Goal: Task Accomplishment & Management: Complete application form

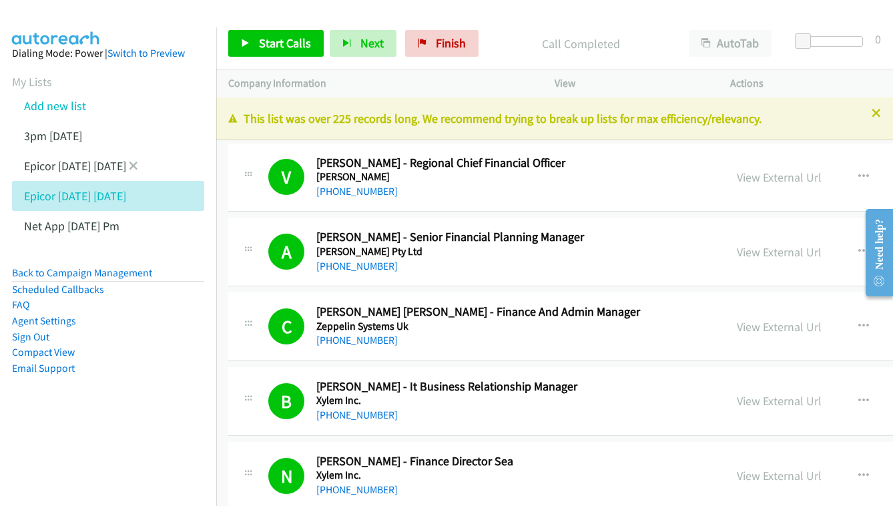
click at [38, 103] on link "Add new list" at bounding box center [55, 105] width 62 height 15
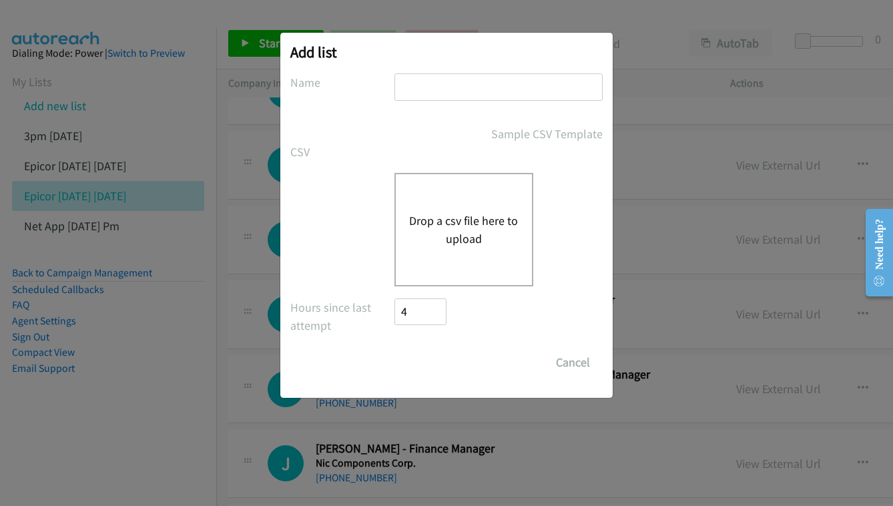
click at [442, 77] on input "text" at bounding box center [498, 86] width 208 height 27
type input "n"
type input "e"
type input "netapp - oct 6"
click at [459, 235] on button "Drop a csv file here to upload" at bounding box center [463, 230] width 109 height 36
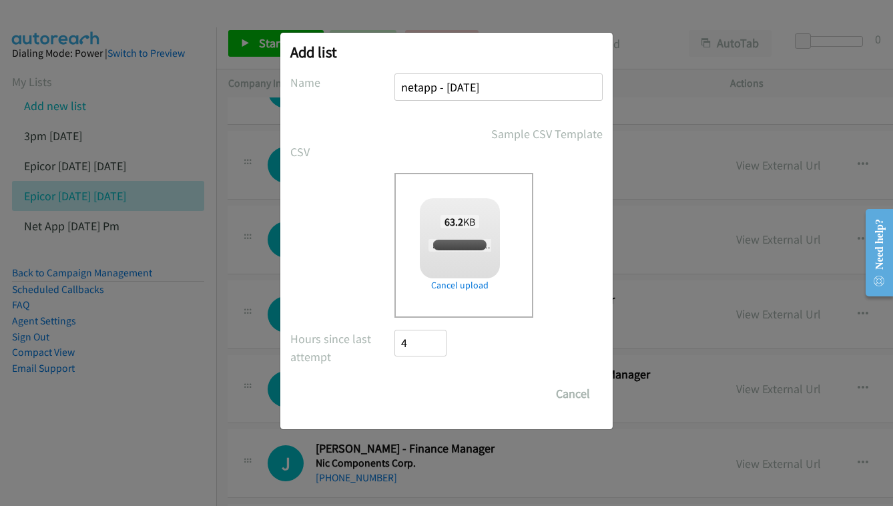
checkbox input "true"
click at [416, 396] on input "Save List" at bounding box center [429, 393] width 70 height 27
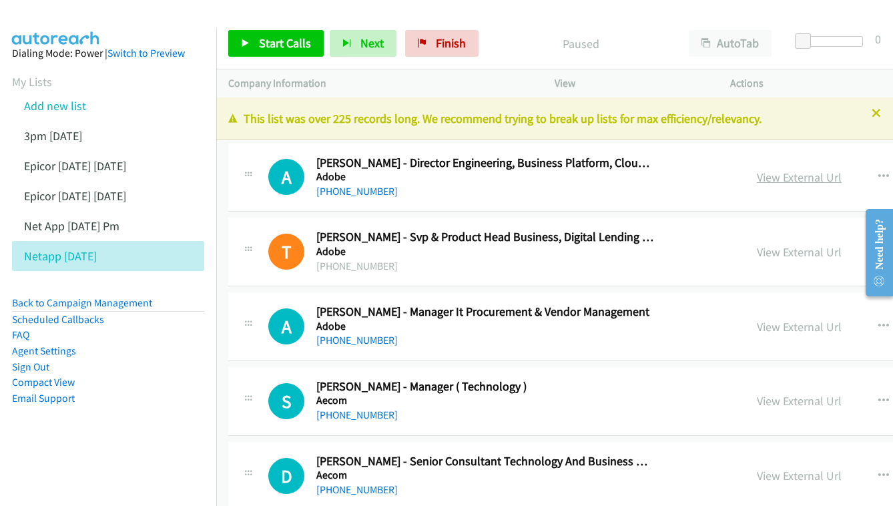
click at [773, 178] on link "View External Url" at bounding box center [799, 176] width 85 height 15
click at [757, 254] on link "View External Url" at bounding box center [799, 251] width 85 height 15
click at [757, 328] on link "View External Url" at bounding box center [799, 326] width 85 height 15
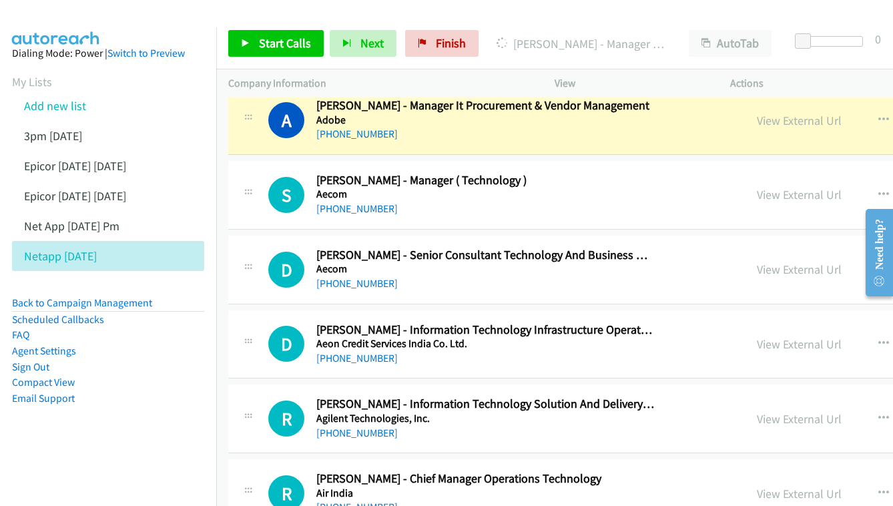
scroll to position [231, 0]
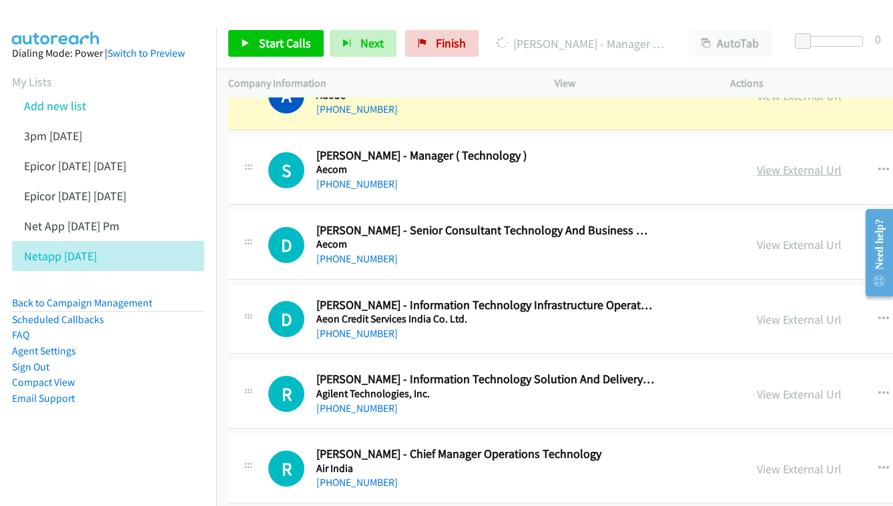
click at [757, 167] on link "View External Url" at bounding box center [799, 169] width 85 height 15
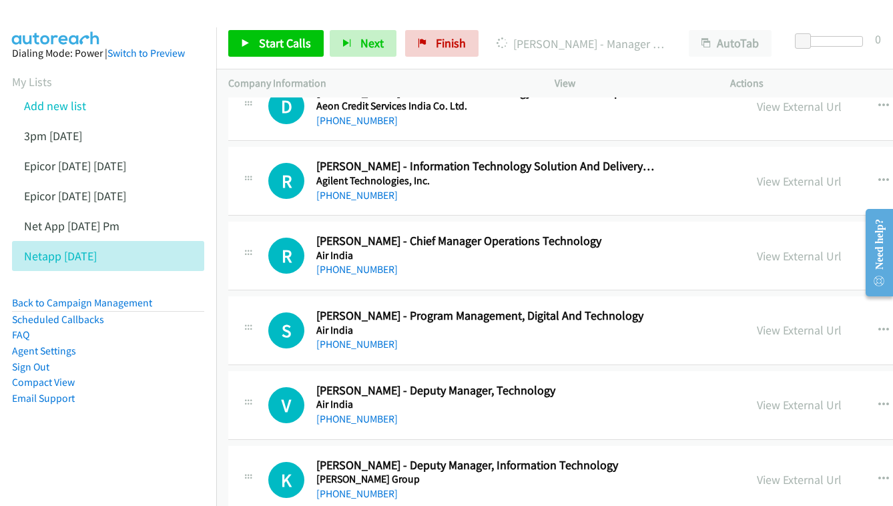
scroll to position [417, 0]
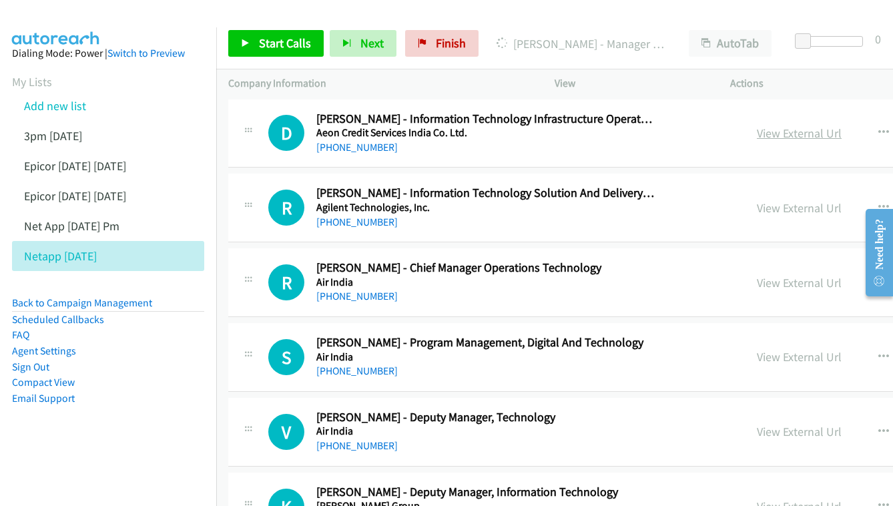
click at [757, 133] on link "View External Url" at bounding box center [799, 132] width 85 height 15
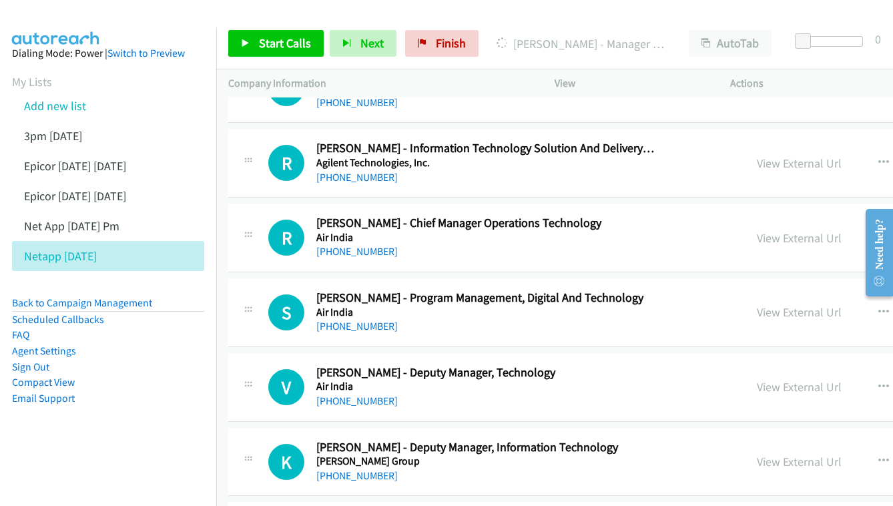
scroll to position [464, 0]
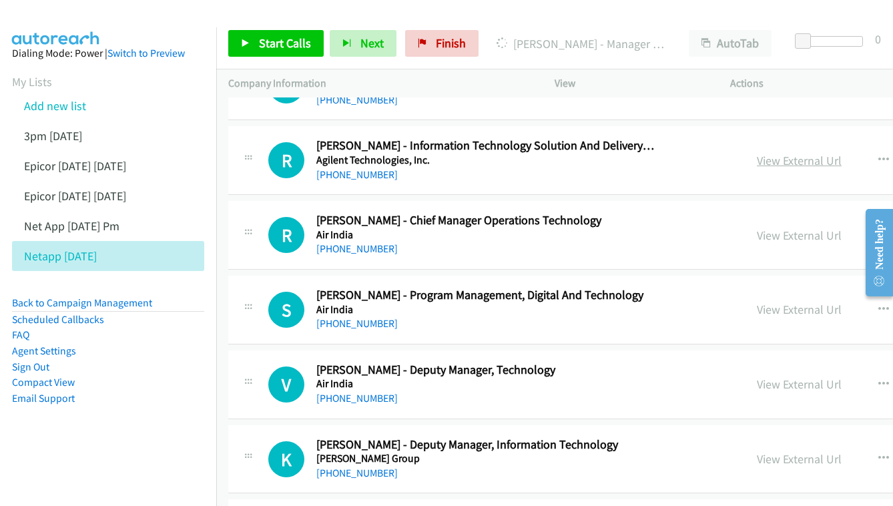
click at [761, 153] on link "View External Url" at bounding box center [799, 160] width 85 height 15
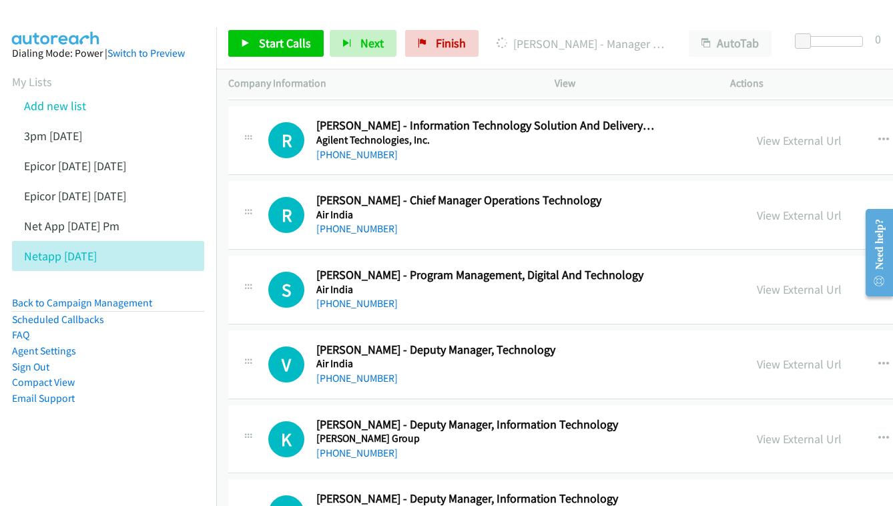
scroll to position [541, 0]
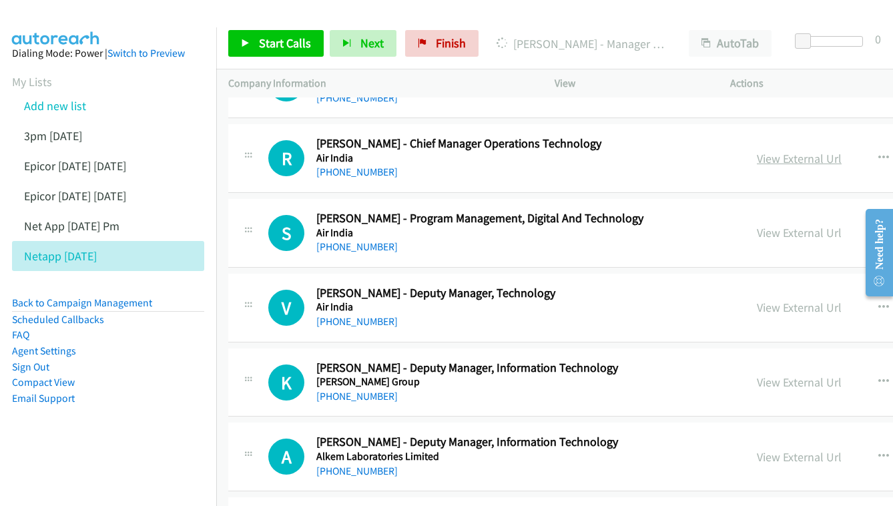
click at [757, 151] on link "View External Url" at bounding box center [799, 158] width 85 height 15
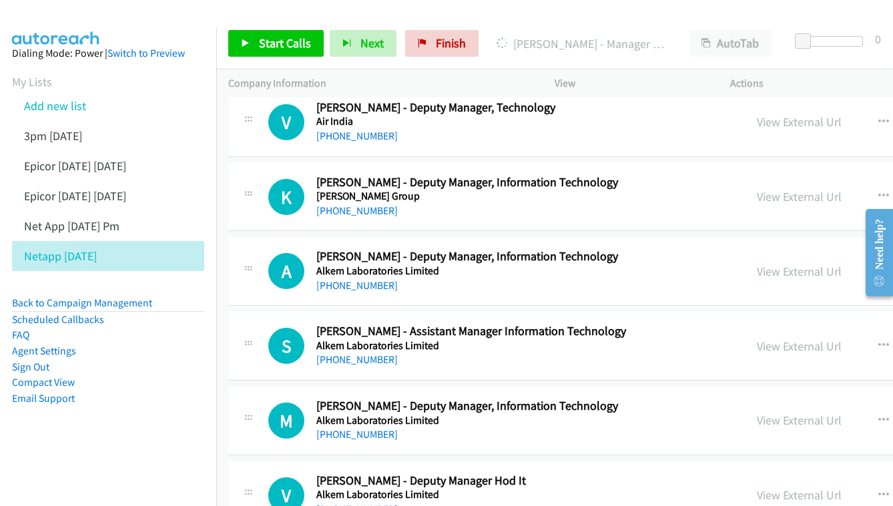
scroll to position [750, 0]
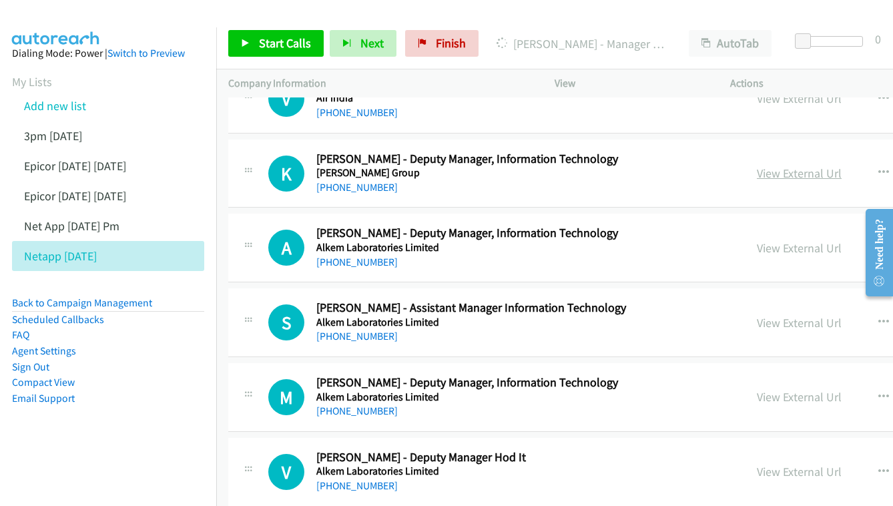
click at [759, 165] on link "View External Url" at bounding box center [799, 172] width 85 height 15
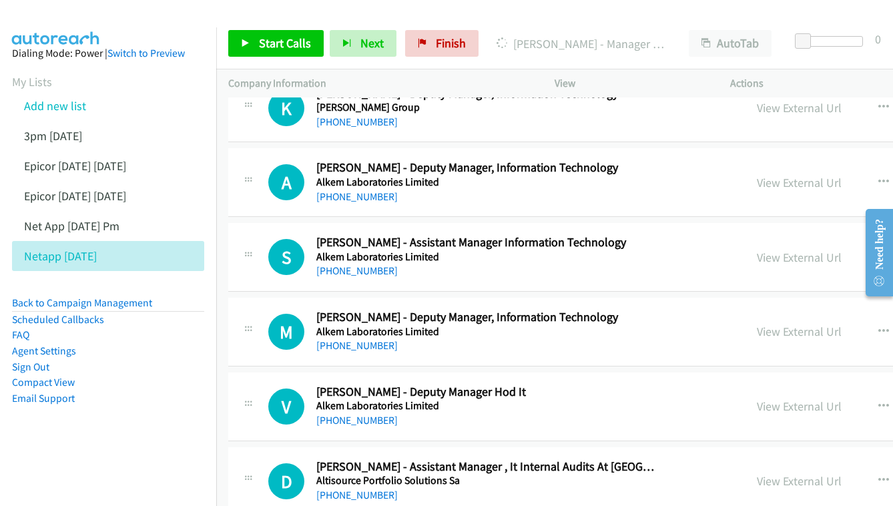
scroll to position [818, 0]
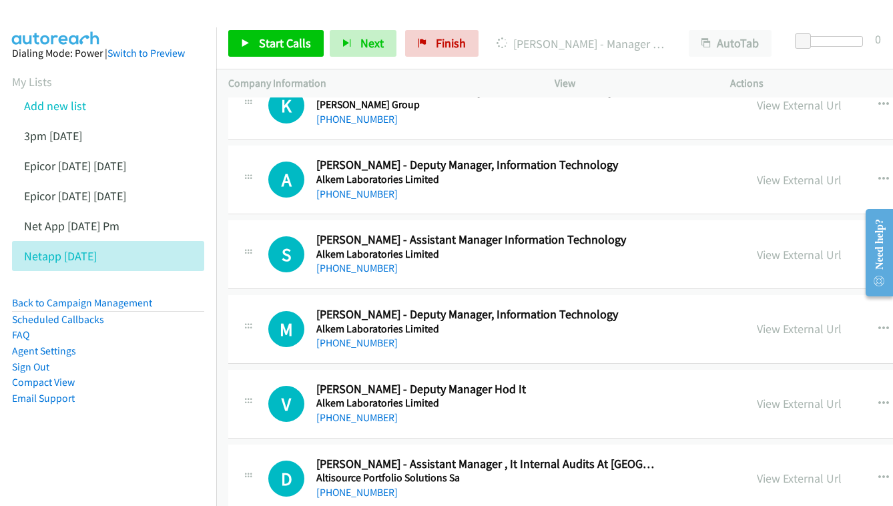
click at [791, 171] on div "View External Url" at bounding box center [799, 180] width 85 height 18
click at [757, 172] on link "View External Url" at bounding box center [799, 179] width 85 height 15
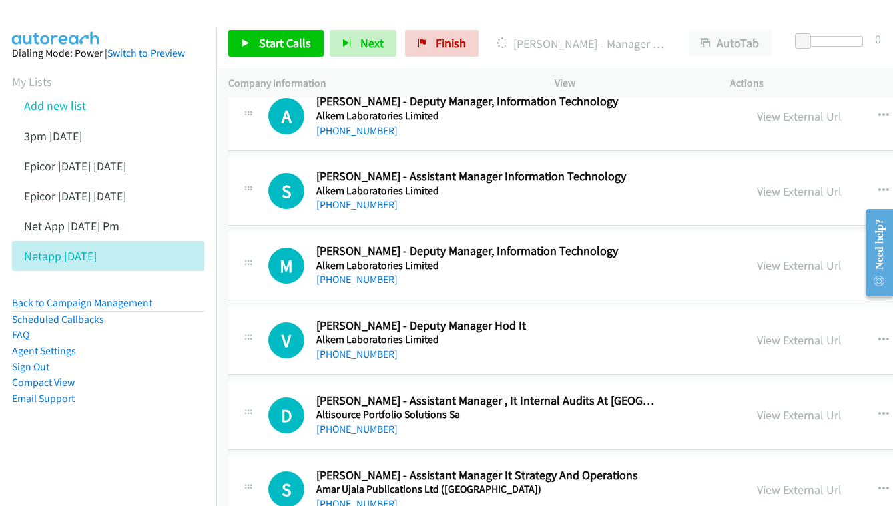
scroll to position [898, 0]
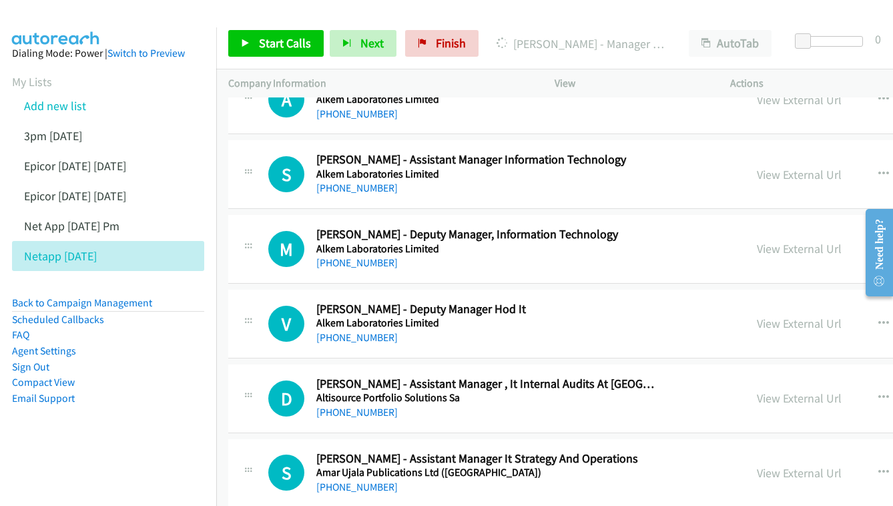
click at [751, 171] on div "View External Url View External Url Schedule/Manage Callback Start Calls Here R…" at bounding box center [880, 174] width 270 height 44
click at [752, 168] on div "View External Url View External Url Schedule/Manage Callback Start Calls Here R…" at bounding box center [880, 174] width 270 height 44
click at [757, 167] on link "View External Url" at bounding box center [799, 174] width 85 height 15
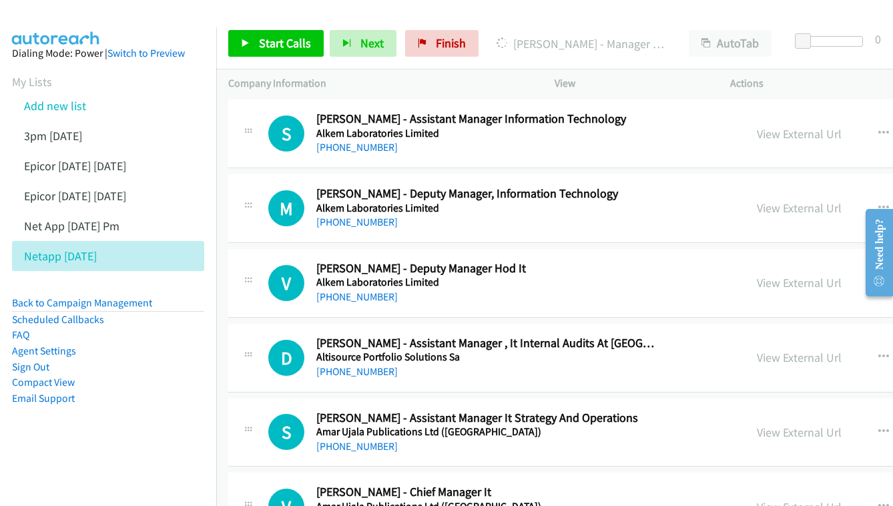
scroll to position [956, 0]
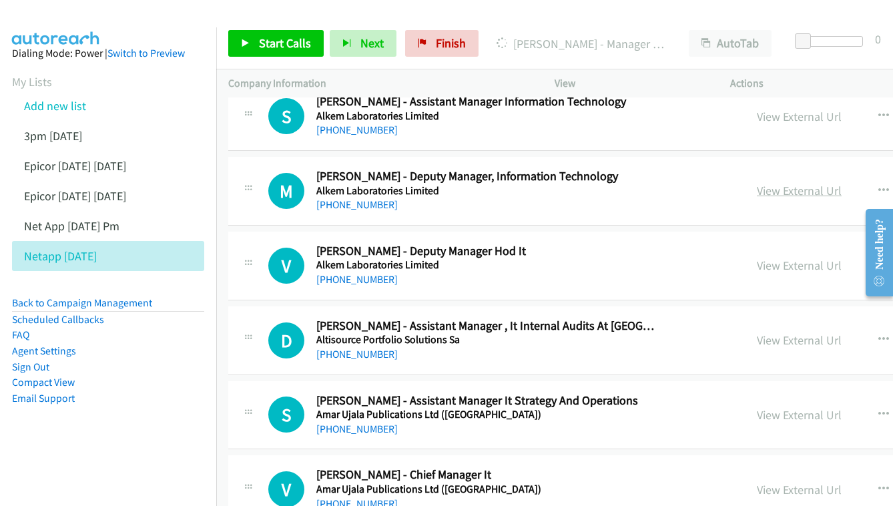
click at [757, 183] on link "View External Url" at bounding box center [799, 190] width 85 height 15
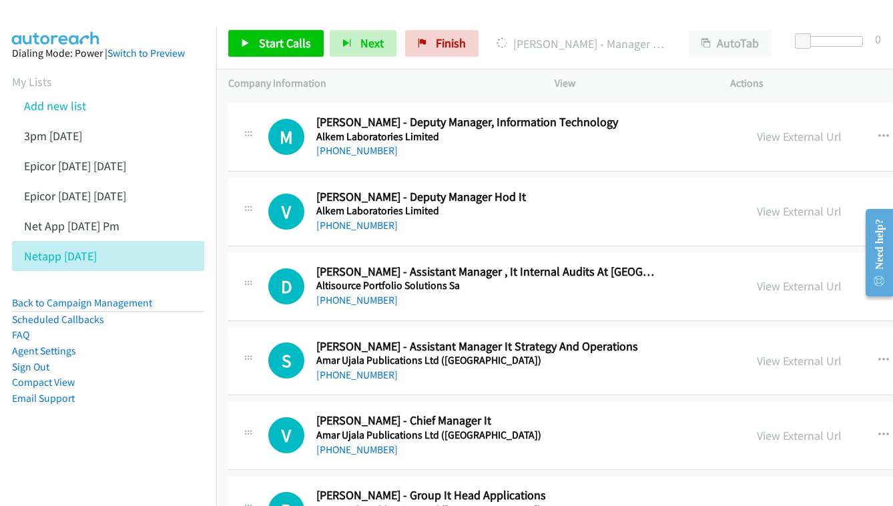
scroll to position [1064, 0]
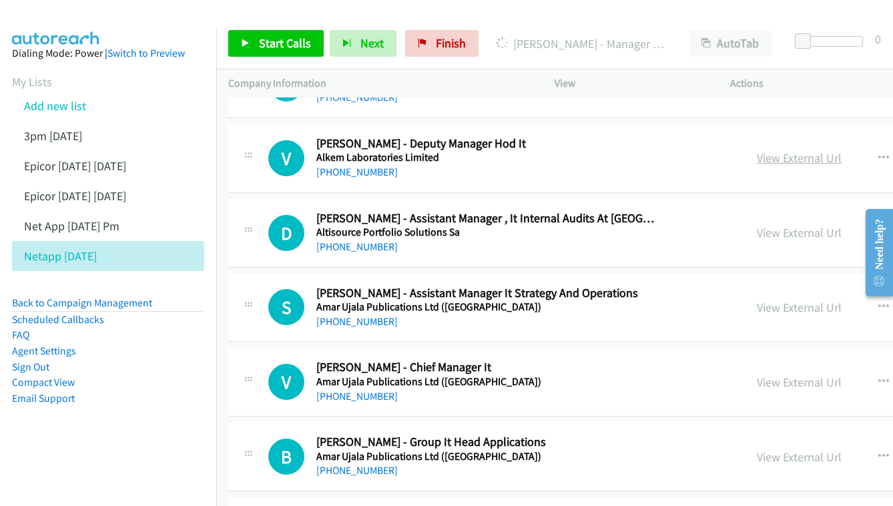
click at [757, 150] on link "View External Url" at bounding box center [799, 157] width 85 height 15
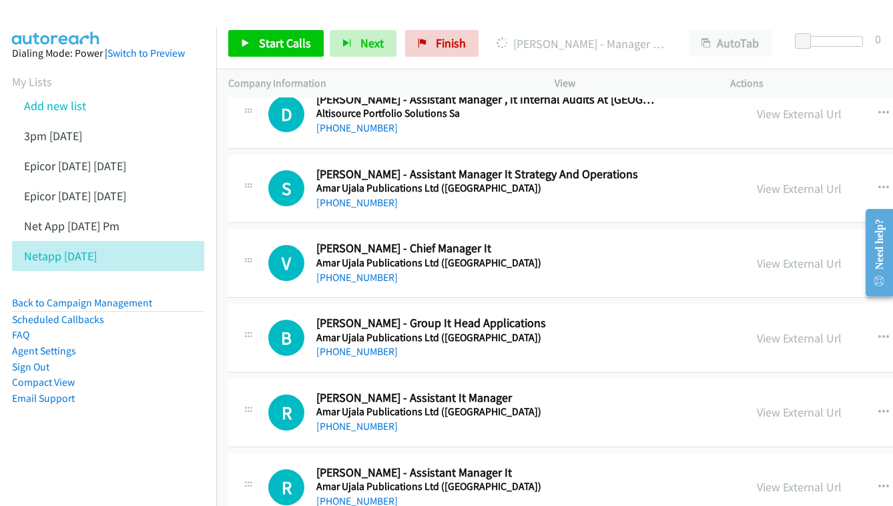
scroll to position [1158, 0]
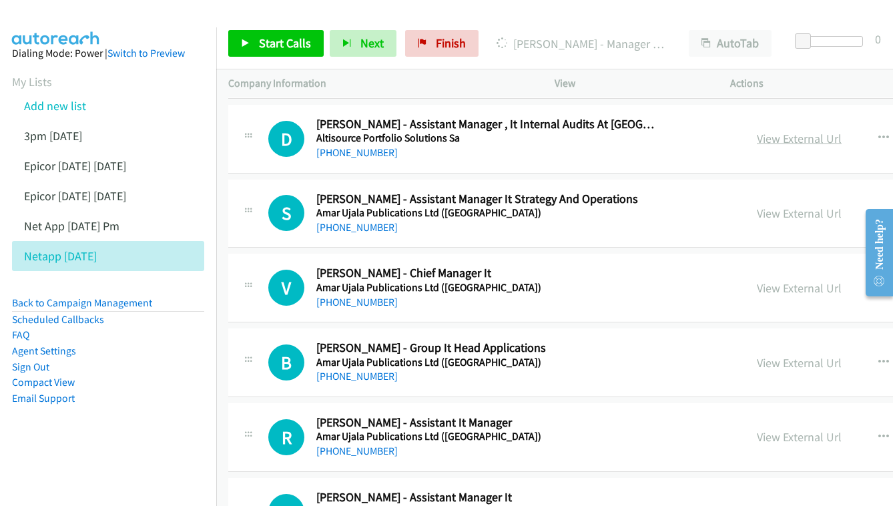
click at [757, 131] on link "View External Url" at bounding box center [799, 138] width 85 height 15
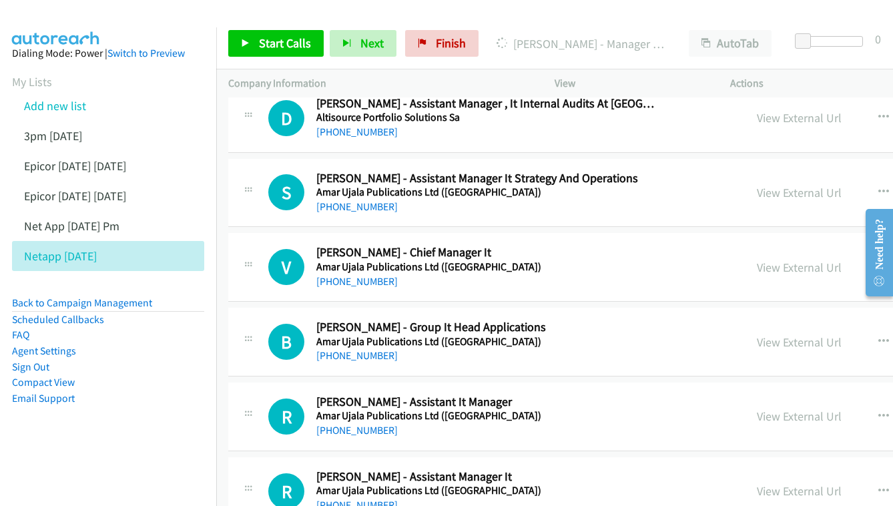
scroll to position [1181, 0]
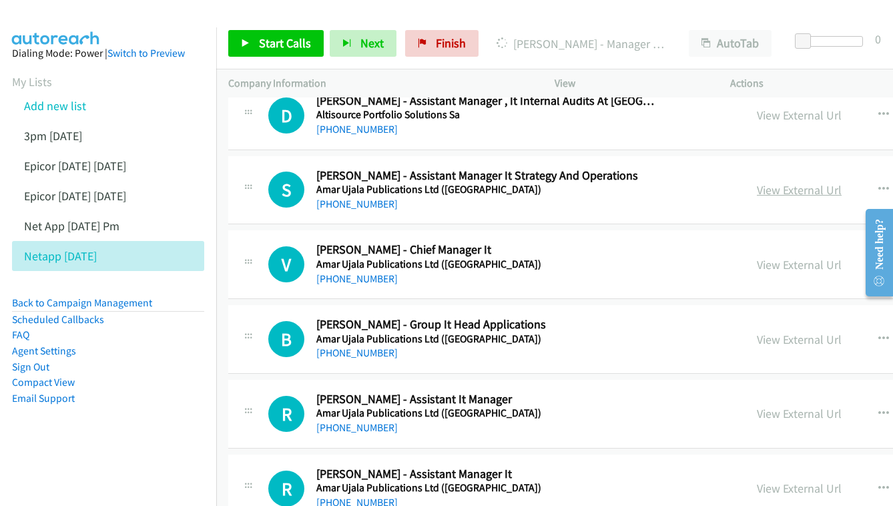
click at [757, 182] on link "View External Url" at bounding box center [799, 189] width 85 height 15
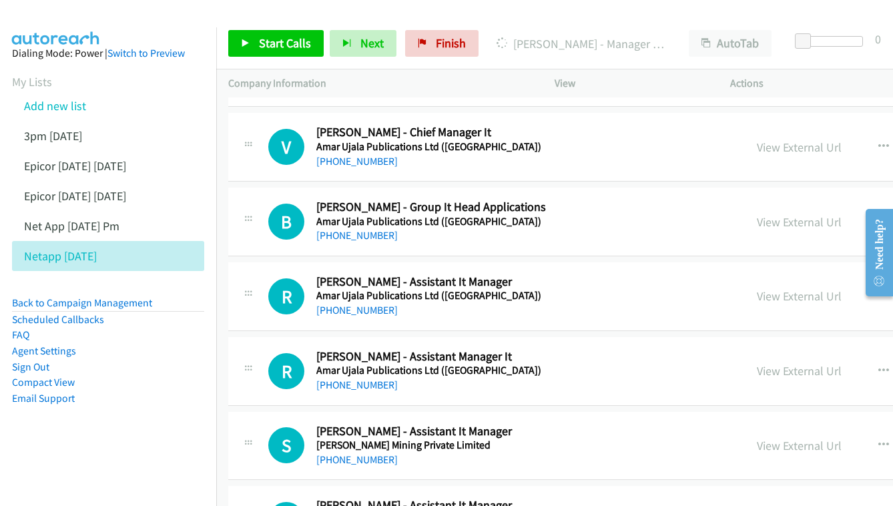
scroll to position [1280, 0]
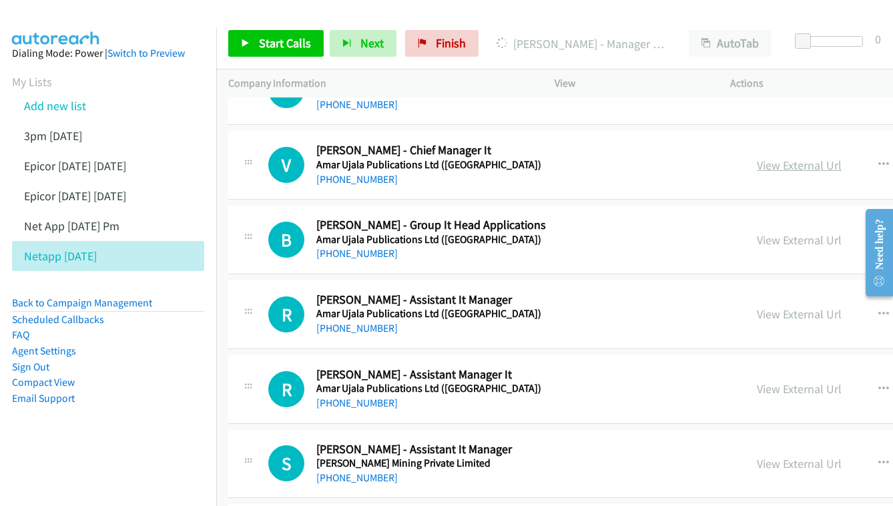
click at [757, 157] on link "View External Url" at bounding box center [799, 164] width 85 height 15
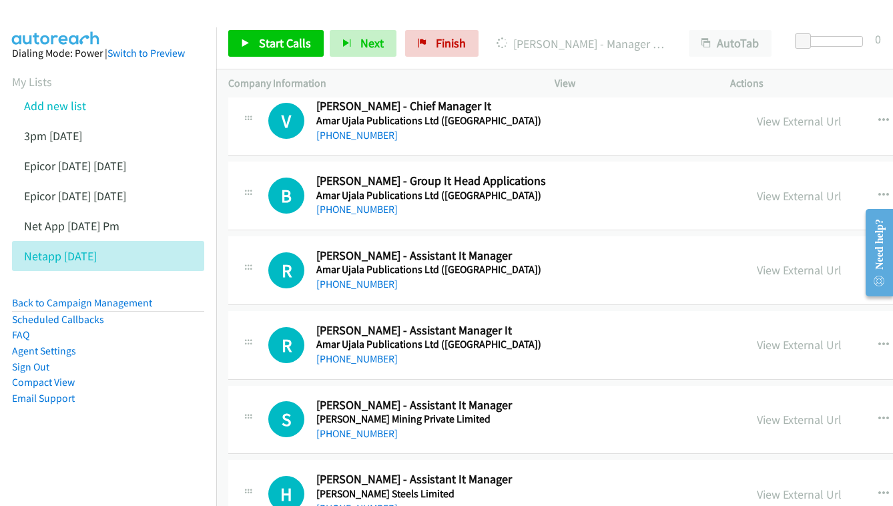
scroll to position [1327, 0]
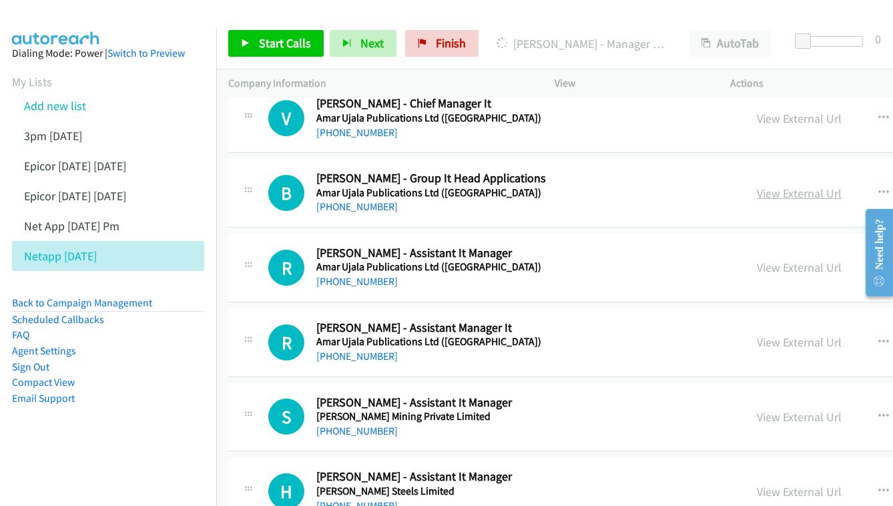
click at [757, 185] on link "View External Url" at bounding box center [799, 192] width 85 height 15
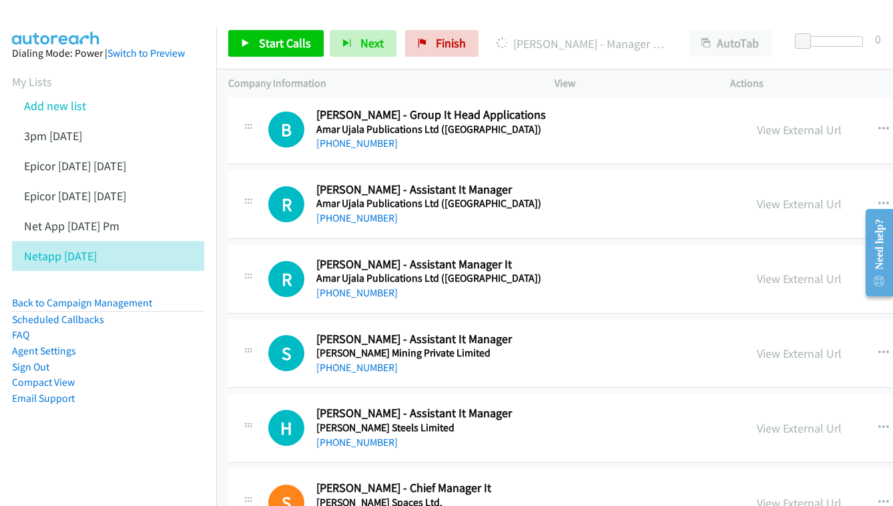
scroll to position [1406, 0]
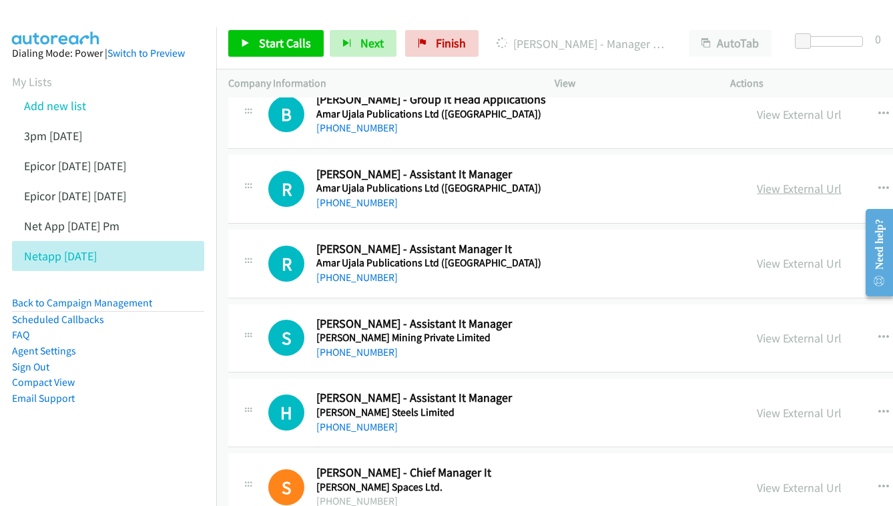
click at [757, 181] on link "View External Url" at bounding box center [799, 188] width 85 height 15
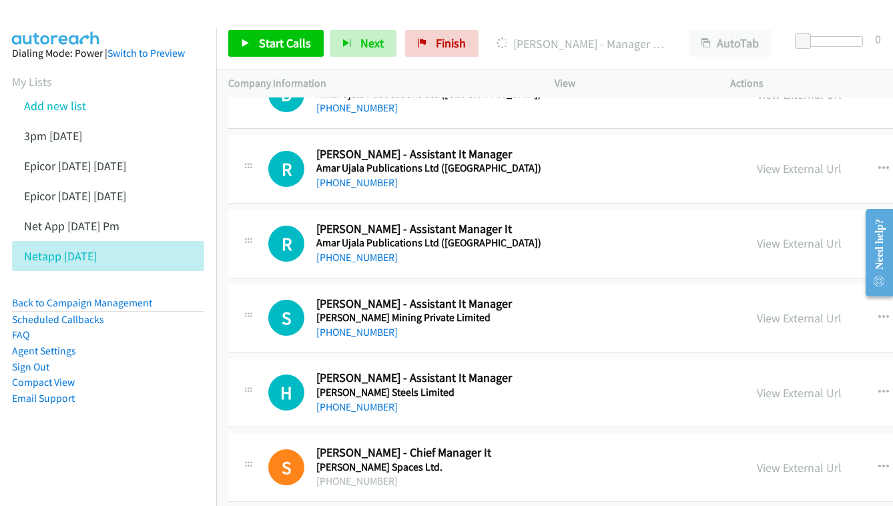
scroll to position [1449, 0]
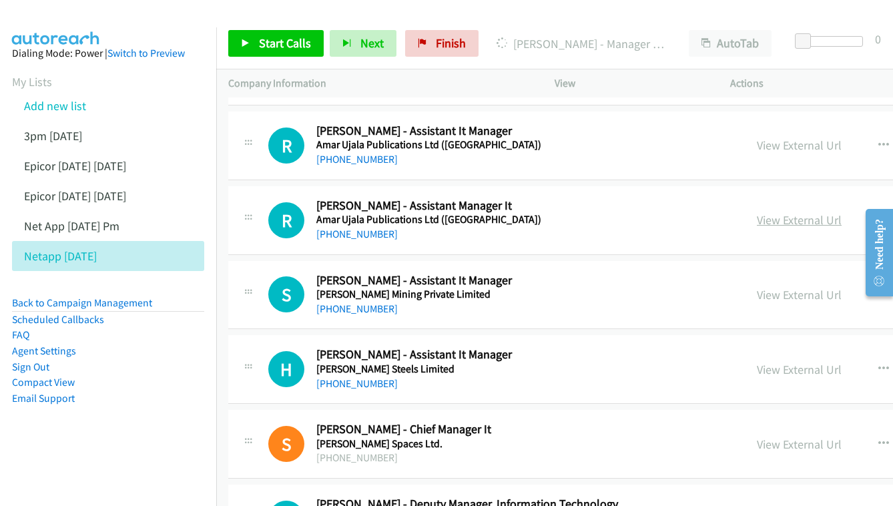
click at [757, 212] on link "View External Url" at bounding box center [799, 219] width 85 height 15
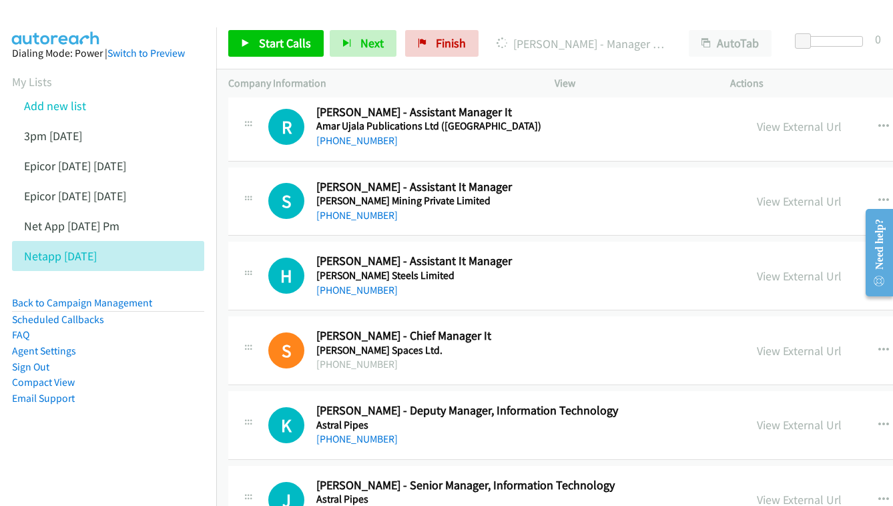
scroll to position [1563, 0]
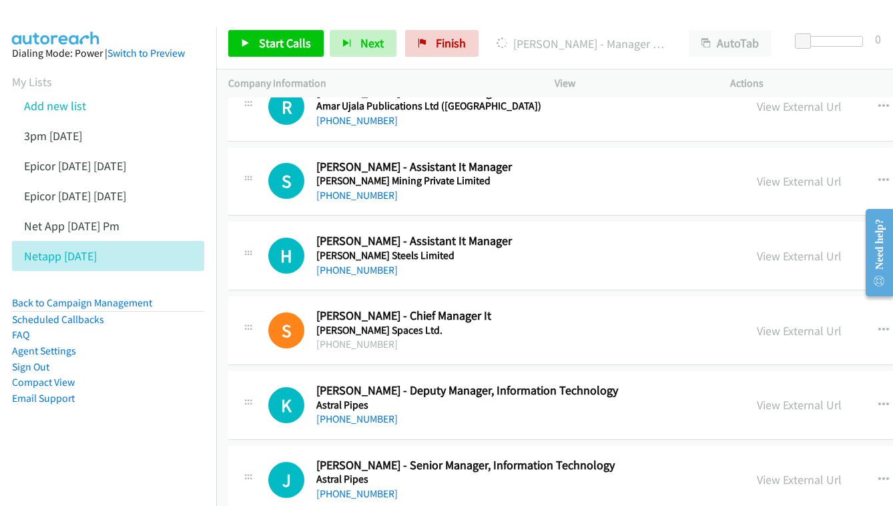
click at [745, 159] on div "View External Url View External Url Schedule/Manage Callback Start Calls Here R…" at bounding box center [880, 181] width 270 height 44
click at [757, 173] on link "View External Url" at bounding box center [799, 180] width 85 height 15
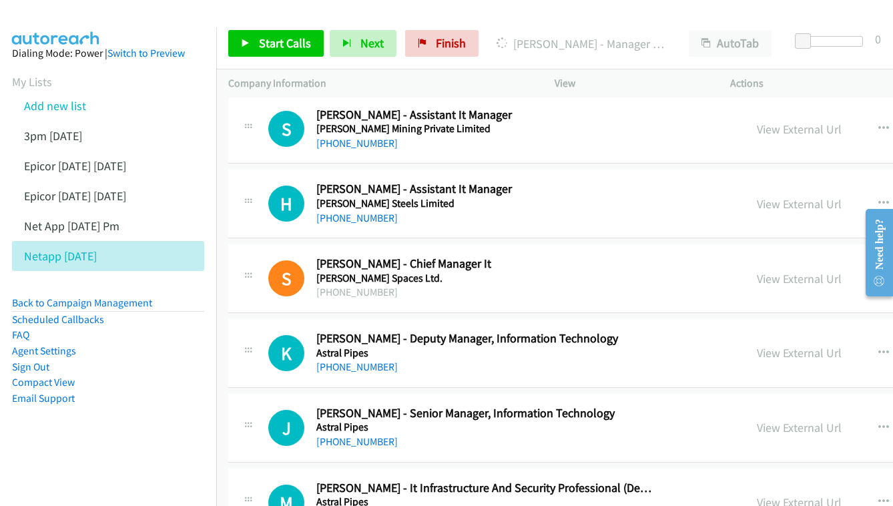
scroll to position [1635, 0]
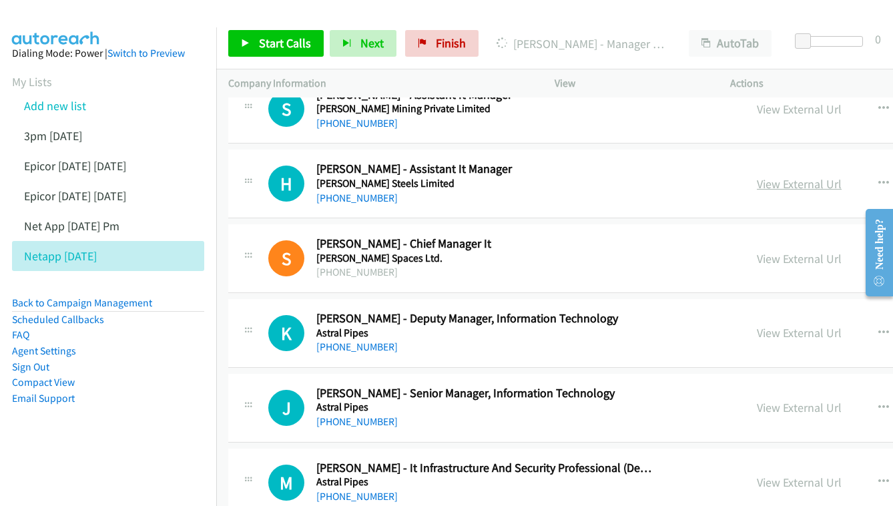
click at [757, 176] on link "View External Url" at bounding box center [799, 183] width 85 height 15
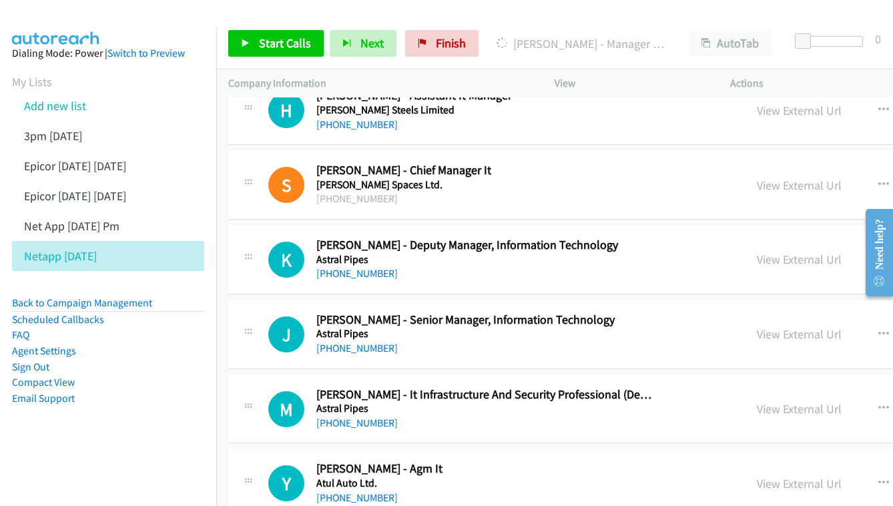
scroll to position [1727, 0]
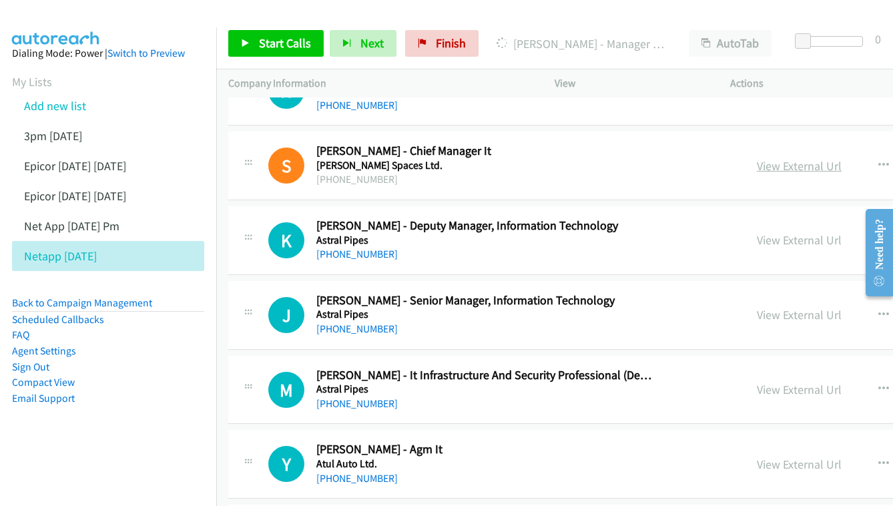
click at [757, 158] on link "View External Url" at bounding box center [799, 165] width 85 height 15
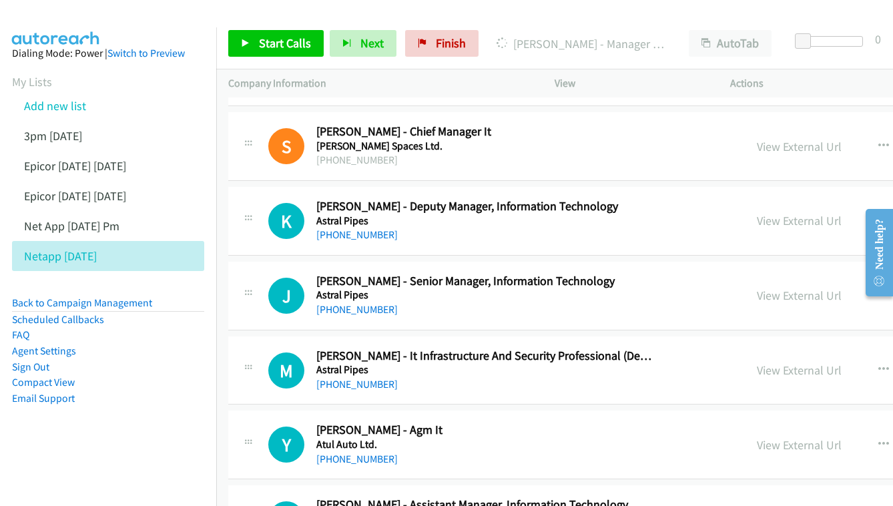
scroll to position [1773, 0]
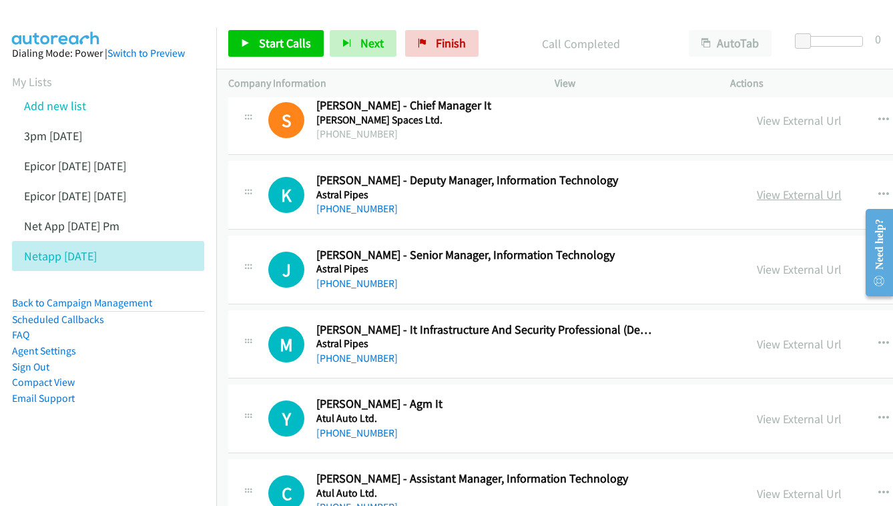
click at [771, 187] on link "View External Url" at bounding box center [799, 194] width 85 height 15
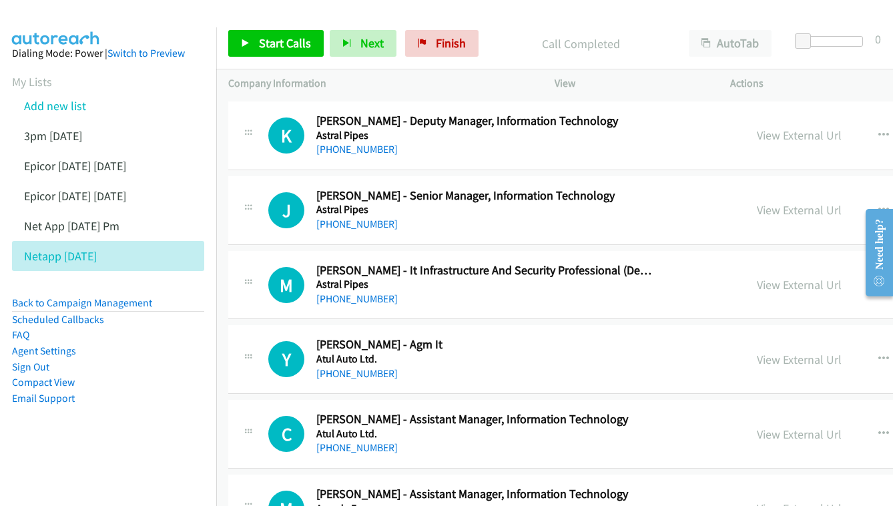
scroll to position [1835, 0]
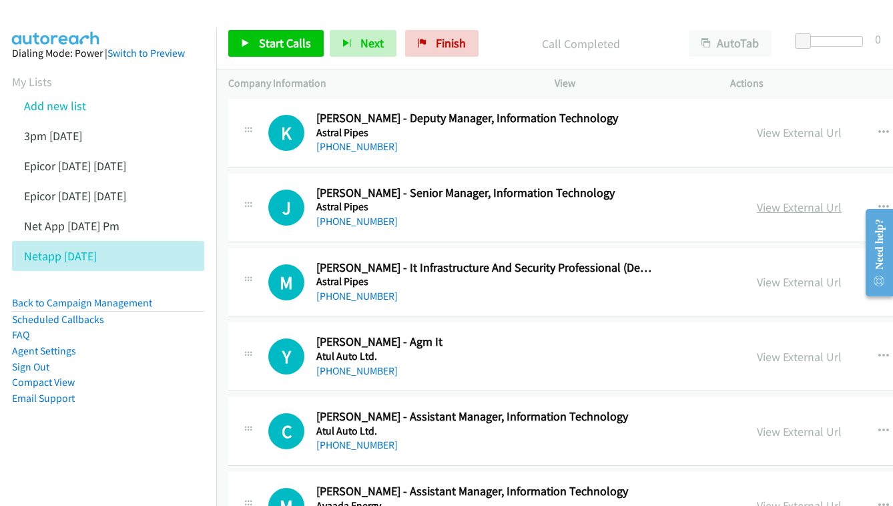
click at [765, 199] on link "View External Url" at bounding box center [799, 206] width 85 height 15
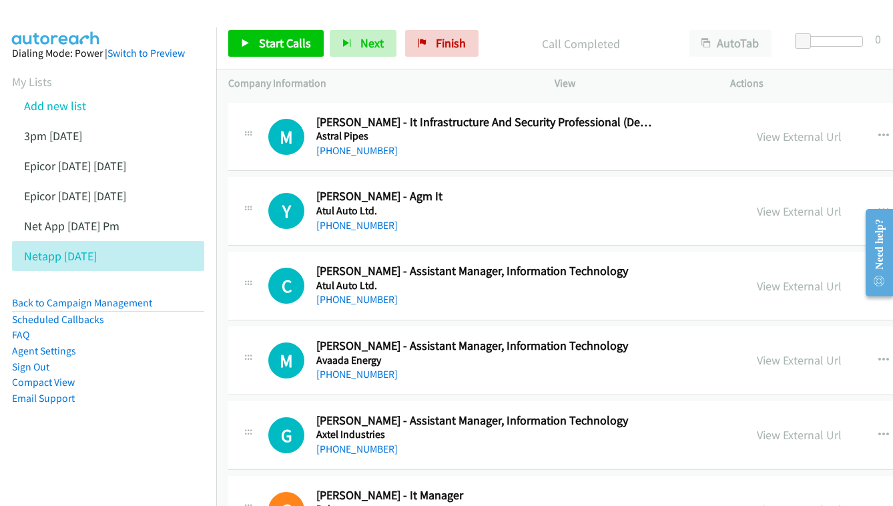
scroll to position [1955, 0]
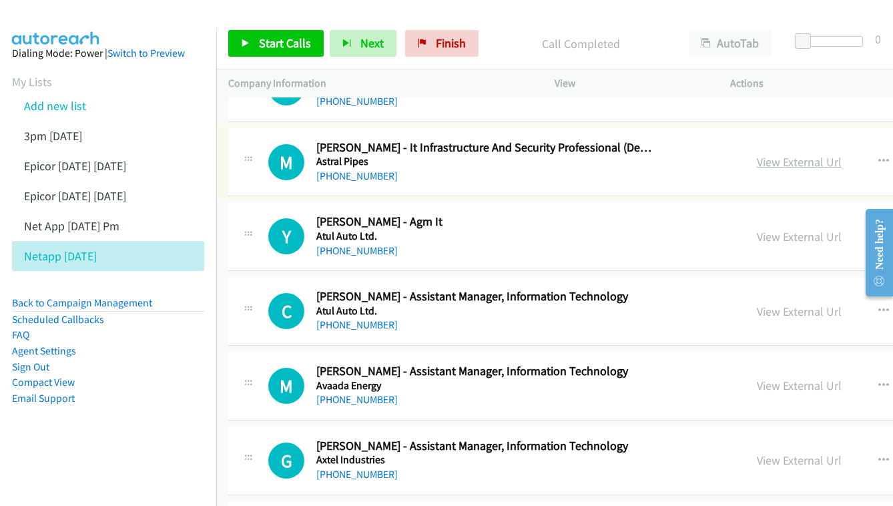
click at [757, 154] on link "View External Url" at bounding box center [799, 161] width 85 height 15
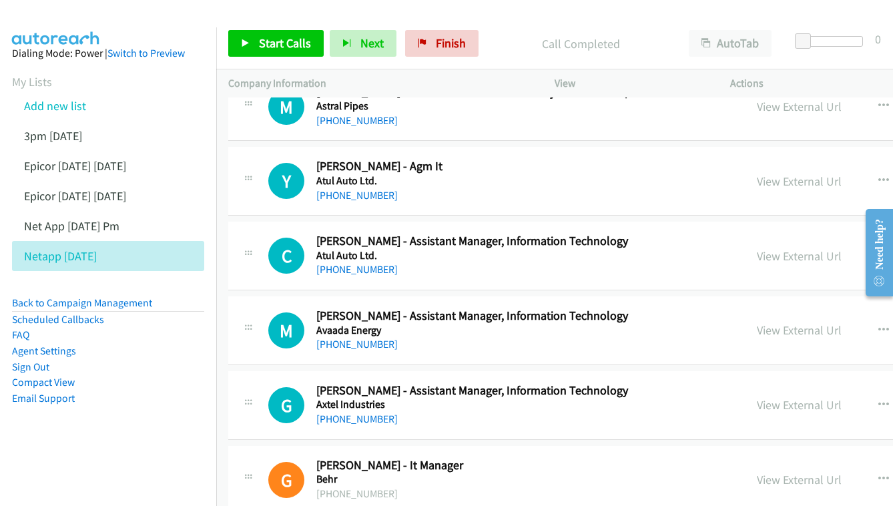
scroll to position [2013, 0]
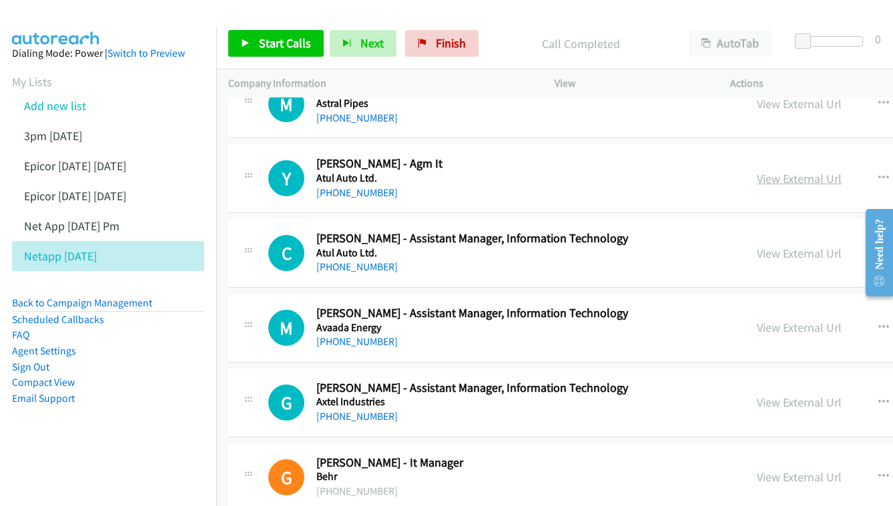
click at [761, 171] on link "View External Url" at bounding box center [799, 178] width 85 height 15
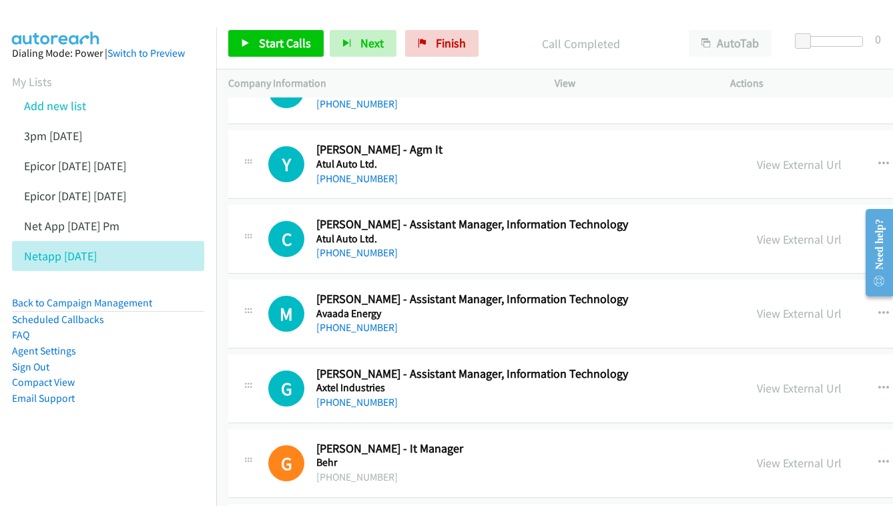
scroll to position [2063, 0]
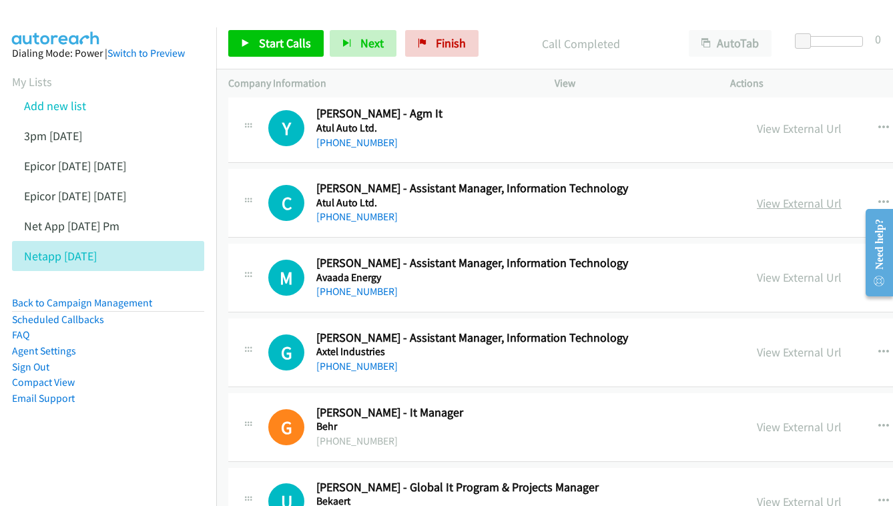
click at [757, 195] on link "View External Url" at bounding box center [799, 202] width 85 height 15
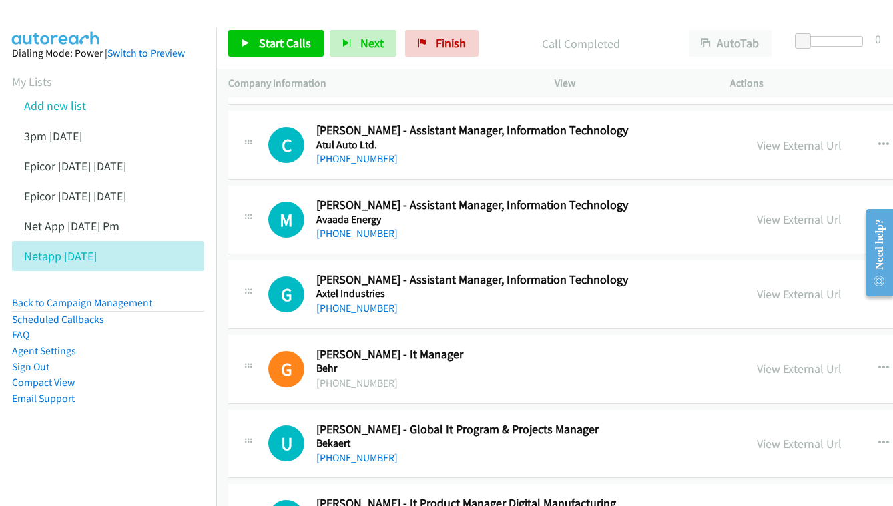
scroll to position [2140, 0]
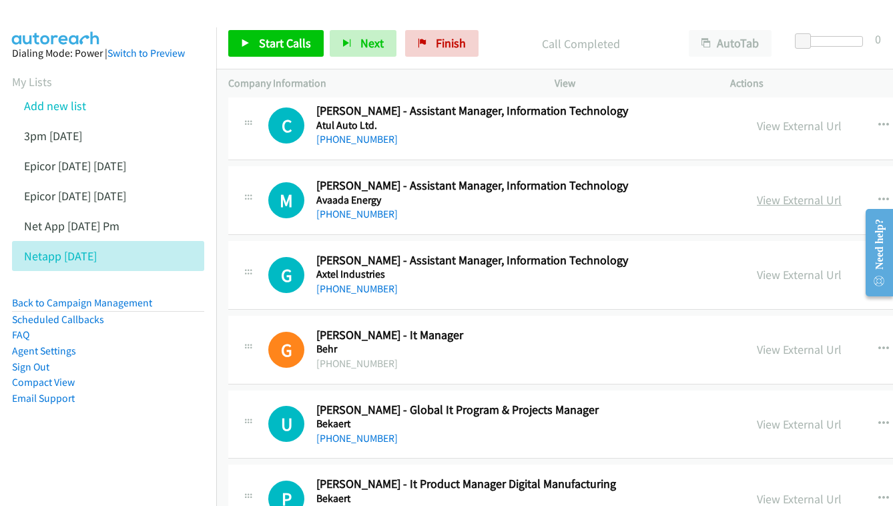
click at [761, 192] on link "View External Url" at bounding box center [799, 199] width 85 height 15
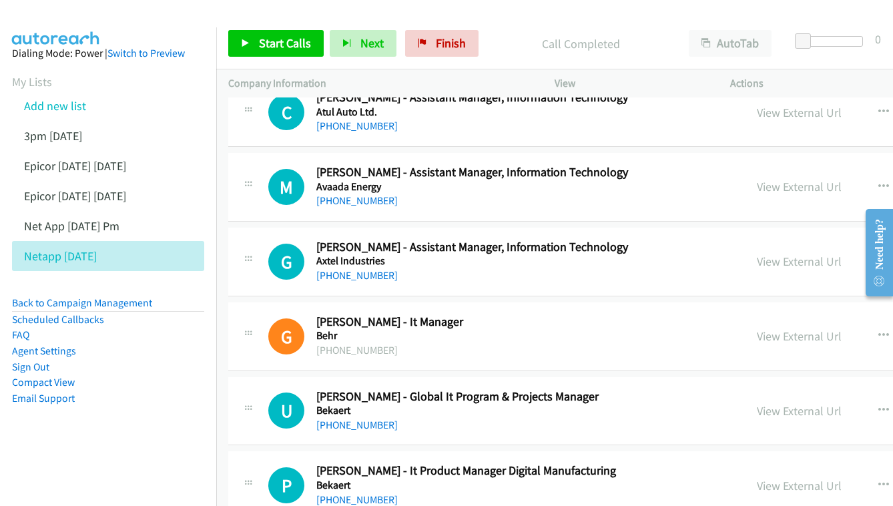
scroll to position [2193, 0]
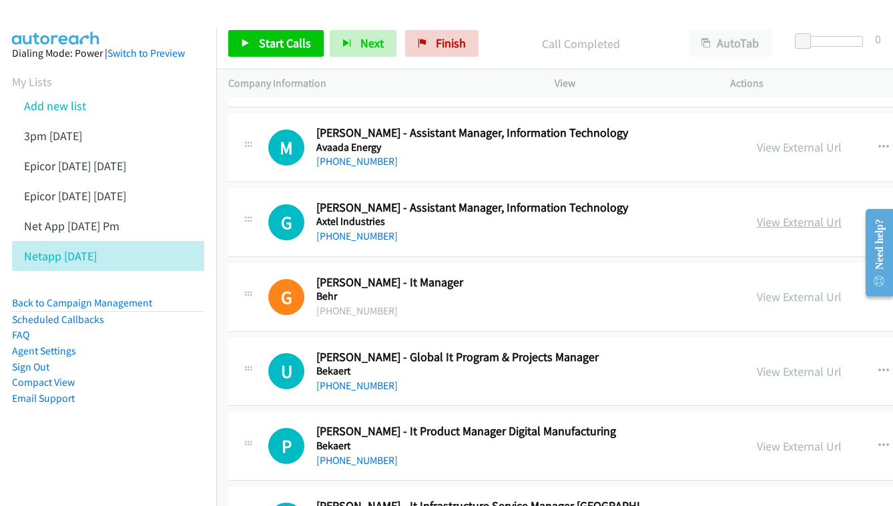
click at [758, 214] on link "View External Url" at bounding box center [799, 221] width 85 height 15
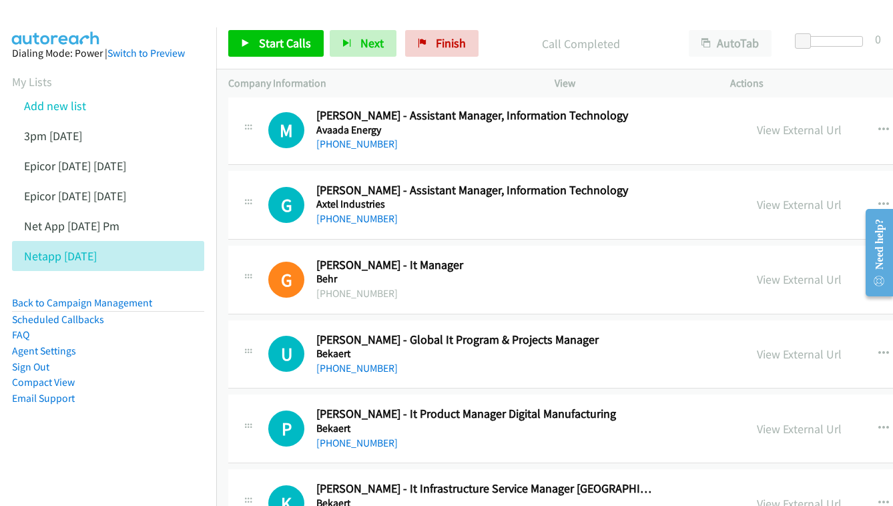
scroll to position [2315, 0]
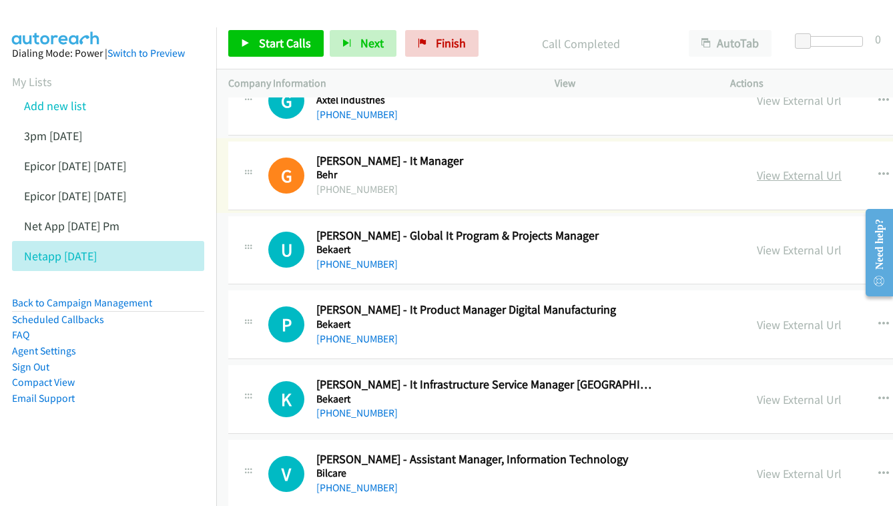
click at [772, 167] on link "View External Url" at bounding box center [799, 174] width 85 height 15
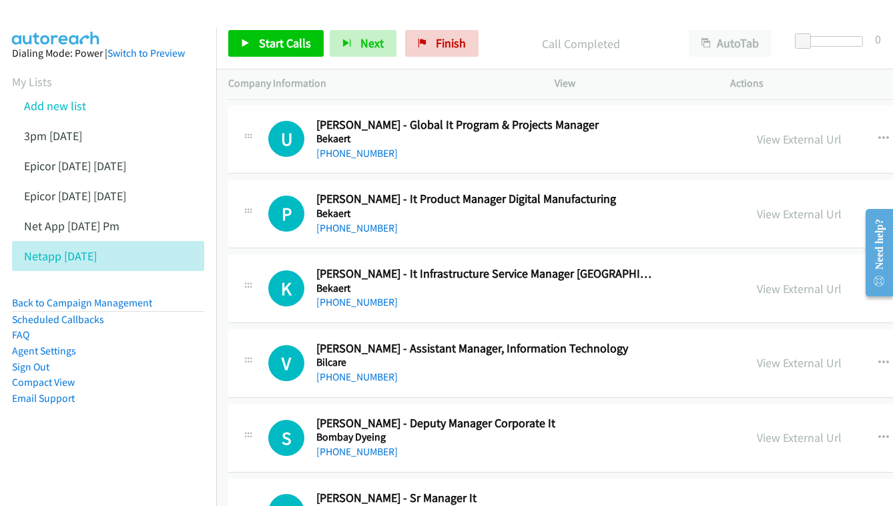
scroll to position [2399, 0]
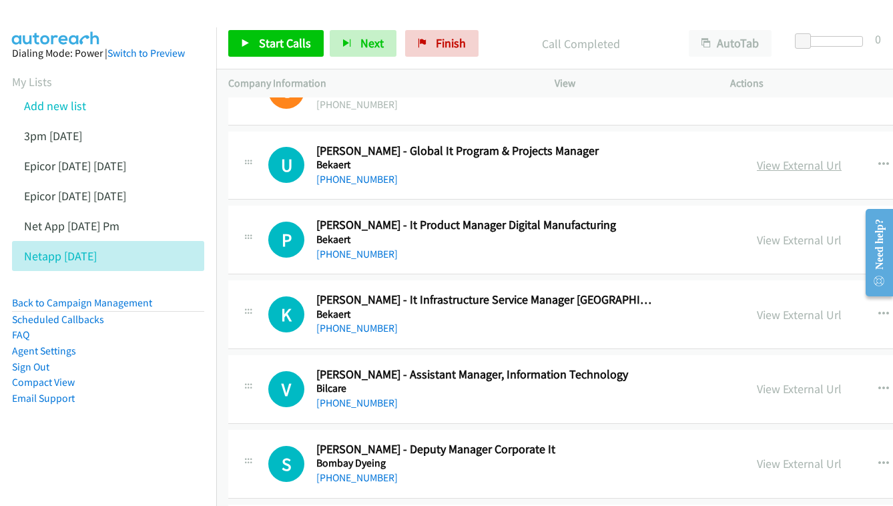
click at [777, 157] on link "View External Url" at bounding box center [799, 164] width 85 height 15
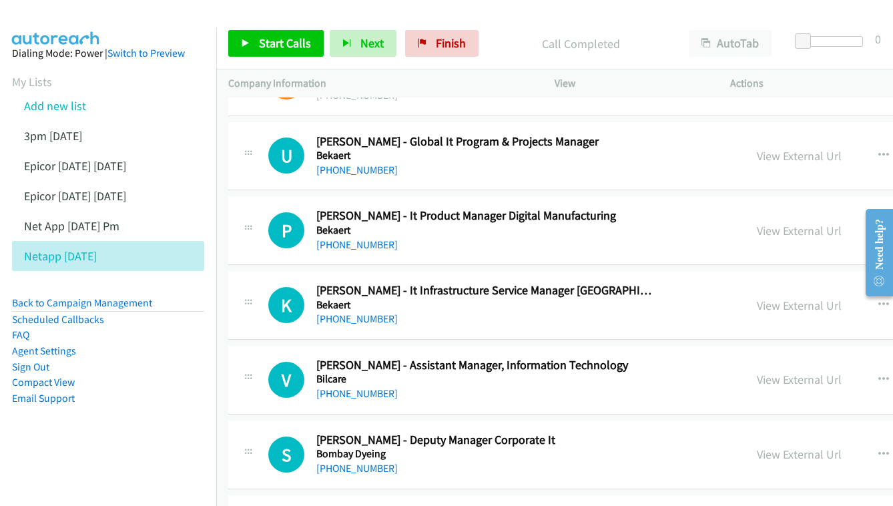
scroll to position [2385, 0]
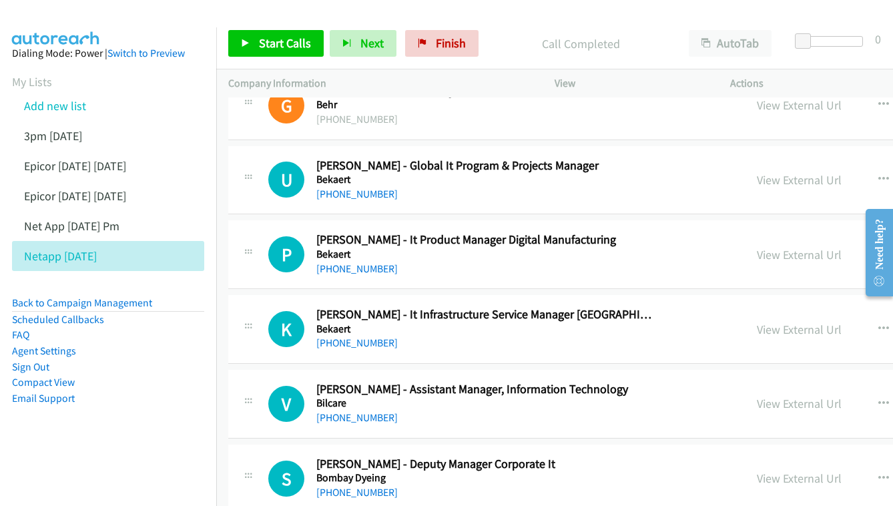
click at [745, 158] on div "View External Url View External Url Schedule/Manage Callback Start Calls Here R…" at bounding box center [880, 180] width 270 height 44
click at [757, 172] on link "View External Url" at bounding box center [799, 179] width 85 height 15
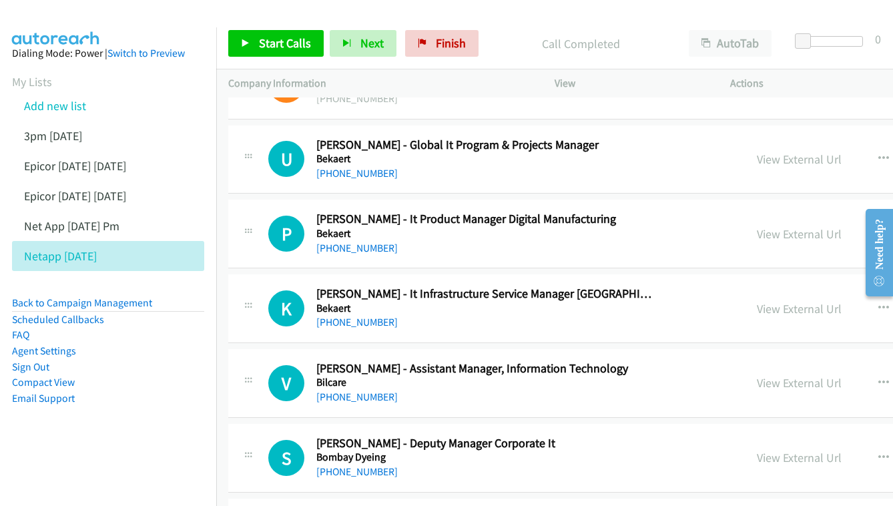
scroll to position [2426, 0]
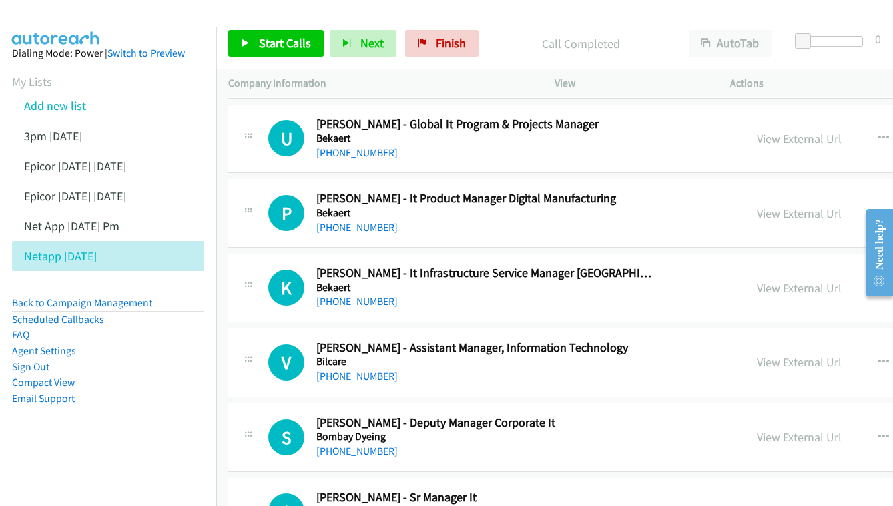
click at [745, 191] on div "View External Url View External Url Schedule/Manage Callback Start Calls Here R…" at bounding box center [880, 213] width 270 height 44
click at [757, 205] on link "View External Url" at bounding box center [799, 212] width 85 height 15
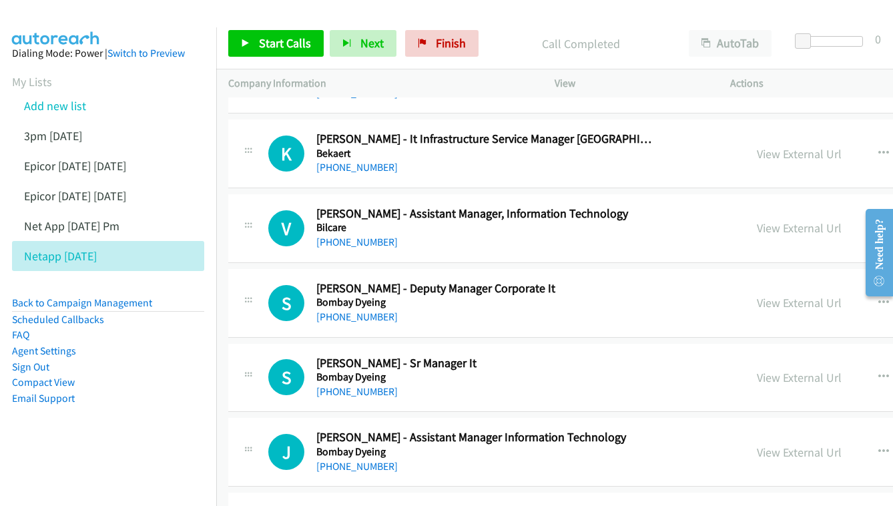
scroll to position [2537, 0]
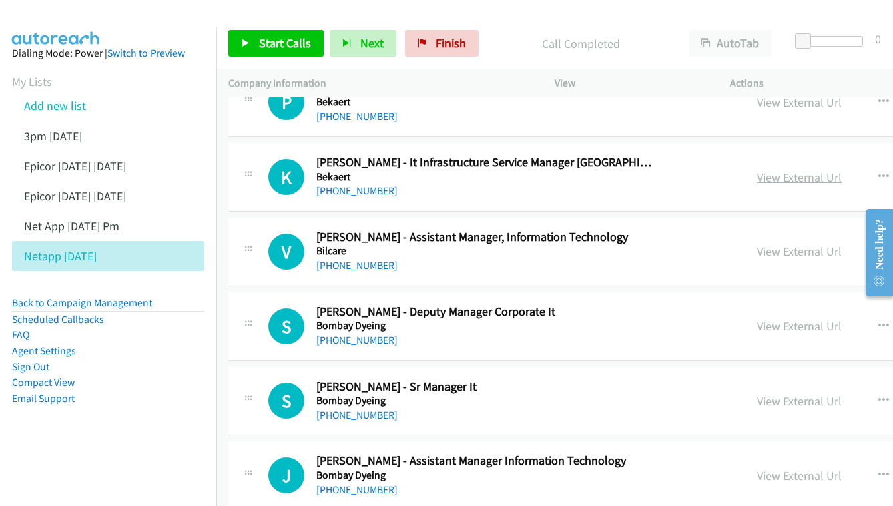
click at [757, 169] on link "View External Url" at bounding box center [799, 176] width 85 height 15
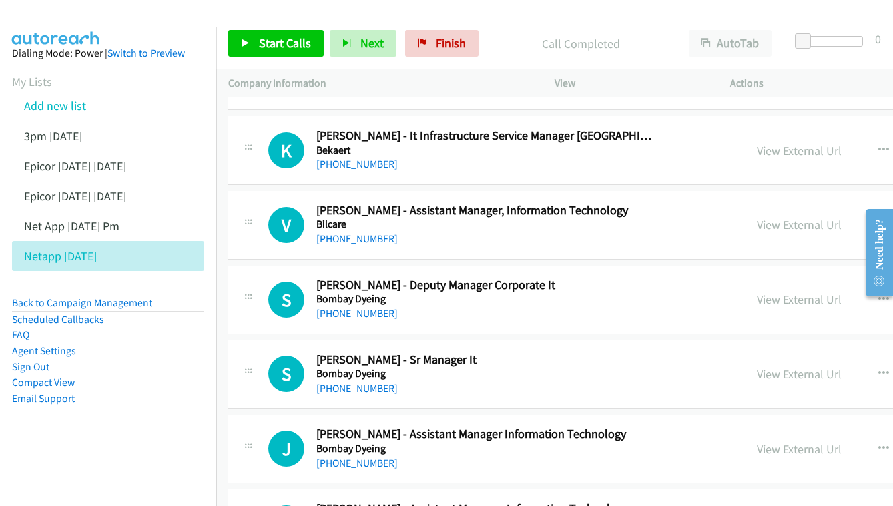
scroll to position [2590, 0]
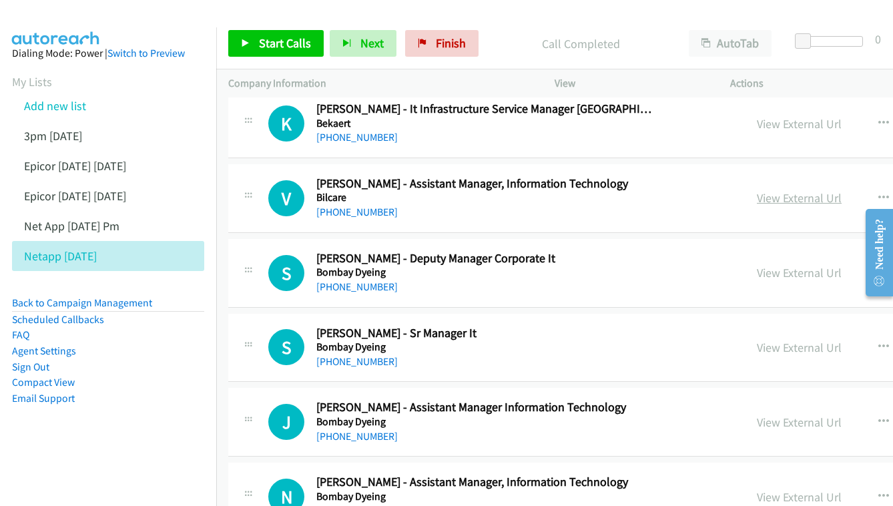
click at [757, 190] on link "View External Url" at bounding box center [799, 197] width 85 height 15
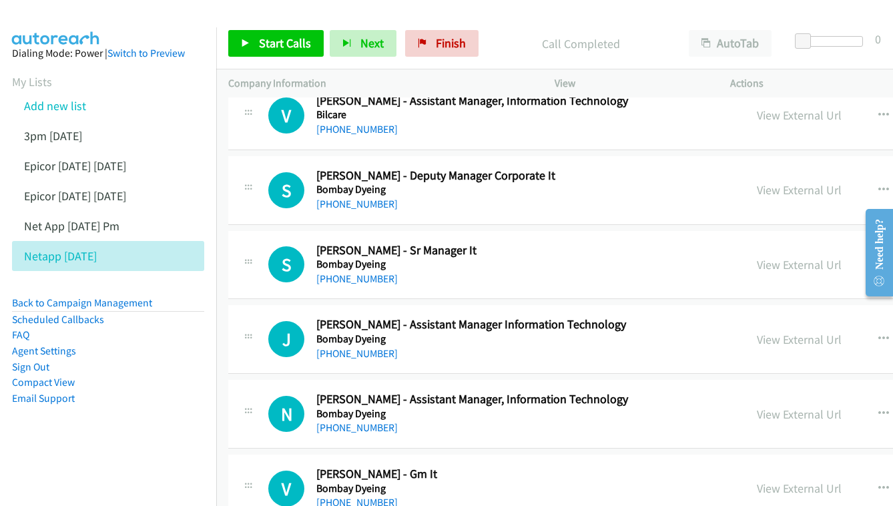
scroll to position [2696, 0]
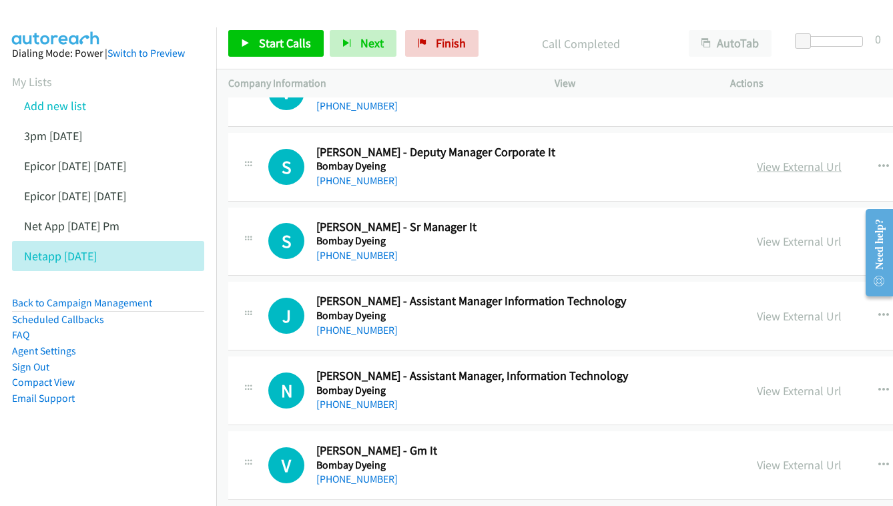
click at [757, 159] on link "View External Url" at bounding box center [799, 166] width 85 height 15
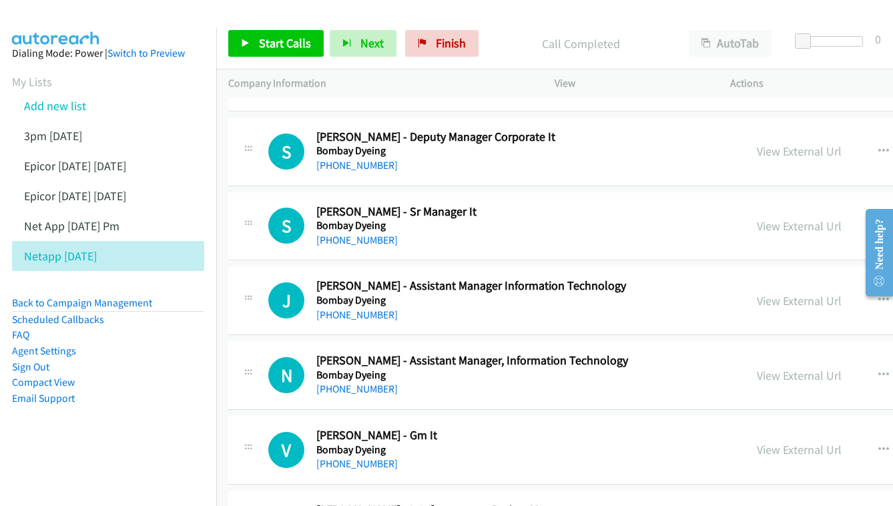
scroll to position [2758, 0]
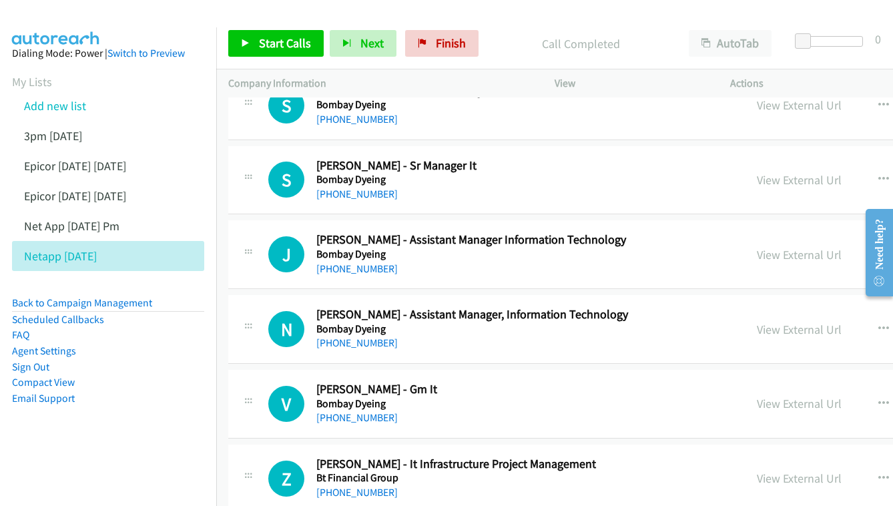
click at [757, 171] on div "View External Url" at bounding box center [799, 180] width 85 height 18
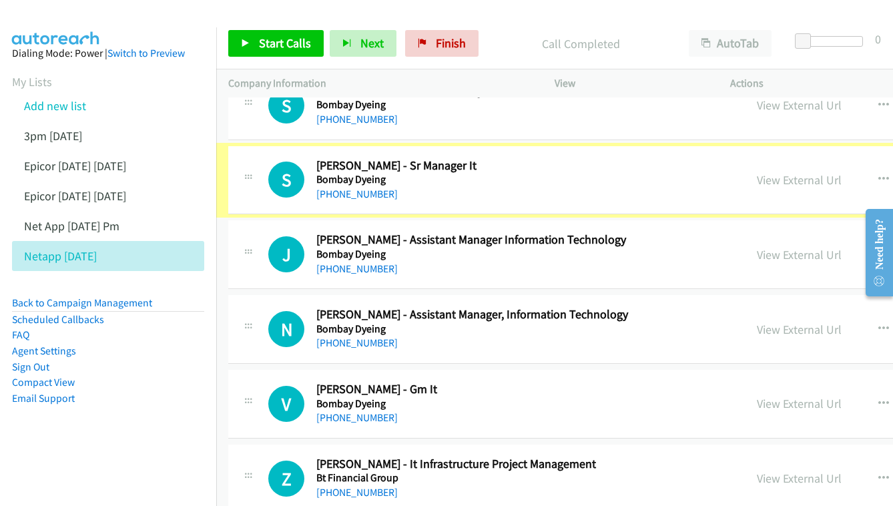
click at [757, 172] on link "View External Url" at bounding box center [799, 179] width 85 height 15
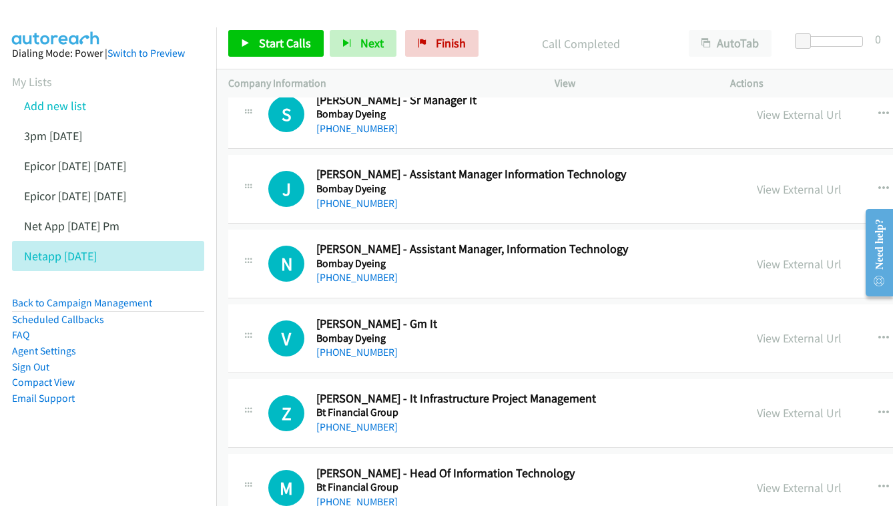
scroll to position [2826, 0]
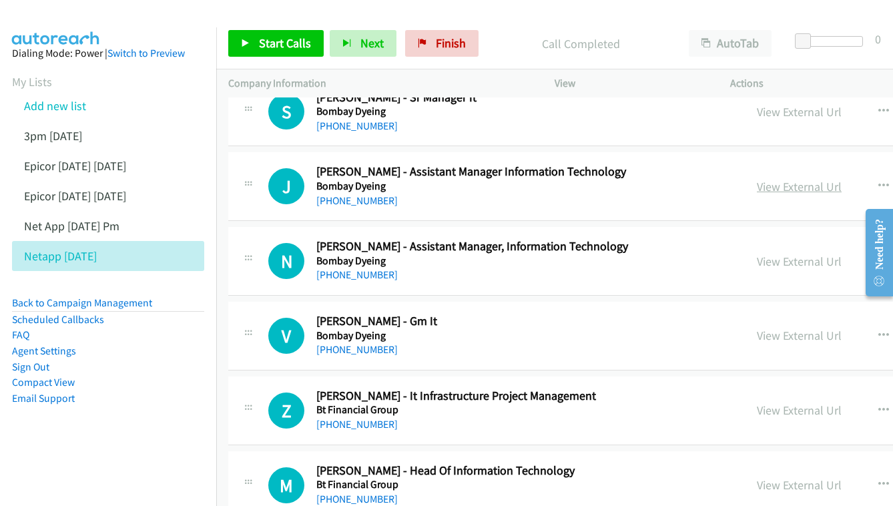
click at [757, 179] on link "View External Url" at bounding box center [799, 186] width 85 height 15
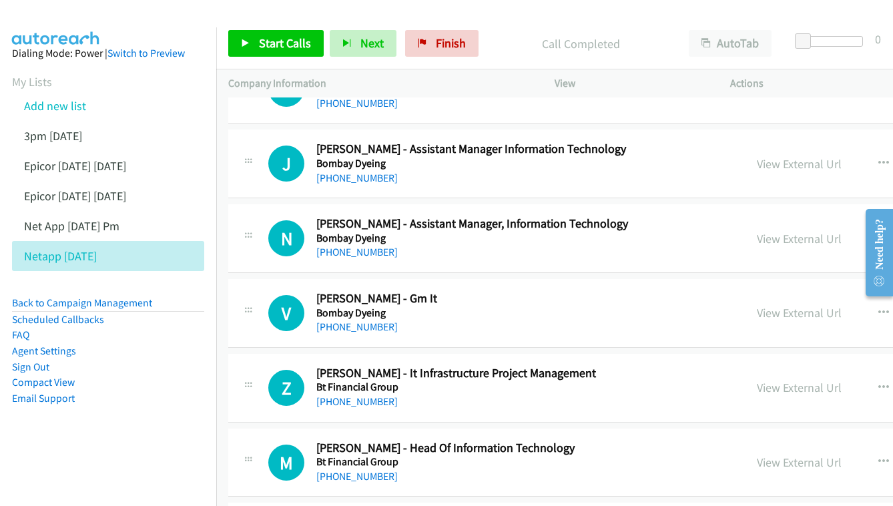
scroll to position [2870, 0]
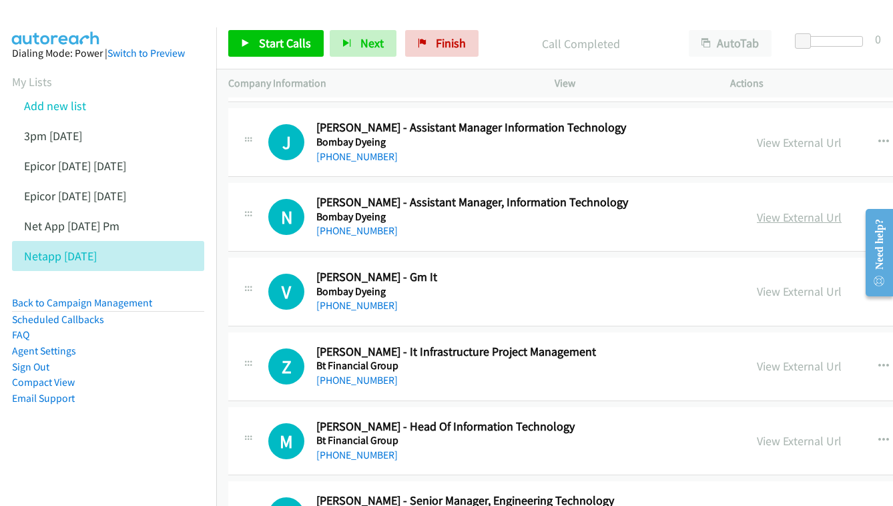
click at [757, 210] on link "View External Url" at bounding box center [799, 217] width 85 height 15
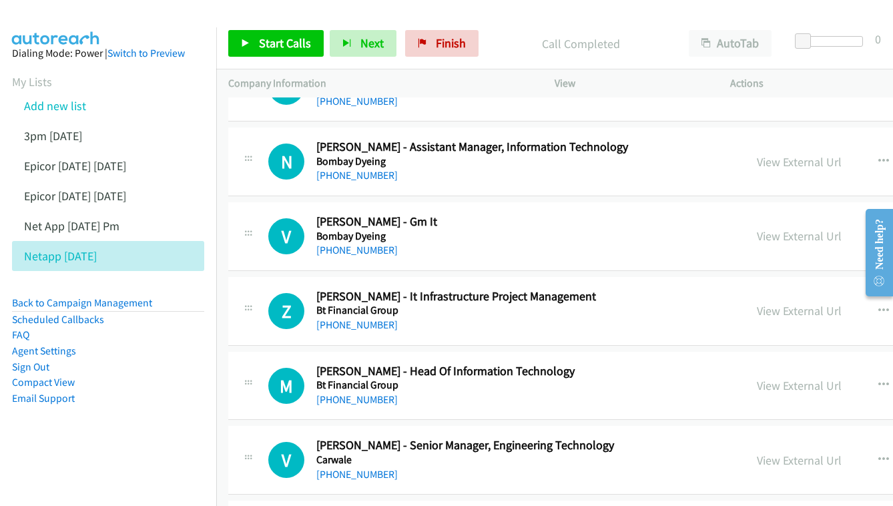
scroll to position [2938, 0]
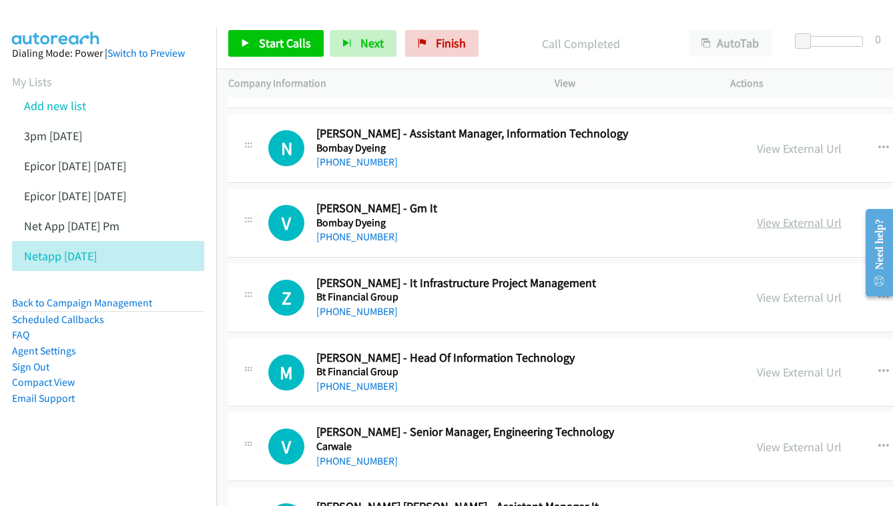
click at [757, 215] on link "View External Url" at bounding box center [799, 222] width 85 height 15
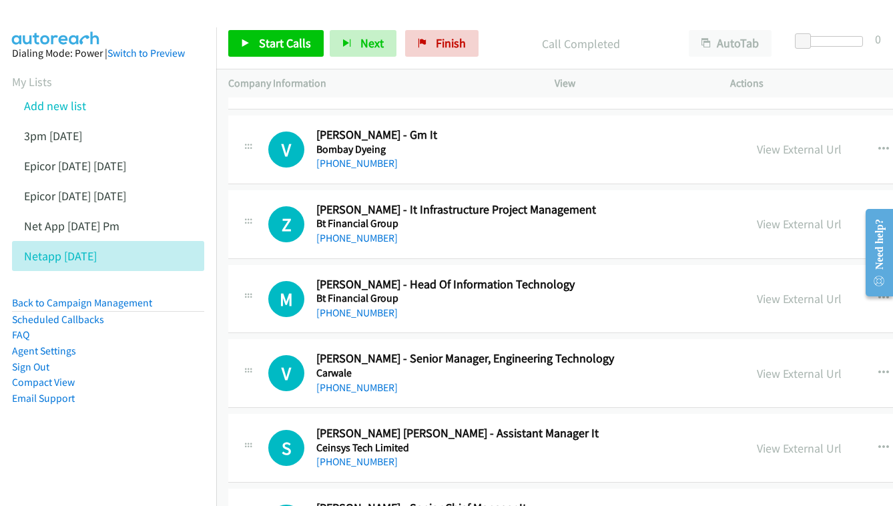
scroll to position [3014, 0]
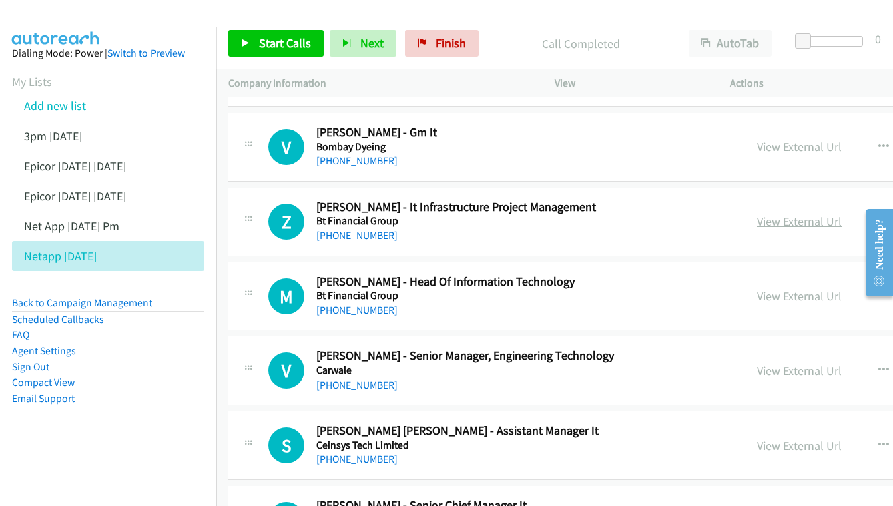
click at [757, 214] on link "View External Url" at bounding box center [799, 221] width 85 height 15
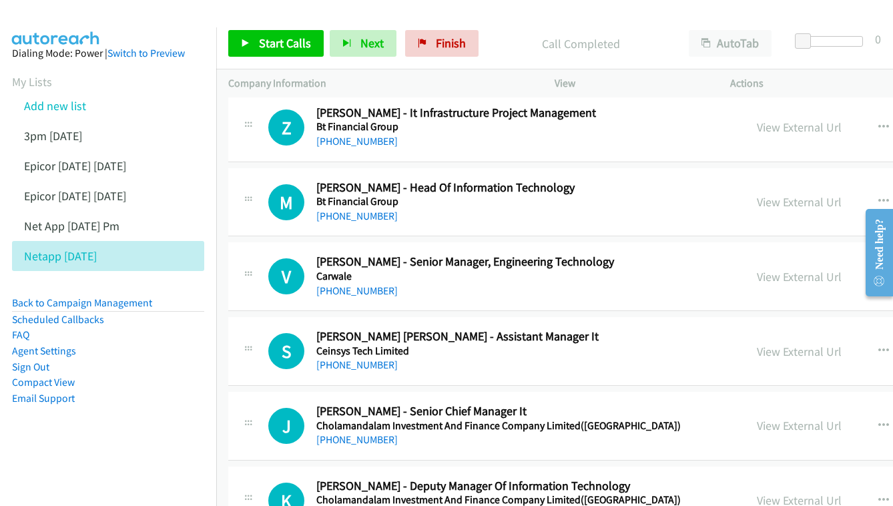
scroll to position [3111, 0]
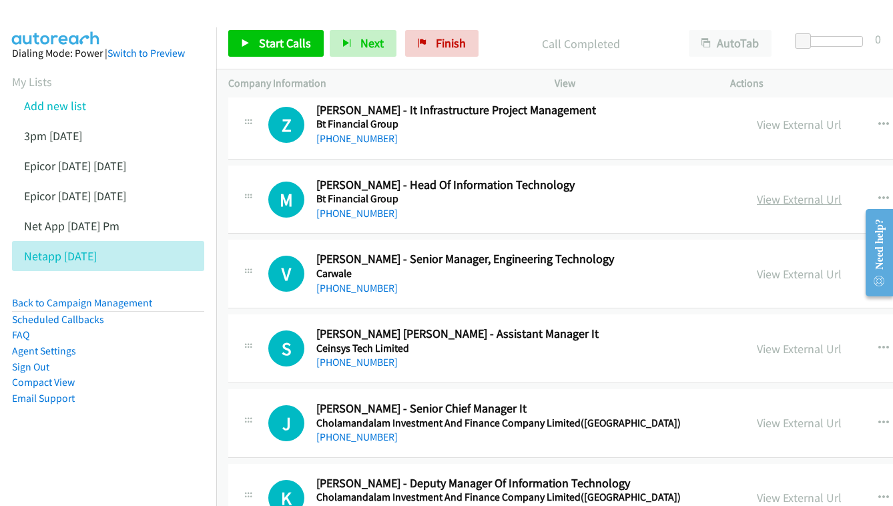
click at [757, 191] on link "View External Url" at bounding box center [799, 198] width 85 height 15
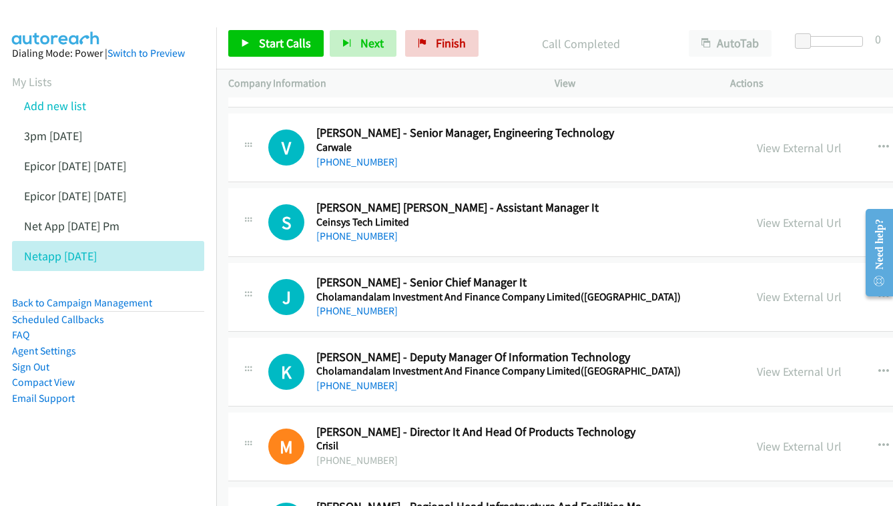
scroll to position [3240, 0]
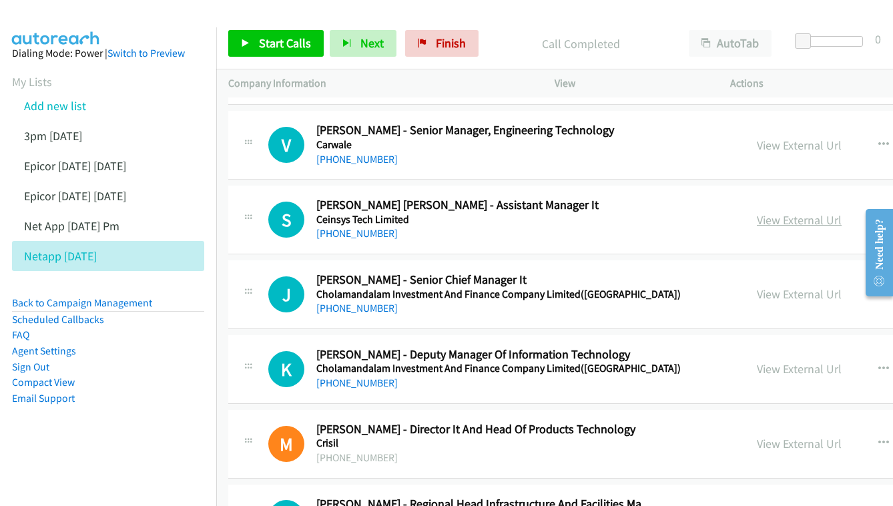
click at [759, 212] on link "View External Url" at bounding box center [799, 219] width 85 height 15
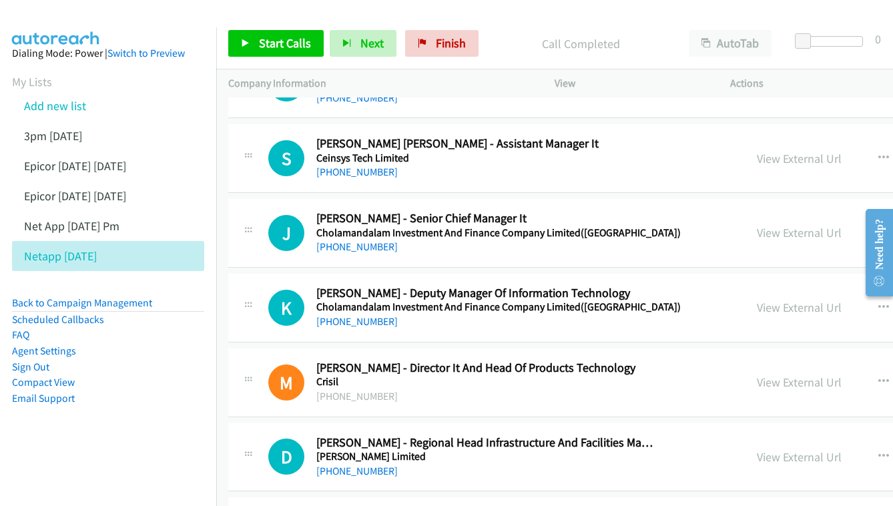
scroll to position [3321, 0]
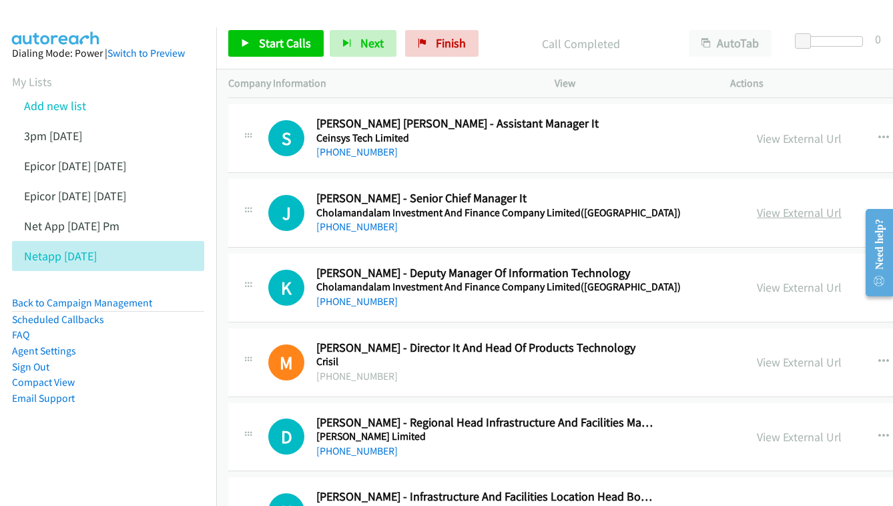
click at [757, 205] on link "View External Url" at bounding box center [799, 212] width 85 height 15
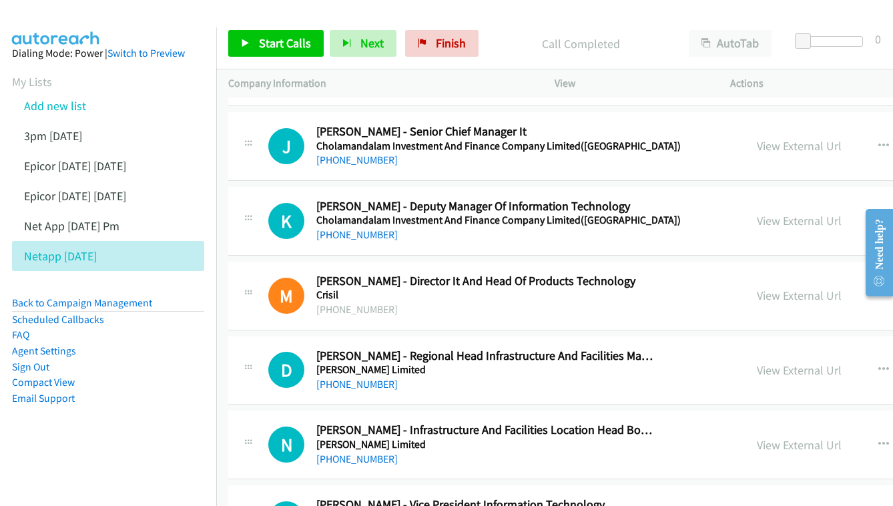
scroll to position [3410, 0]
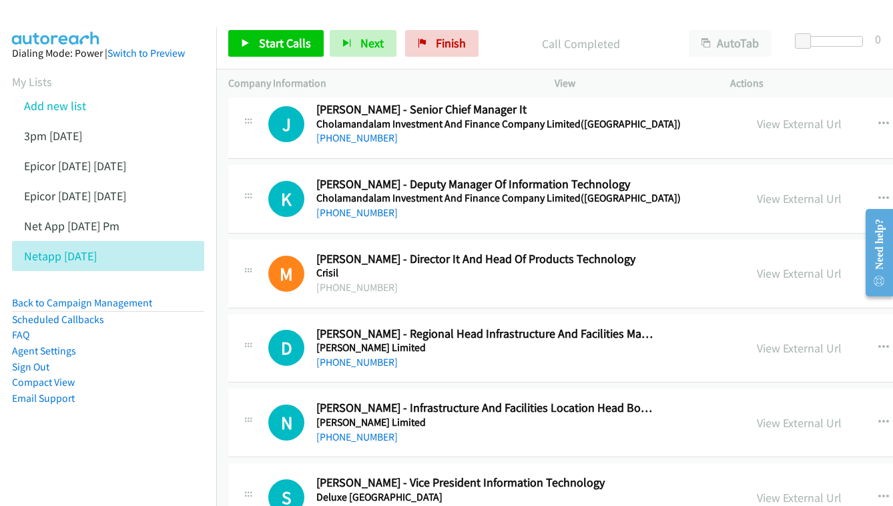
click at [780, 177] on div "View External Url View External Url Schedule/Manage Callback Start Calls Here R…" at bounding box center [880, 199] width 270 height 44
click at [769, 191] on link "View External Url" at bounding box center [799, 198] width 85 height 15
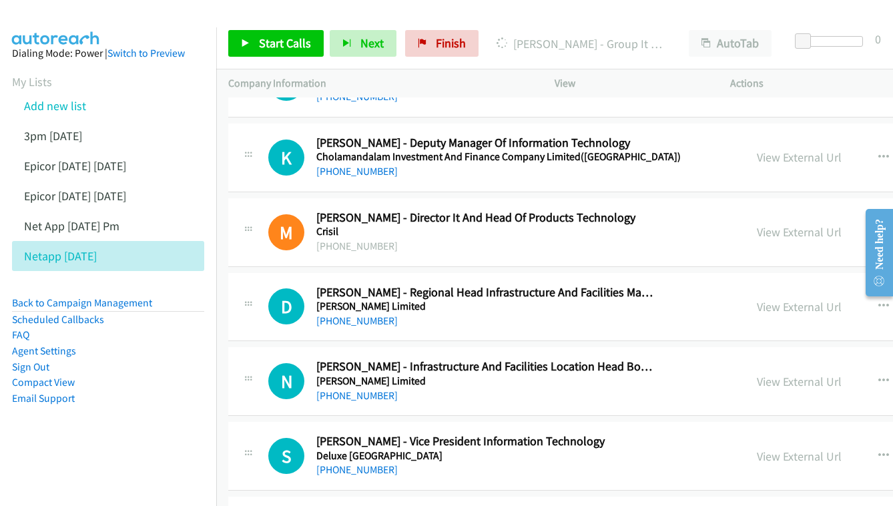
scroll to position [3470, 0]
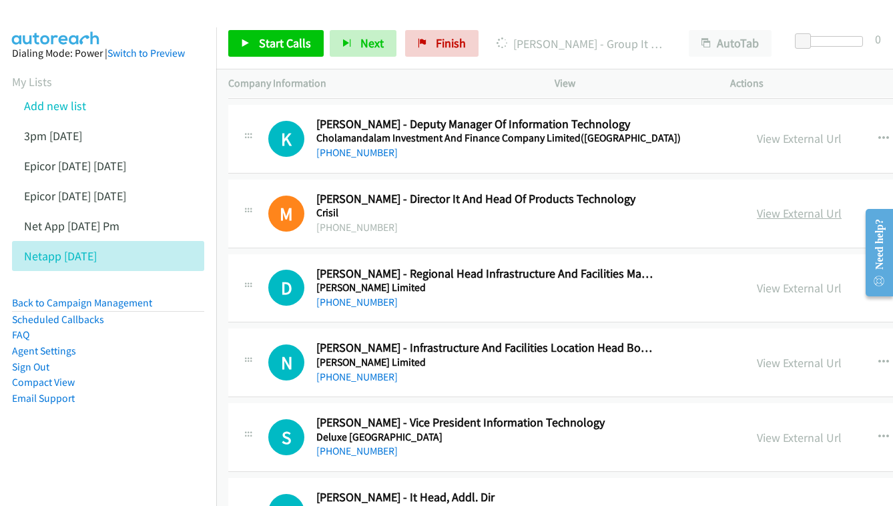
click at [757, 205] on link "View External Url" at bounding box center [799, 212] width 85 height 15
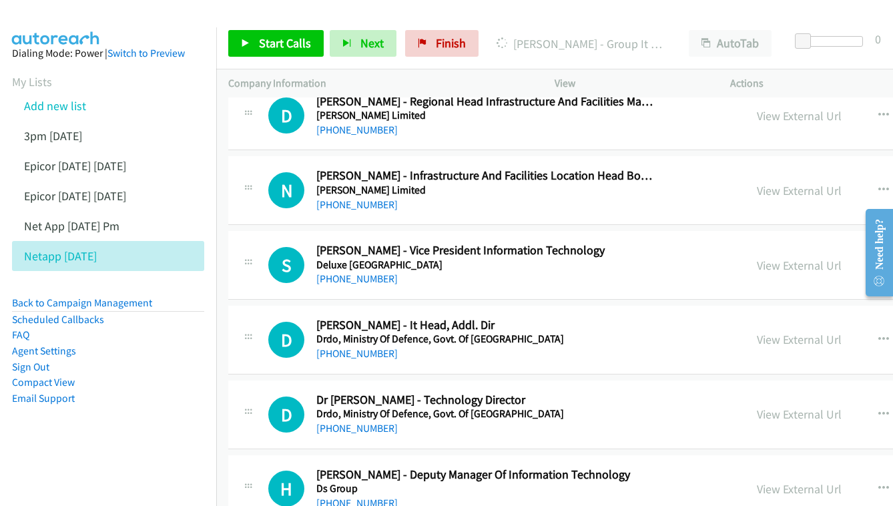
scroll to position [3669, 0]
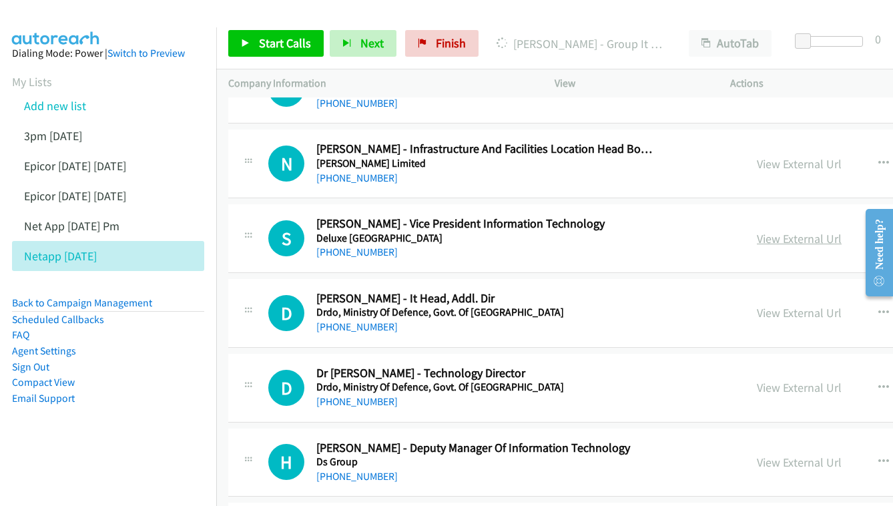
click at [757, 231] on link "View External Url" at bounding box center [799, 238] width 85 height 15
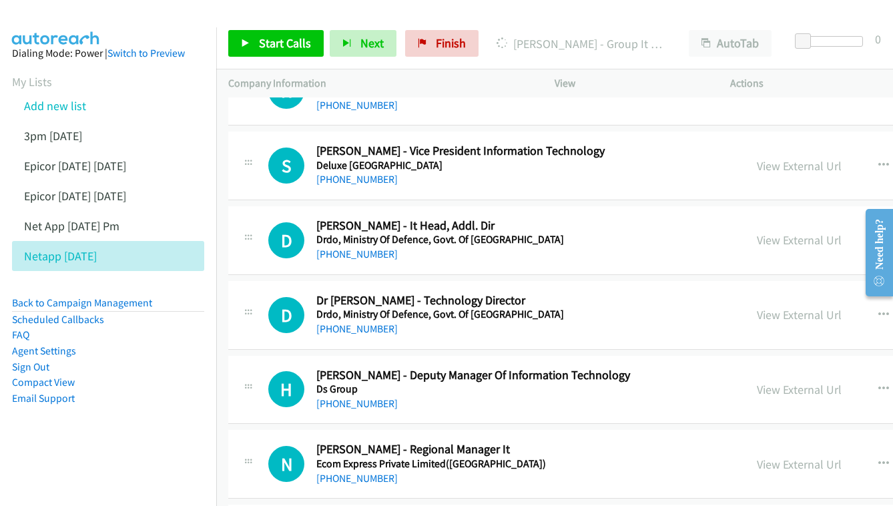
scroll to position [3758, 0]
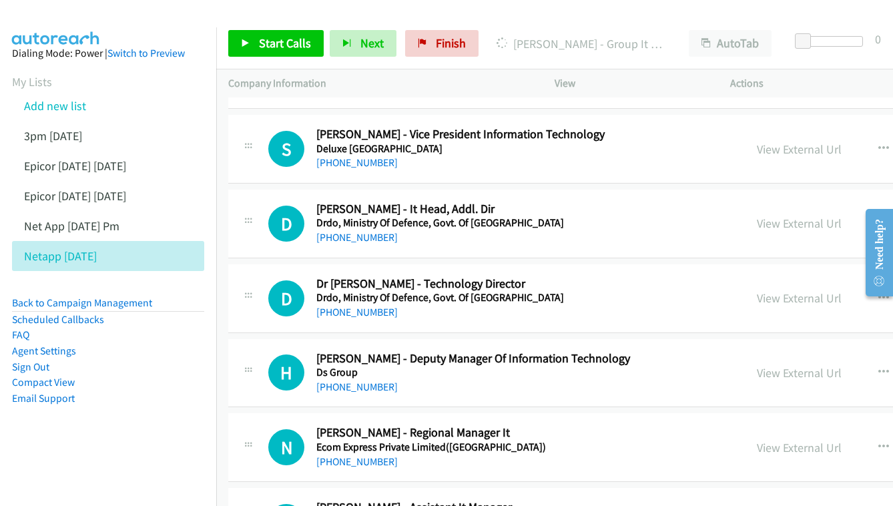
click at [803, 201] on div "View External Url View External Url Schedule/Manage Callback Start Calls Here R…" at bounding box center [880, 223] width 270 height 44
click at [773, 216] on link "View External Url" at bounding box center [799, 223] width 85 height 15
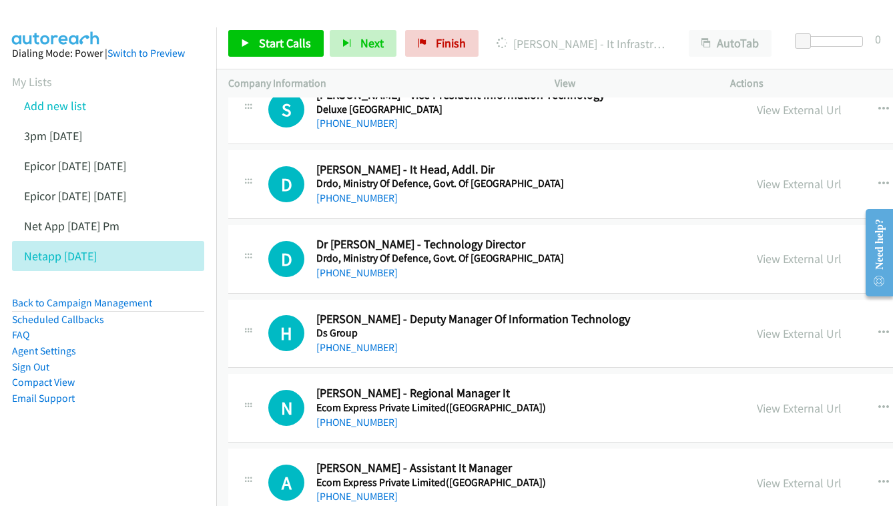
scroll to position [3823, 0]
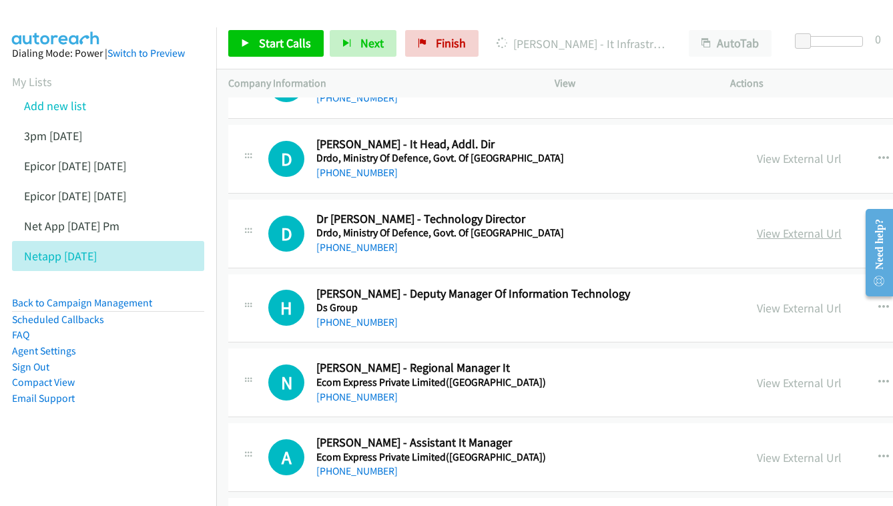
click at [757, 226] on link "View External Url" at bounding box center [799, 233] width 85 height 15
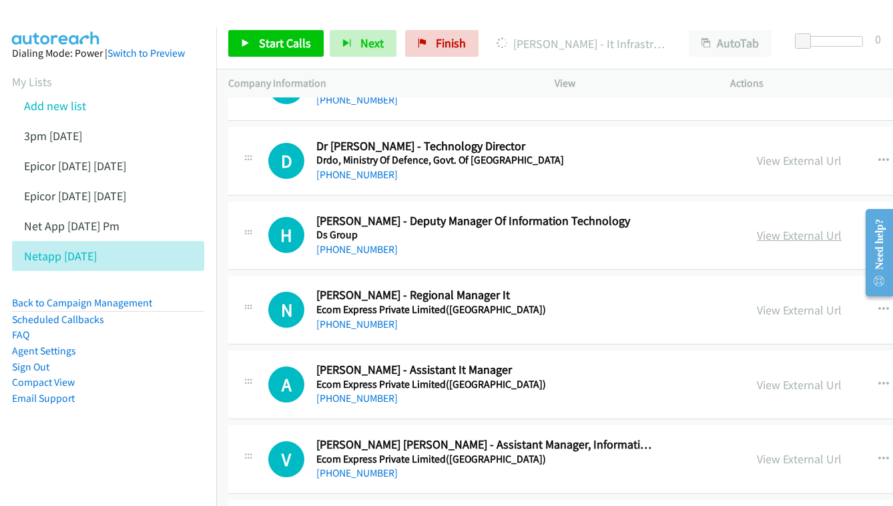
scroll to position [3896, 0]
click at [761, 226] on div "View External Url" at bounding box center [799, 235] width 85 height 18
click at [760, 227] on link "View External Url" at bounding box center [799, 234] width 85 height 15
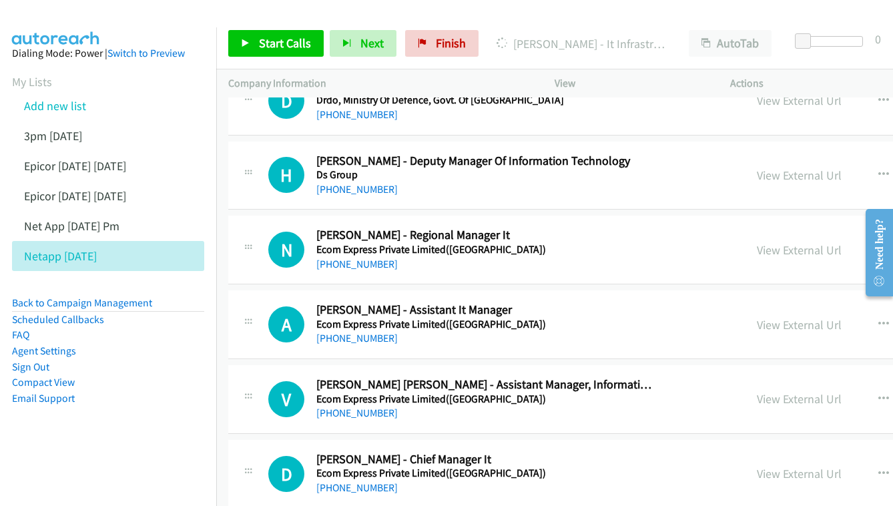
scroll to position [3963, 0]
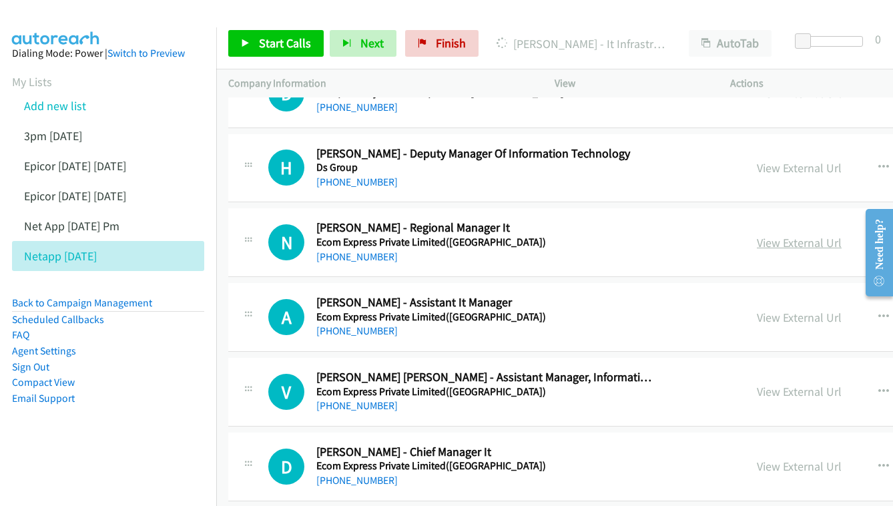
click at [757, 235] on link "View External Url" at bounding box center [799, 242] width 85 height 15
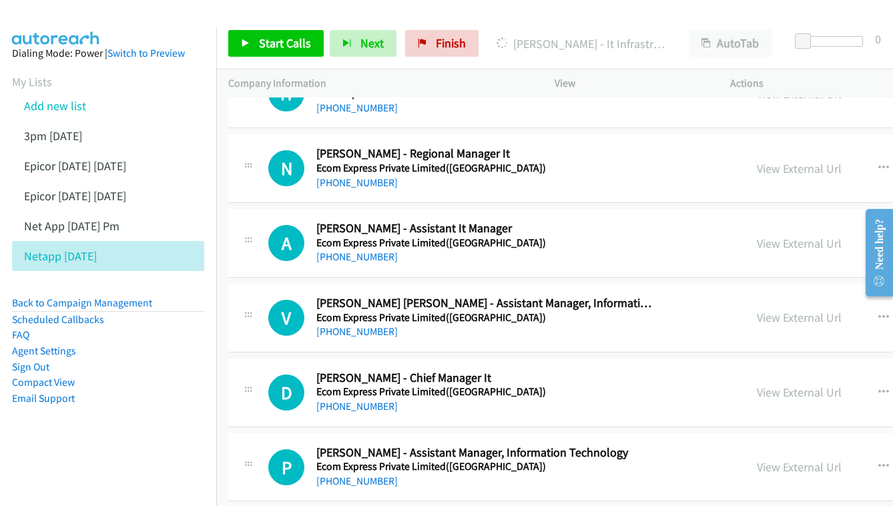
scroll to position [4051, 0]
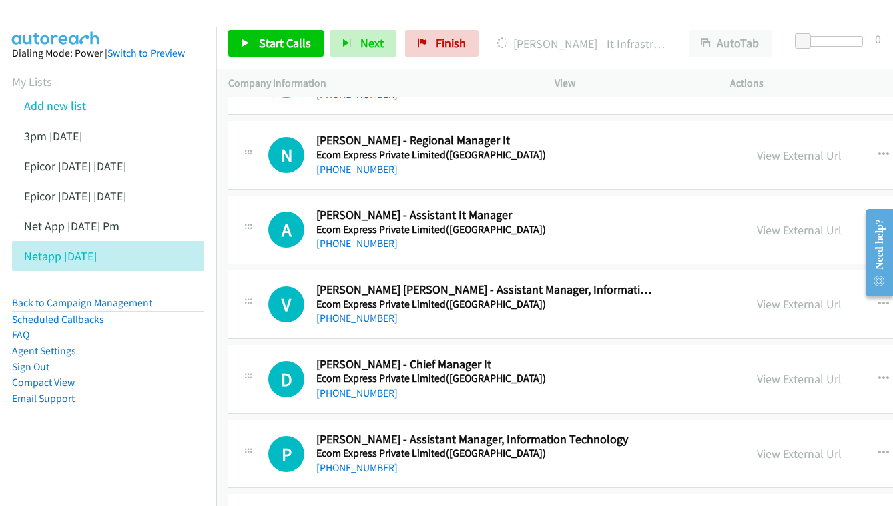
click at [745, 208] on div "View External Url View External Url Schedule/Manage Callback Start Calls Here R…" at bounding box center [880, 230] width 270 height 44
click at [757, 222] on link "View External Url" at bounding box center [799, 229] width 85 height 15
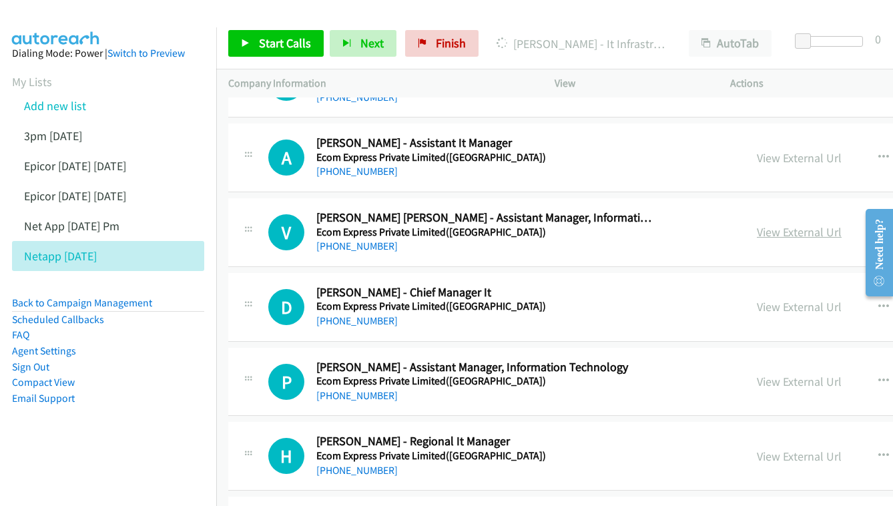
scroll to position [4124, 0]
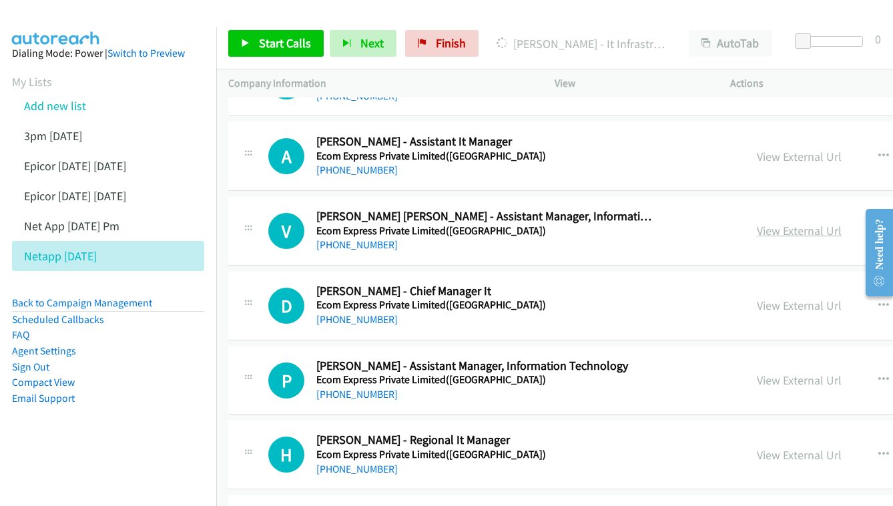
click at [790, 223] on link "View External Url" at bounding box center [799, 230] width 85 height 15
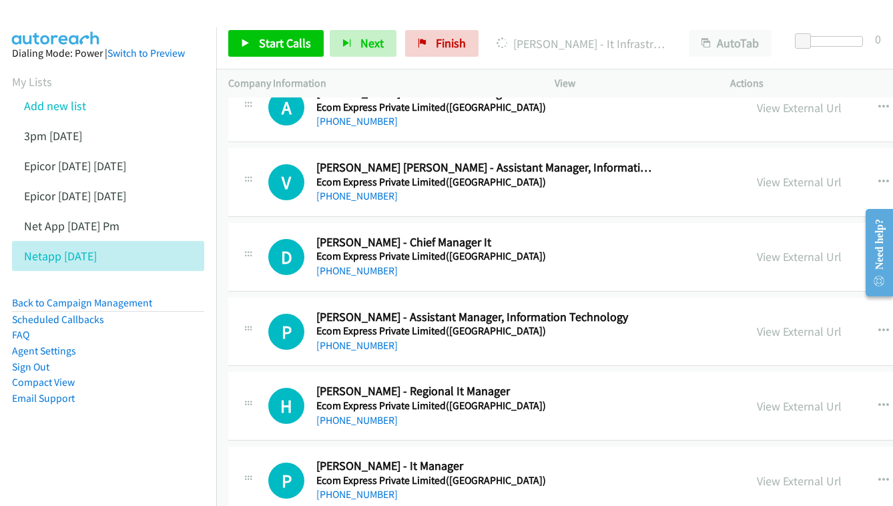
scroll to position [4189, 0]
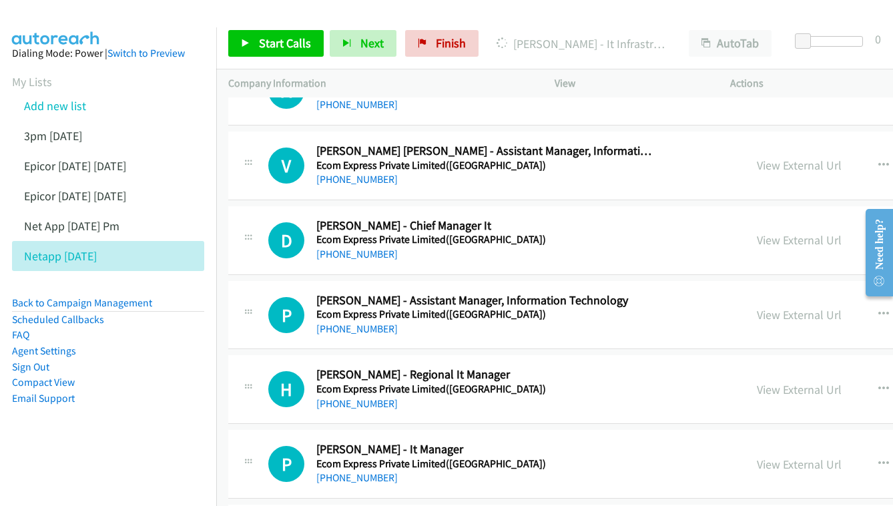
click at [764, 206] on div "D Callback Scheduled Diwa Diwakar - Chief Manager It Ecom Express Private Limit…" at bounding box center [720, 240] width 985 height 69
click at [757, 232] on link "View External Url" at bounding box center [799, 239] width 85 height 15
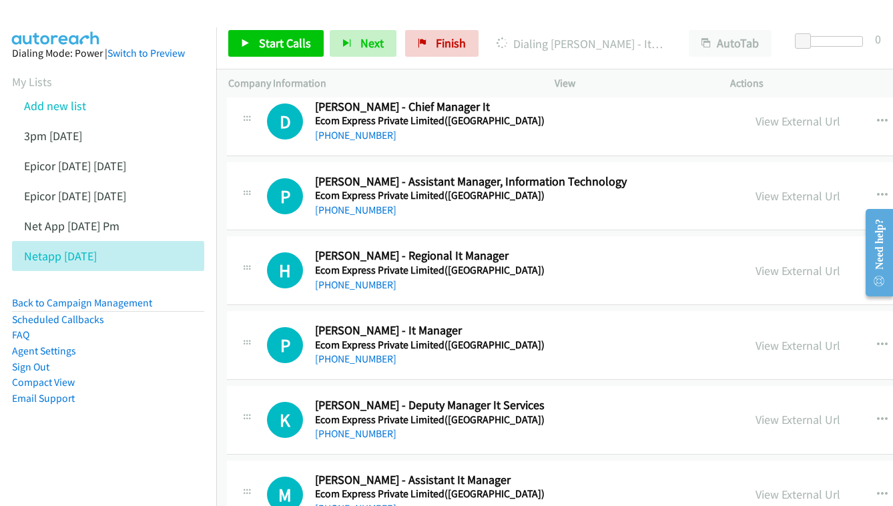
scroll to position [4370, 1]
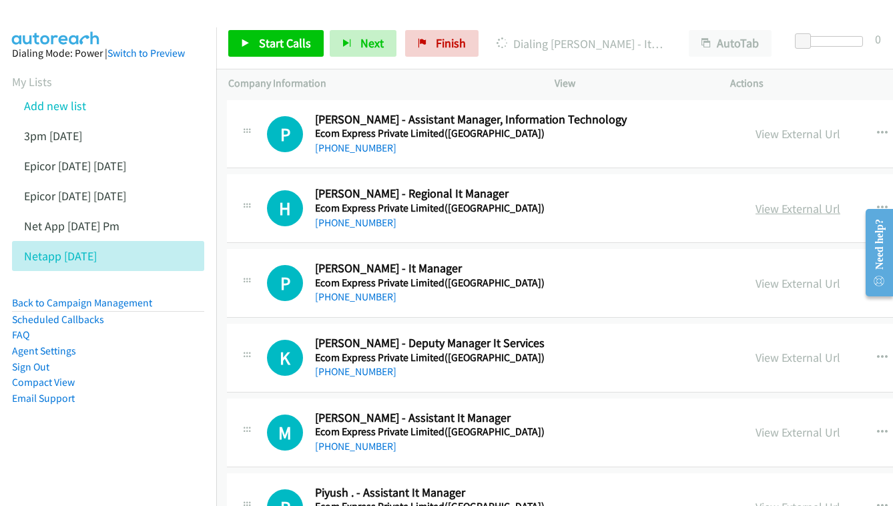
click at [755, 201] on link "View External Url" at bounding box center [797, 208] width 85 height 15
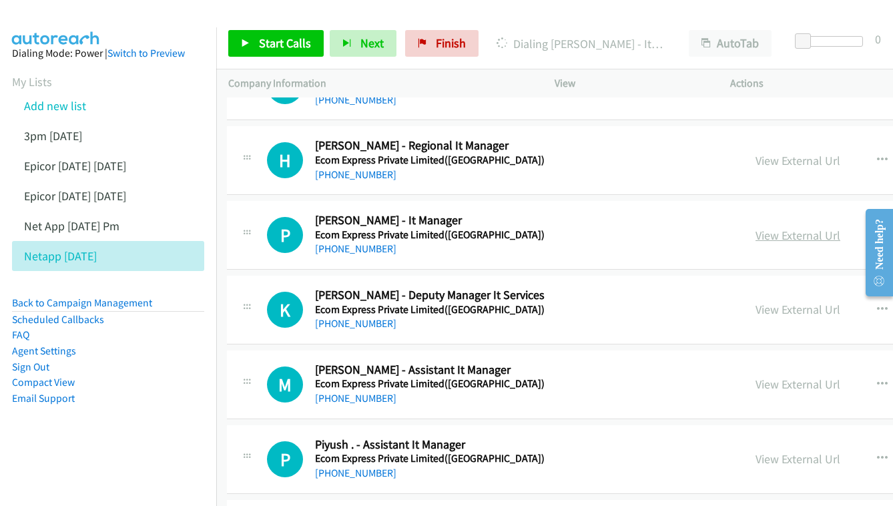
scroll to position [4434, 1]
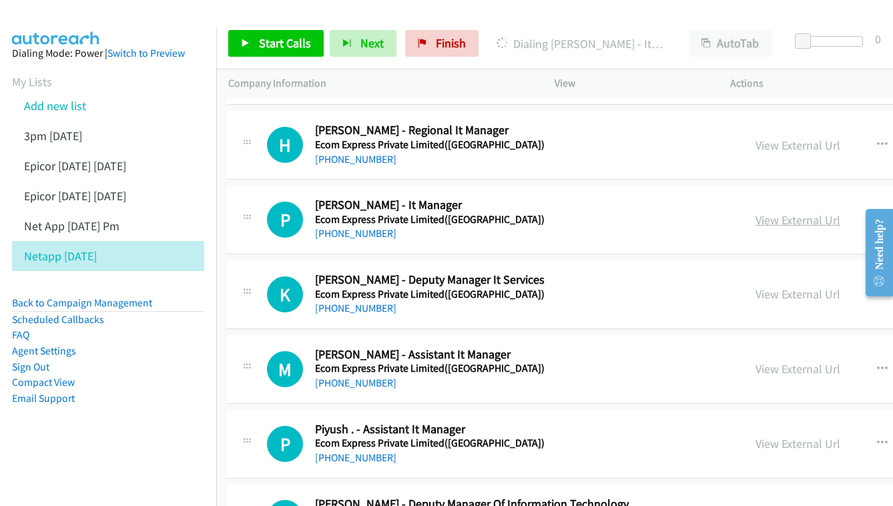
click at [775, 212] on link "View External Url" at bounding box center [797, 219] width 85 height 15
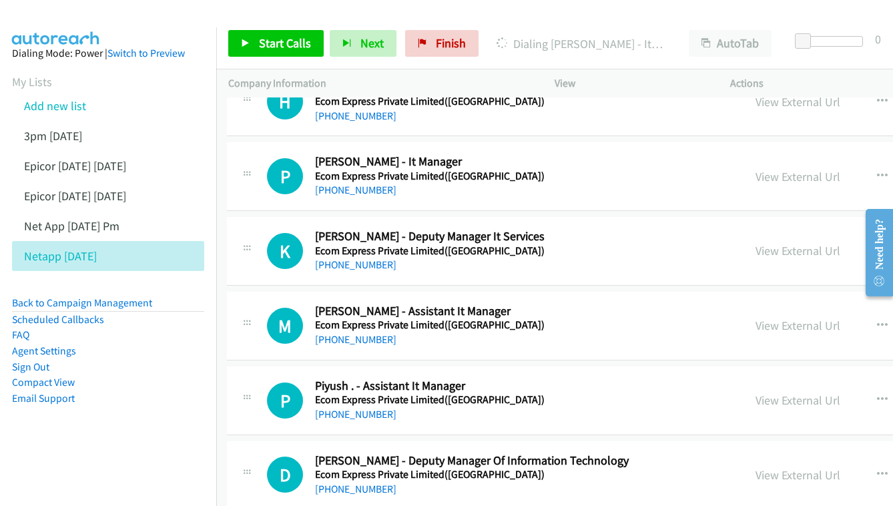
scroll to position [4486, 1]
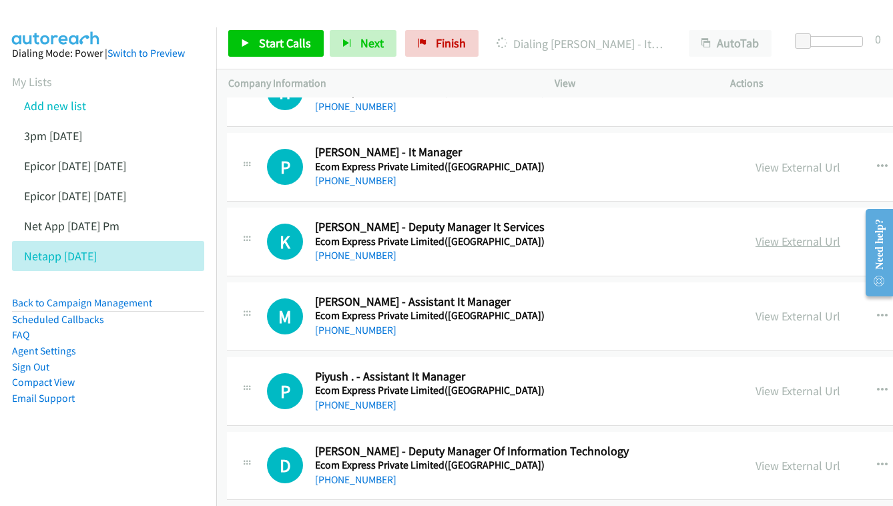
click at [757, 234] on link "View External Url" at bounding box center [797, 241] width 85 height 15
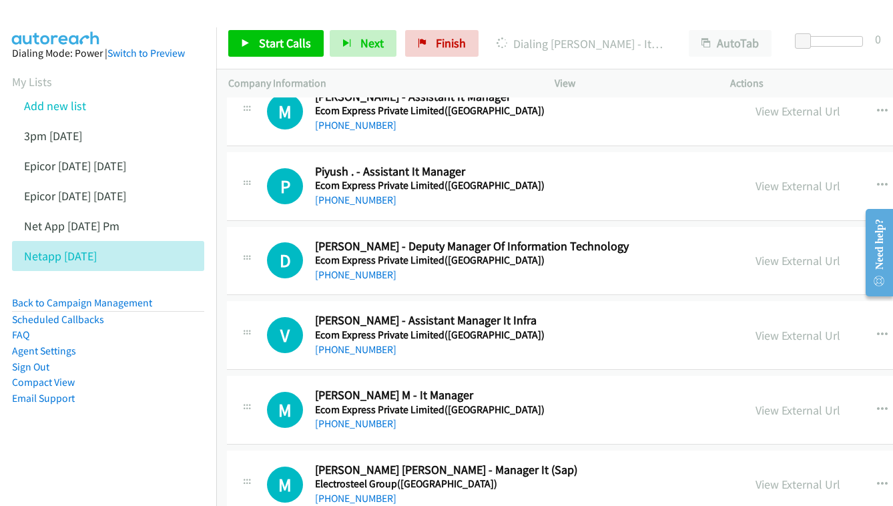
scroll to position [4718, 1]
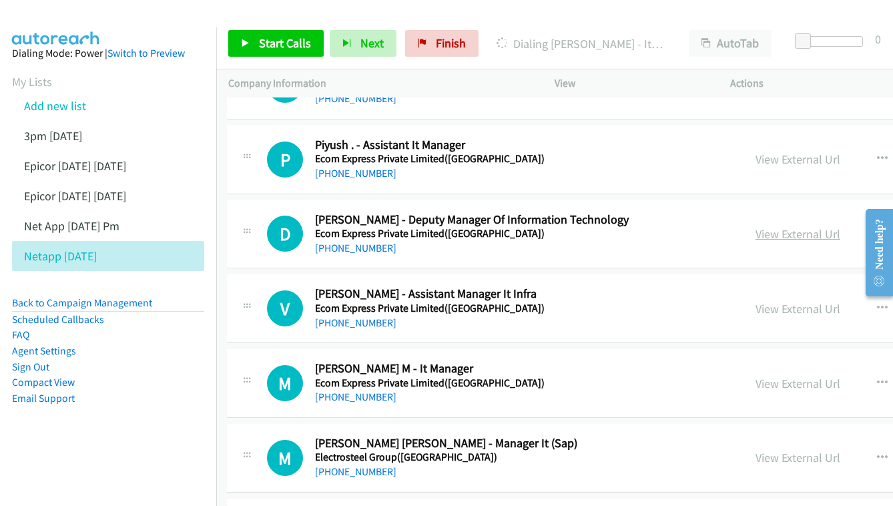
click at [755, 226] on link "View External Url" at bounding box center [797, 233] width 85 height 15
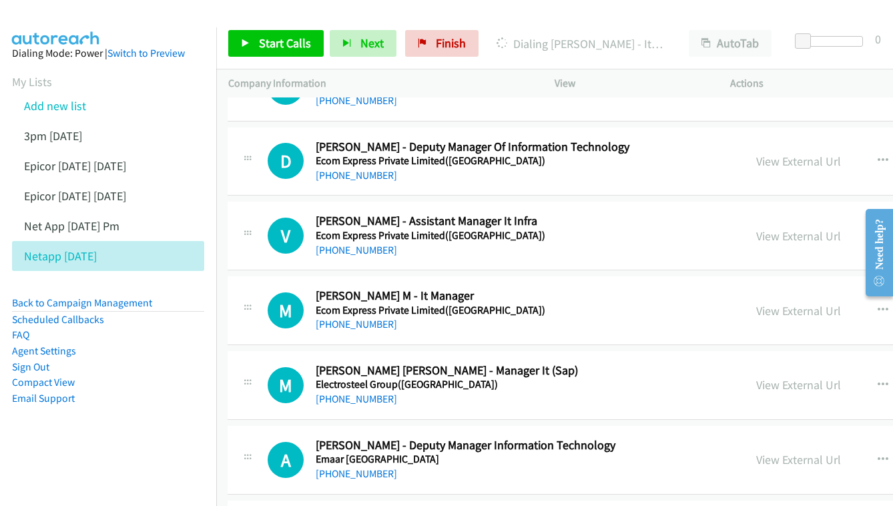
scroll to position [4867, 1]
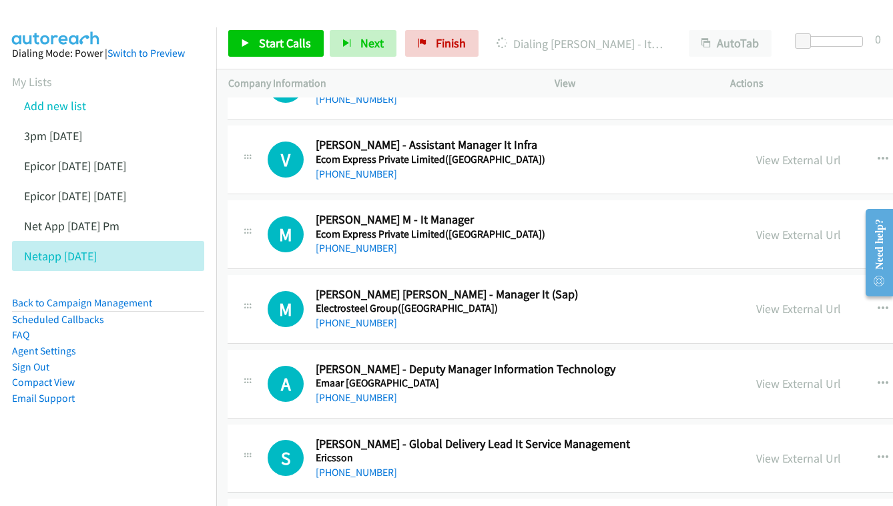
click at [756, 226] on div "View External Url" at bounding box center [798, 235] width 85 height 18
click at [756, 227] on link "View External Url" at bounding box center [798, 234] width 85 height 15
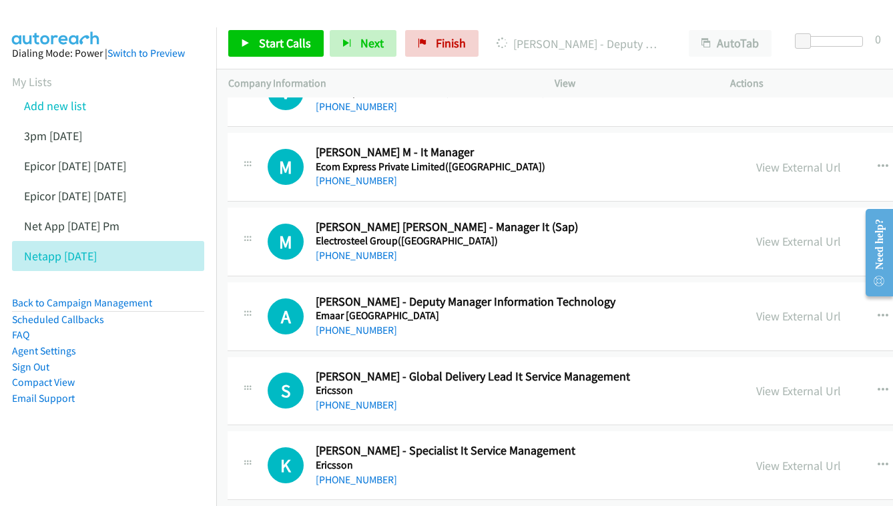
scroll to position [4955, 1]
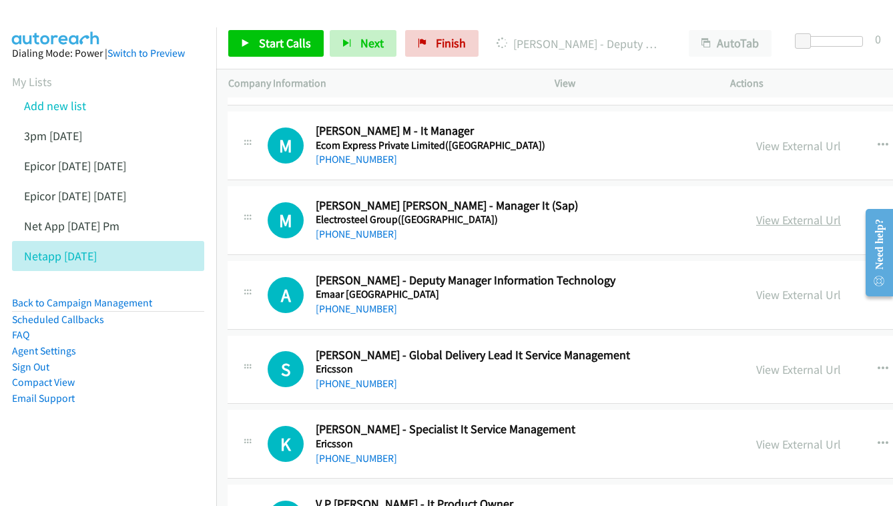
click at [756, 212] on link "View External Url" at bounding box center [798, 219] width 85 height 15
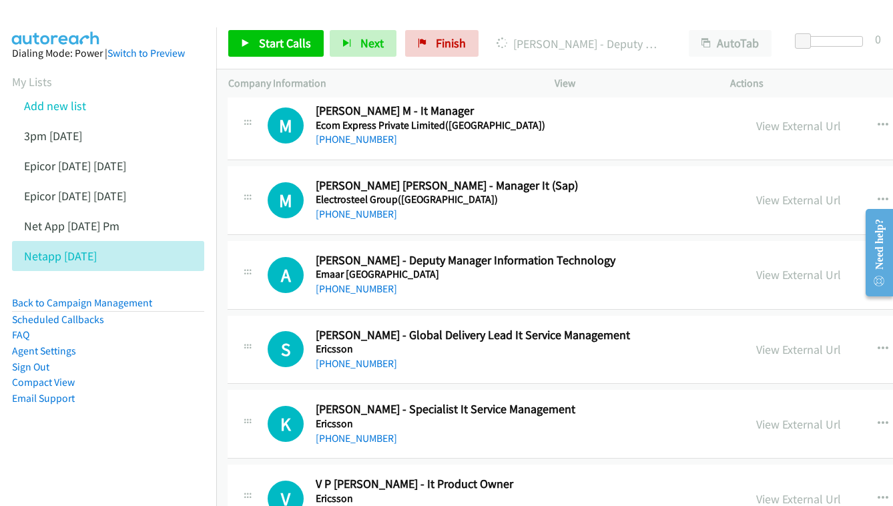
scroll to position [4998, 1]
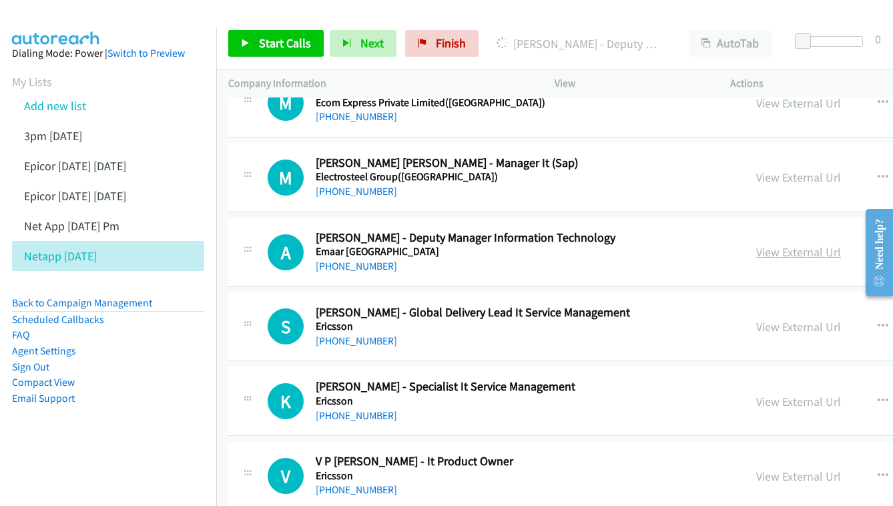
click at [757, 244] on link "View External Url" at bounding box center [798, 251] width 85 height 15
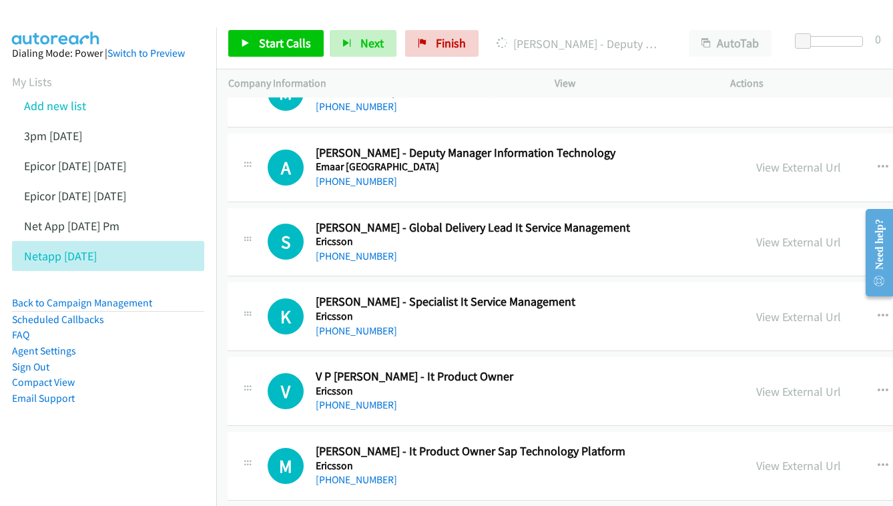
scroll to position [5109, 1]
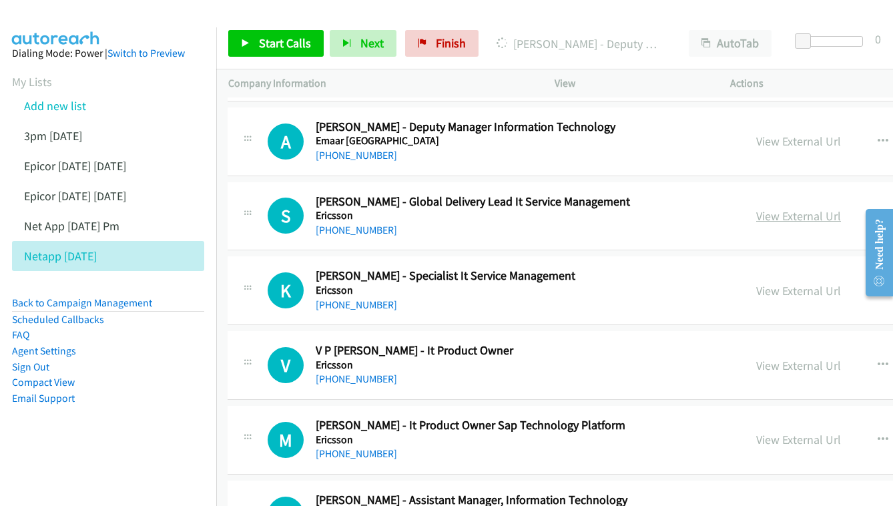
click at [756, 208] on link "View External Url" at bounding box center [798, 215] width 85 height 15
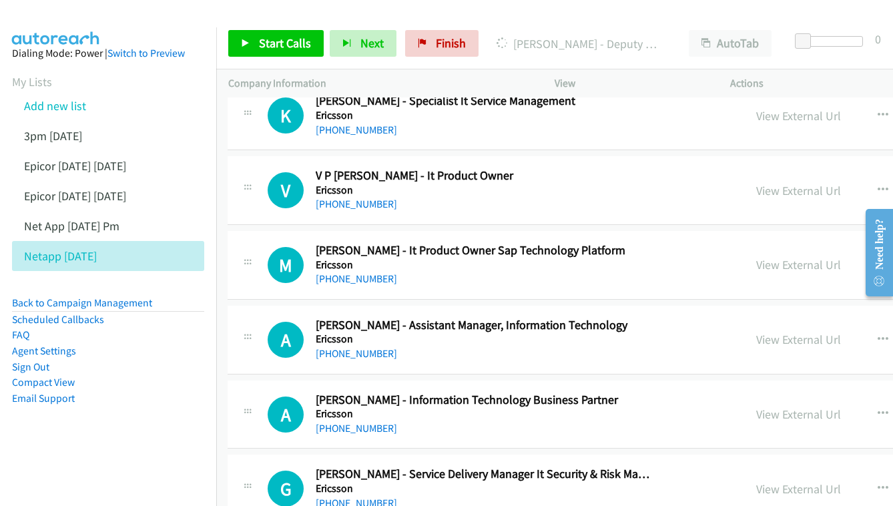
scroll to position [5286, 1]
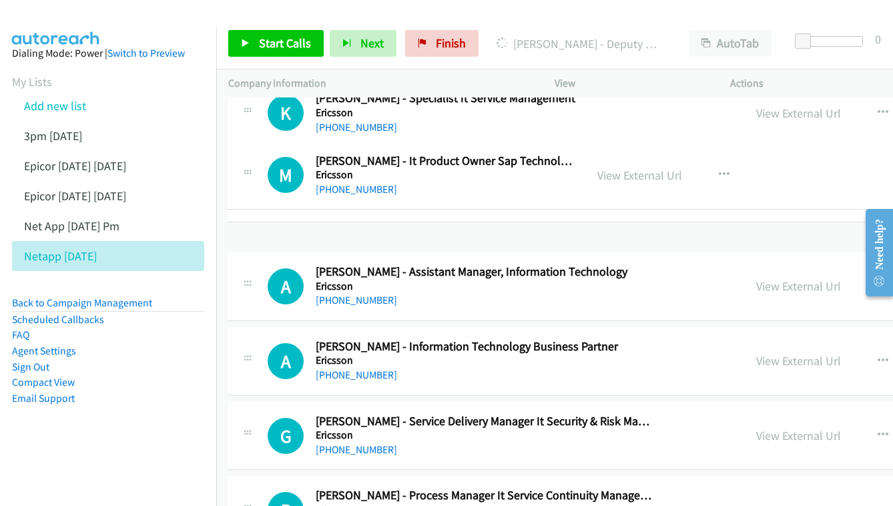
drag, startPoint x: 738, startPoint y: 177, endPoint x: 502, endPoint y: 117, distance: 243.7
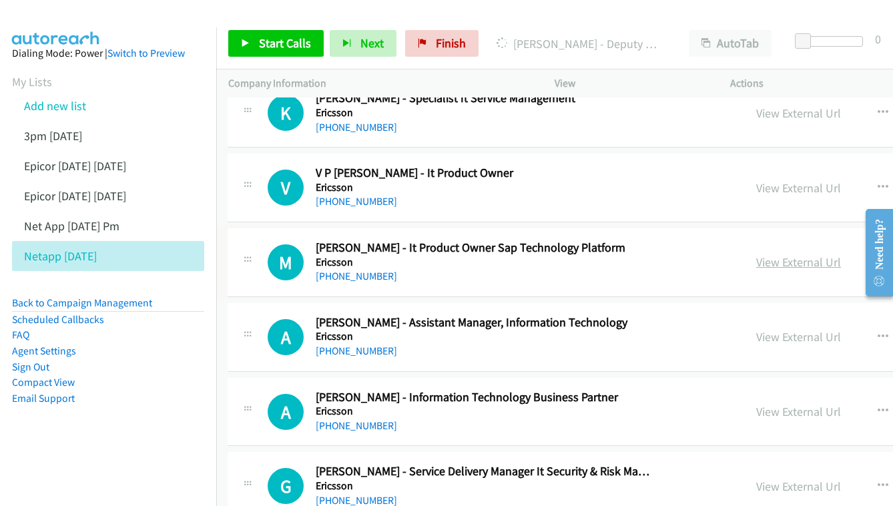
click at [756, 254] on link "View External Url" at bounding box center [798, 261] width 85 height 15
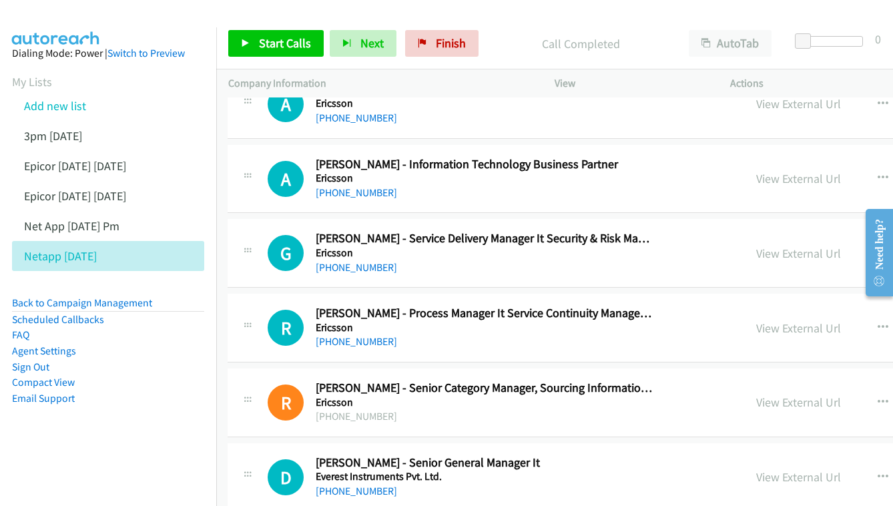
scroll to position [5522, 1]
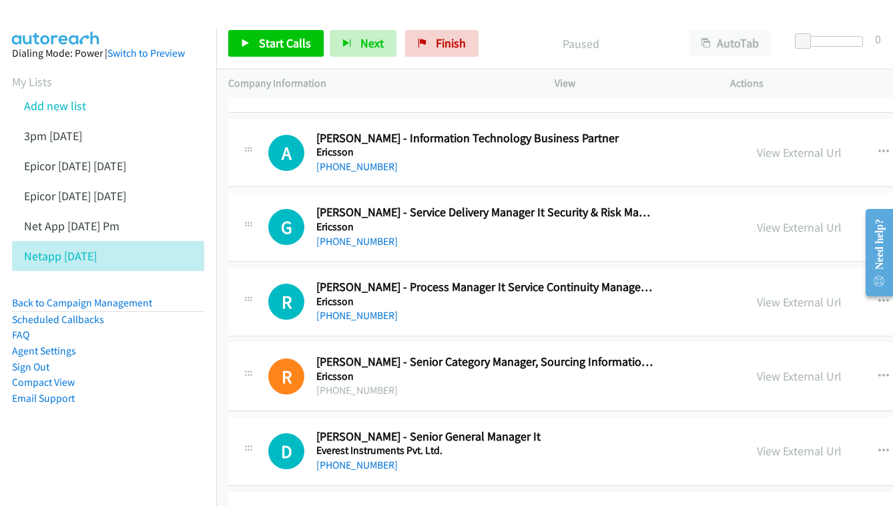
scroll to position [5548, 0]
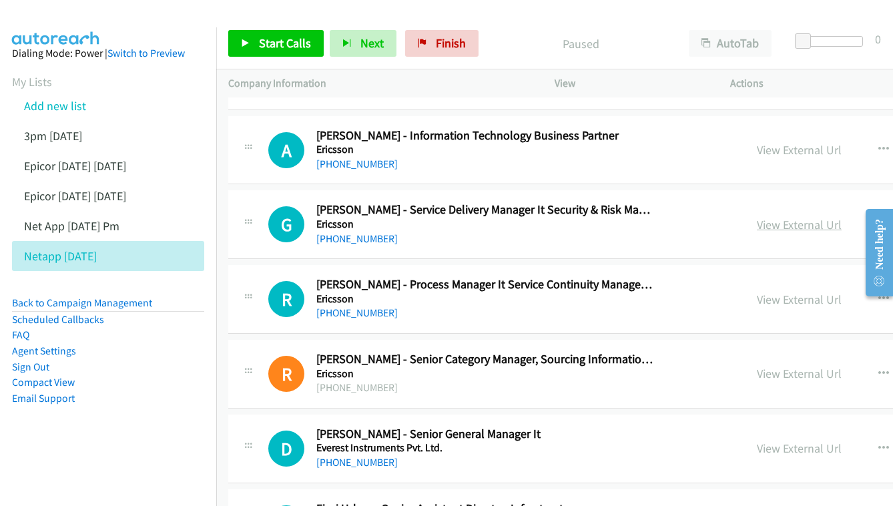
click at [757, 217] on link "View External Url" at bounding box center [799, 224] width 85 height 15
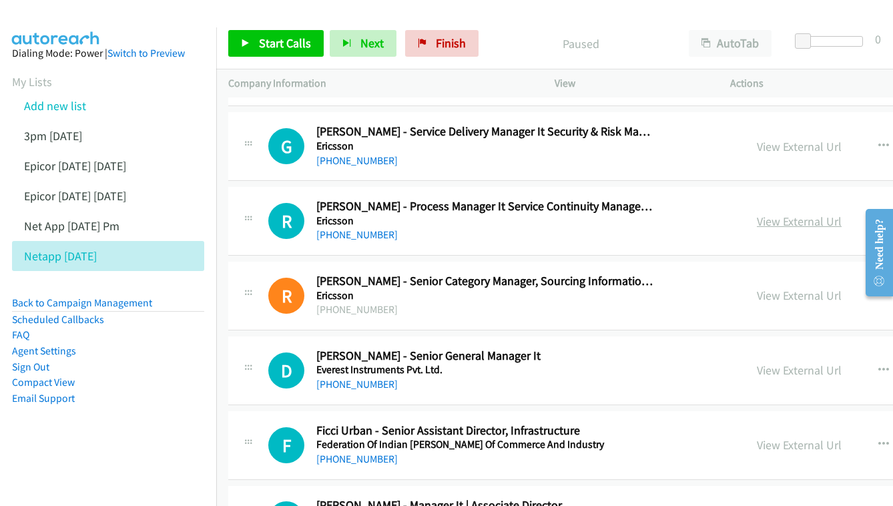
click at [757, 214] on link "View External Url" at bounding box center [799, 221] width 85 height 15
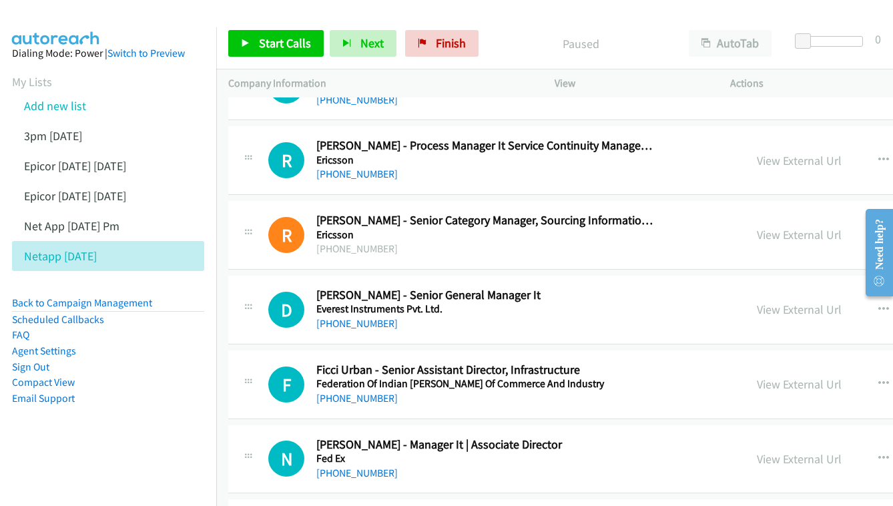
scroll to position [5689, 0]
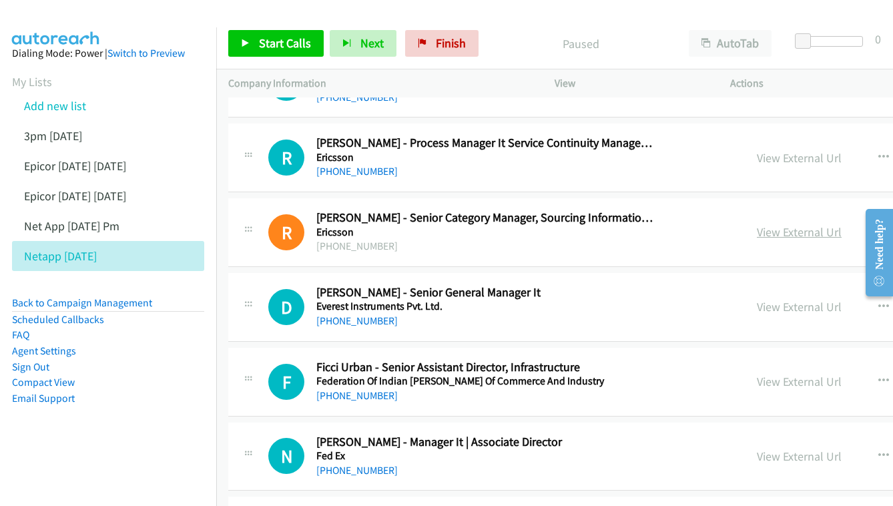
click at [757, 224] on link "View External Url" at bounding box center [799, 231] width 85 height 15
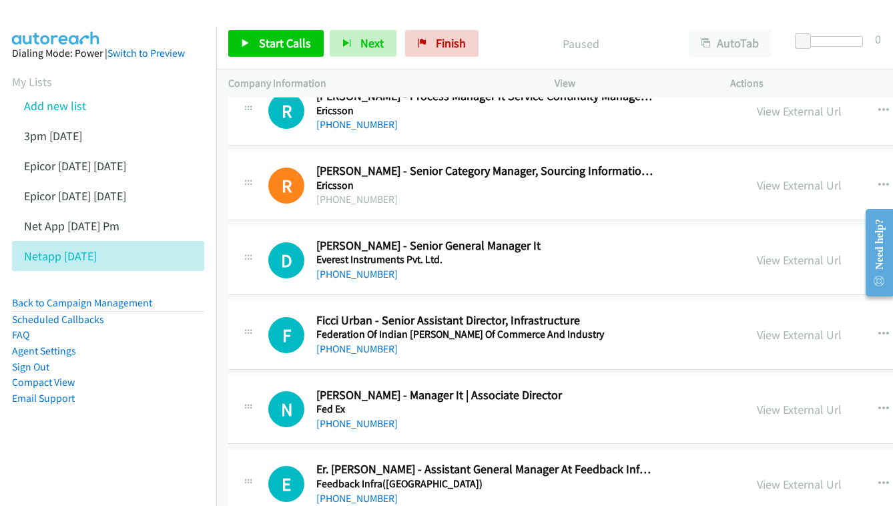
scroll to position [5739, 0]
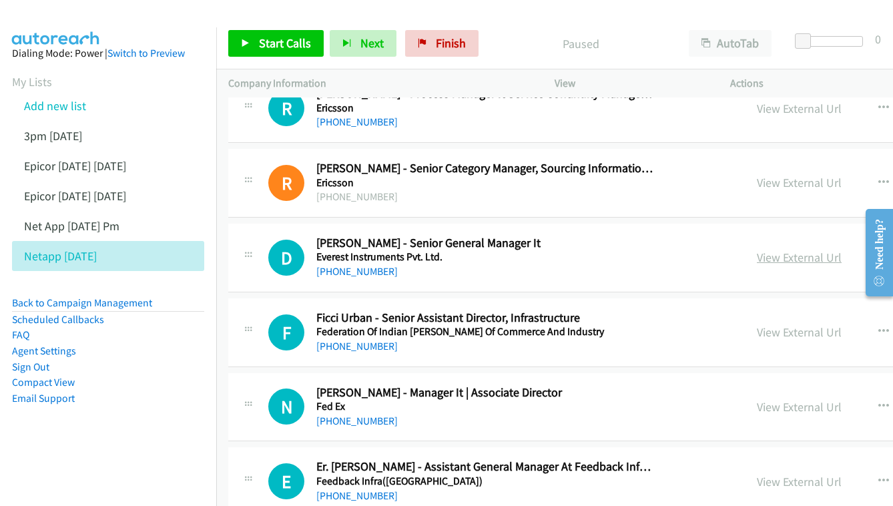
click at [761, 250] on link "View External Url" at bounding box center [799, 257] width 85 height 15
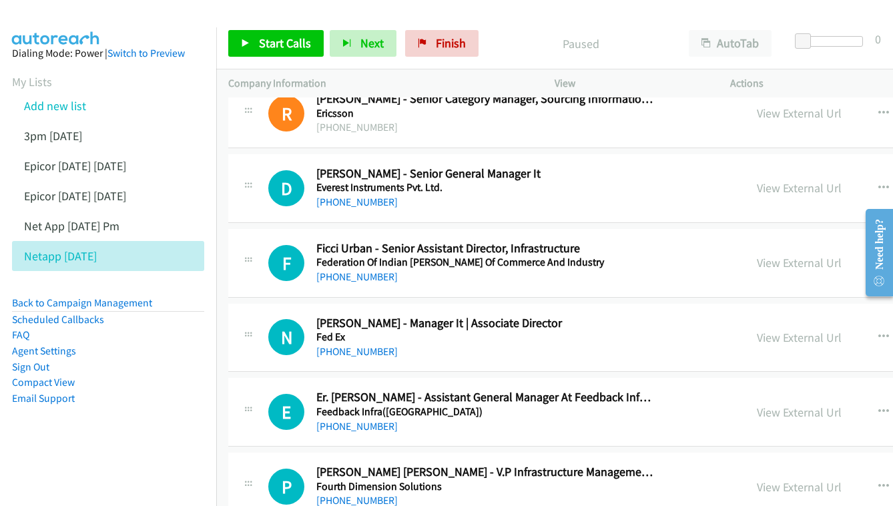
scroll to position [5811, 0]
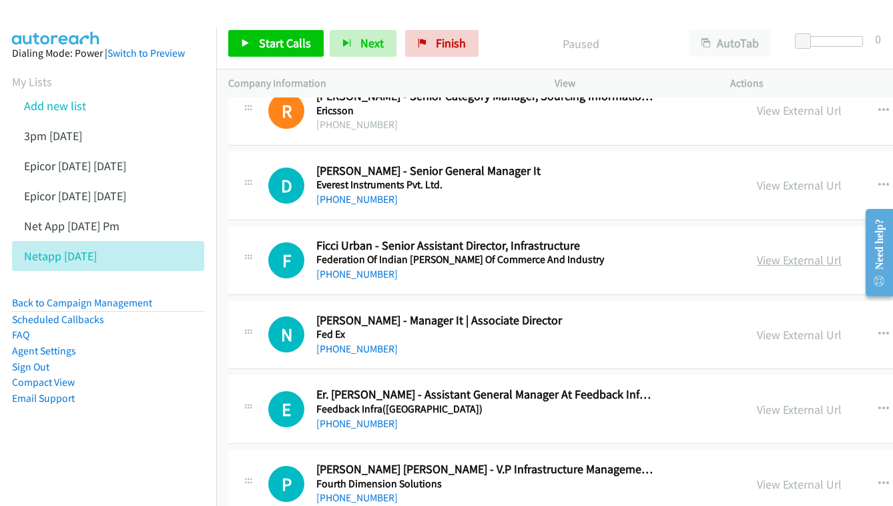
click at [757, 252] on link "View External Url" at bounding box center [799, 259] width 85 height 15
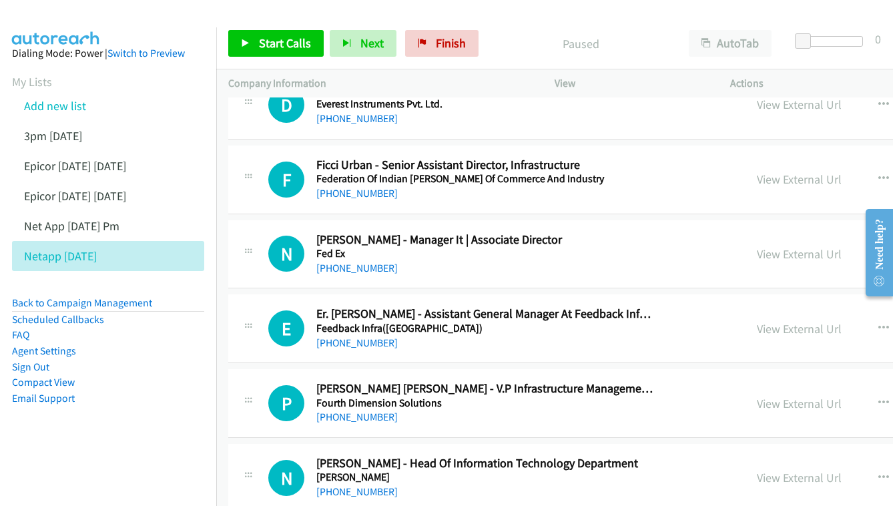
scroll to position [5894, 0]
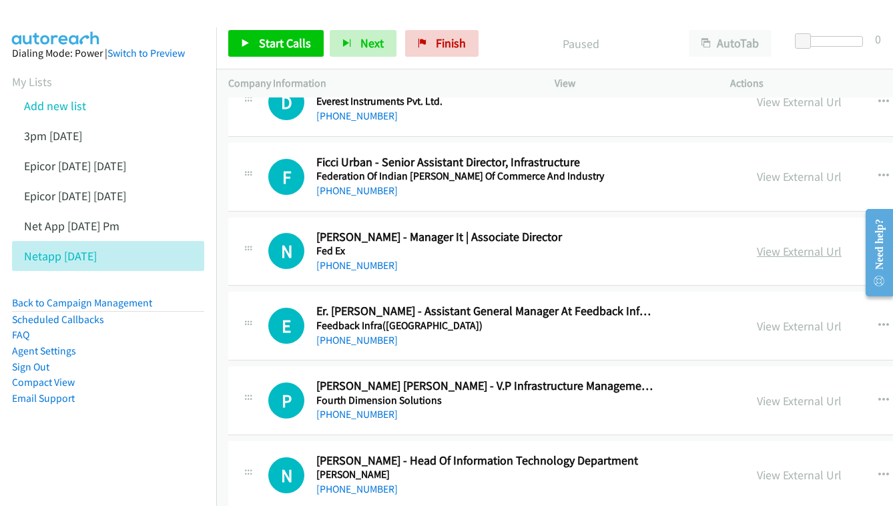
click at [757, 244] on link "View External Url" at bounding box center [799, 251] width 85 height 15
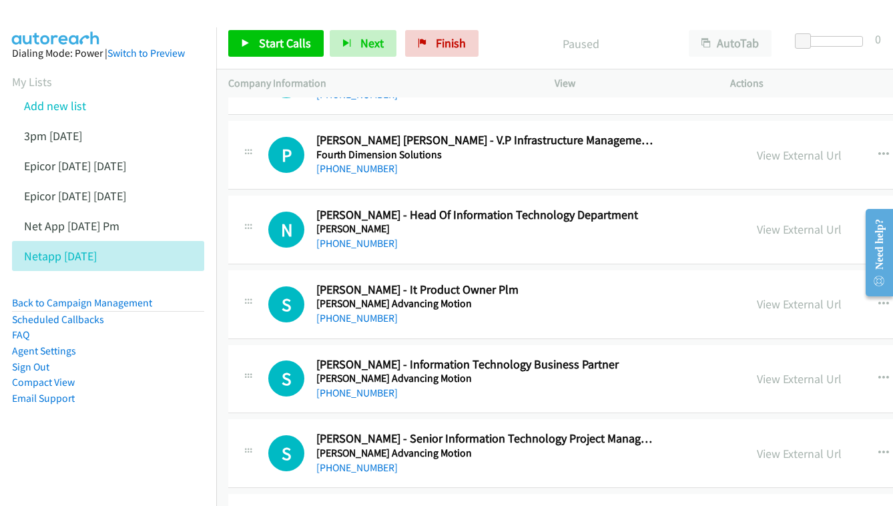
scroll to position [6137, 0]
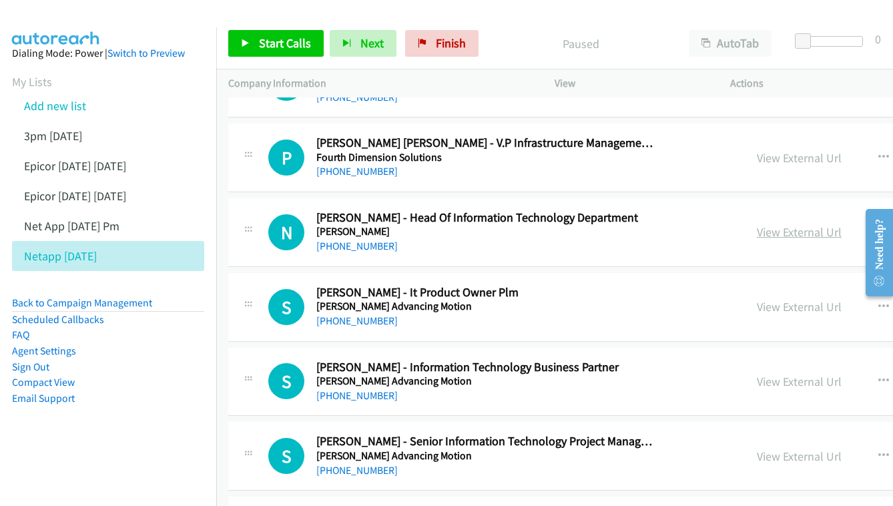
click at [757, 224] on link "View External Url" at bounding box center [799, 231] width 85 height 15
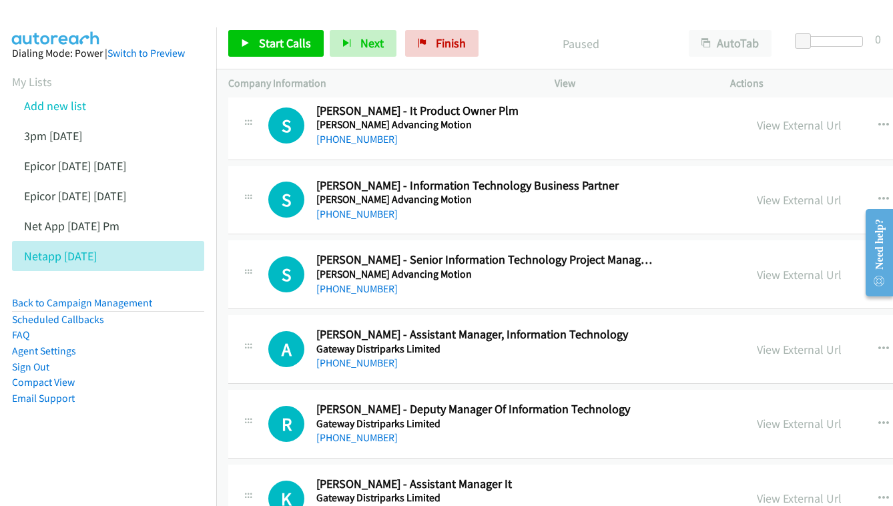
scroll to position [6340, 0]
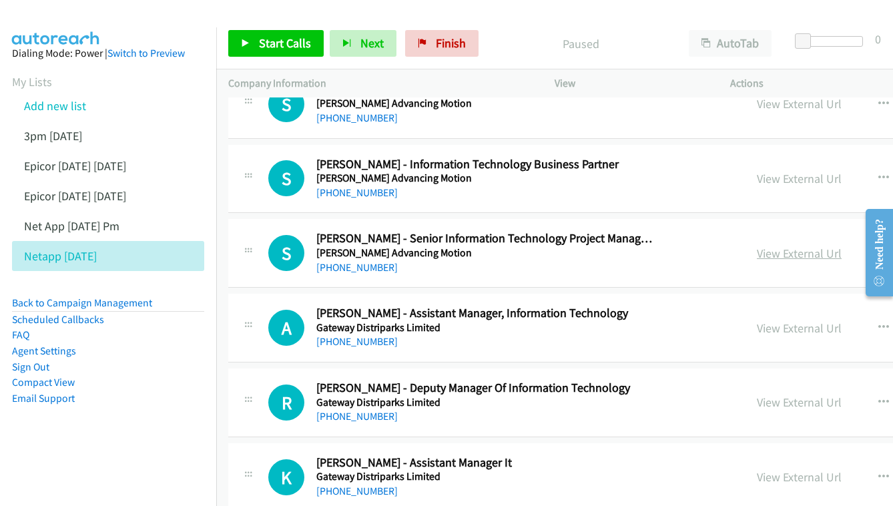
click at [757, 246] on link "View External Url" at bounding box center [799, 253] width 85 height 15
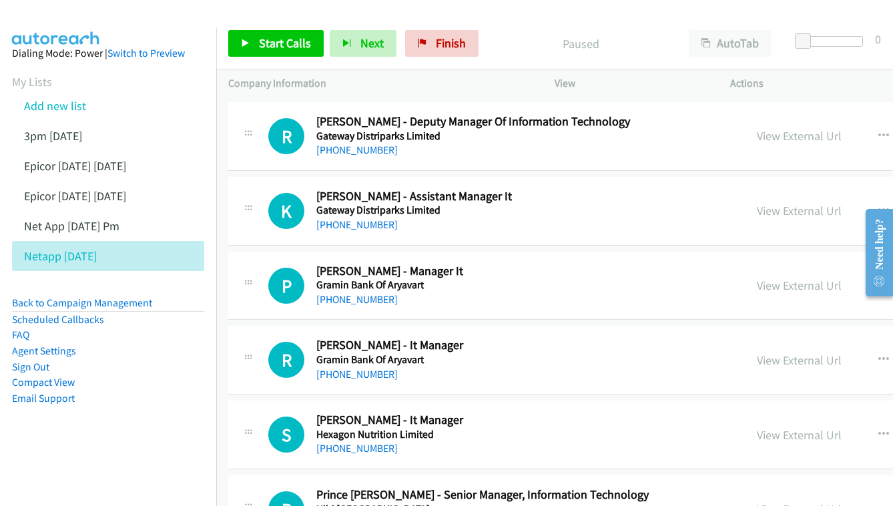
scroll to position [6629, 0]
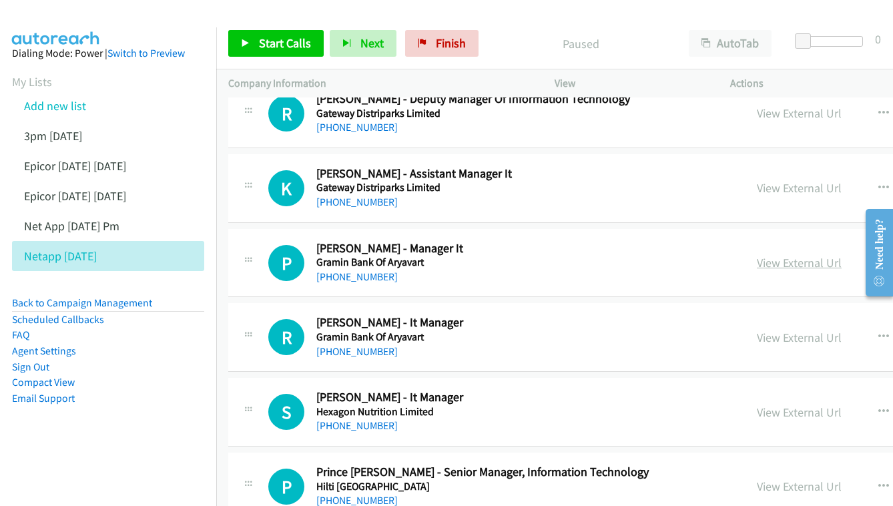
click at [760, 255] on link "View External Url" at bounding box center [799, 262] width 85 height 15
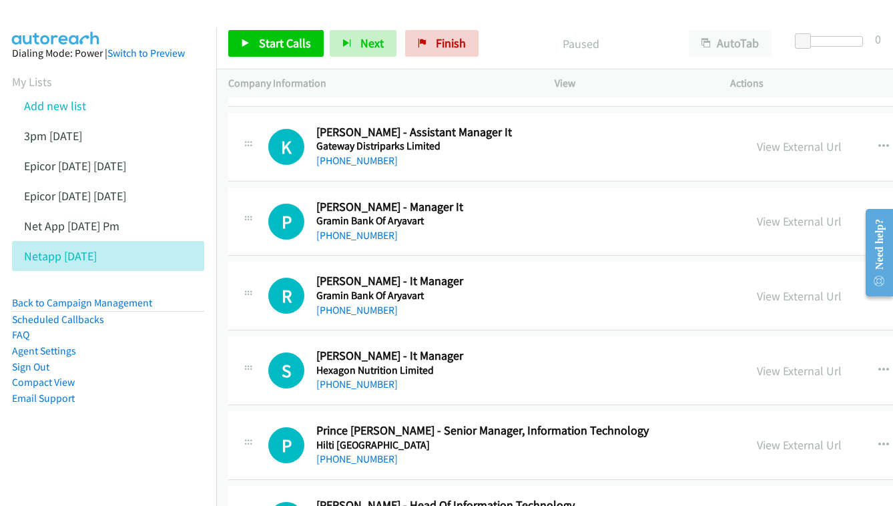
scroll to position [6673, 0]
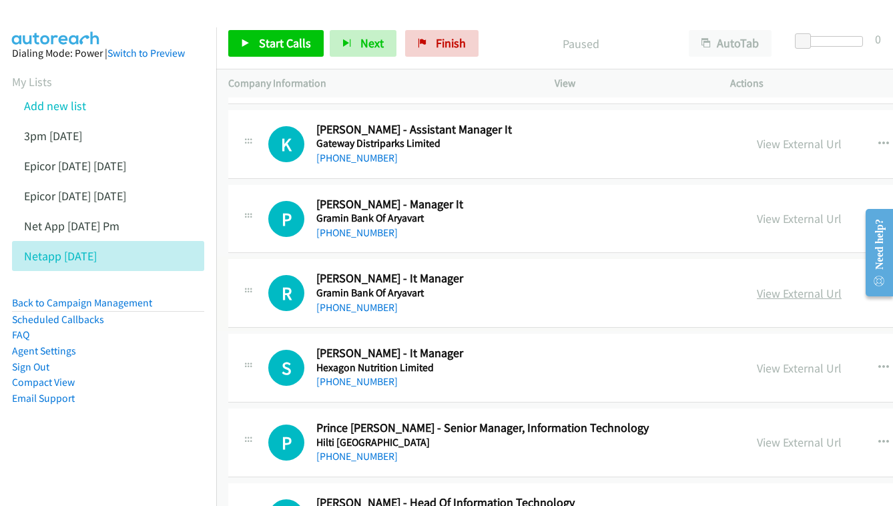
click at [757, 286] on link "View External Url" at bounding box center [799, 293] width 85 height 15
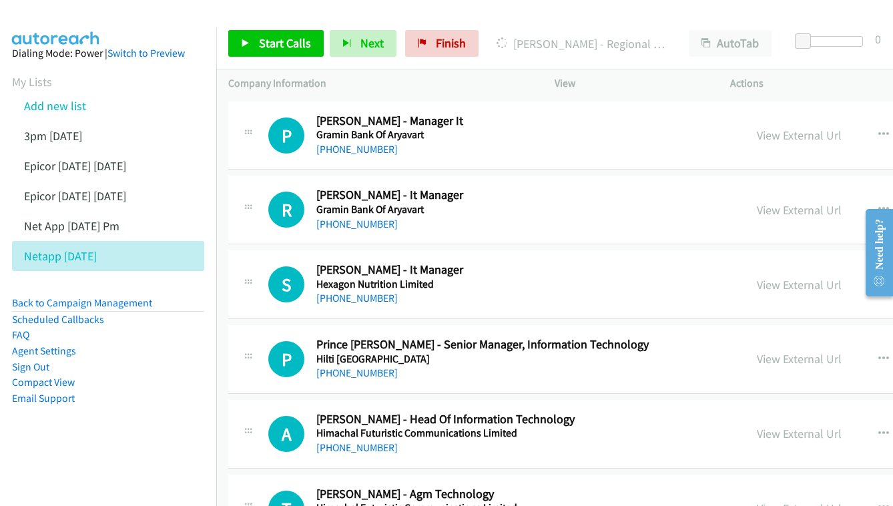
scroll to position [6777, 0]
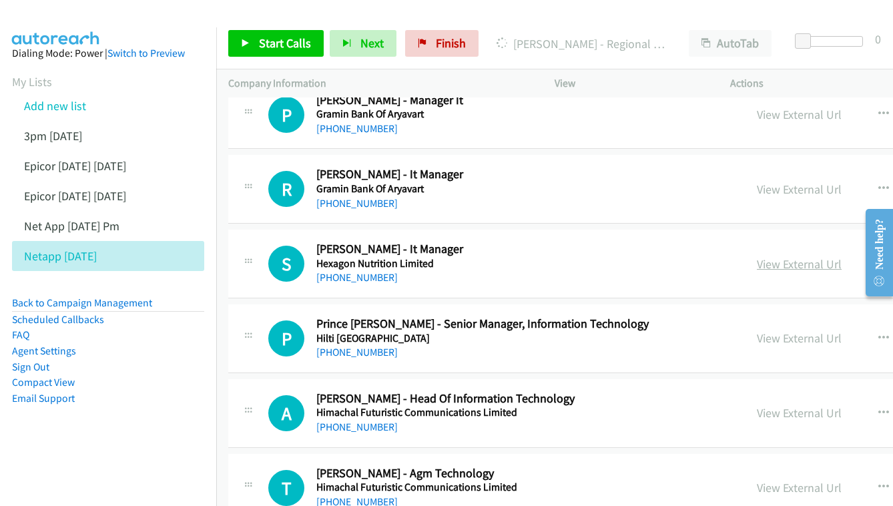
click at [757, 256] on link "View External Url" at bounding box center [799, 263] width 85 height 15
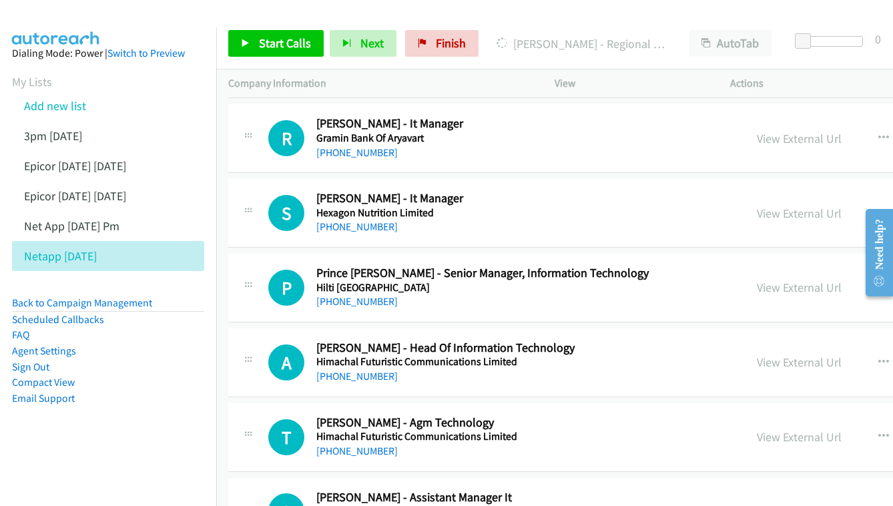
scroll to position [6830, 0]
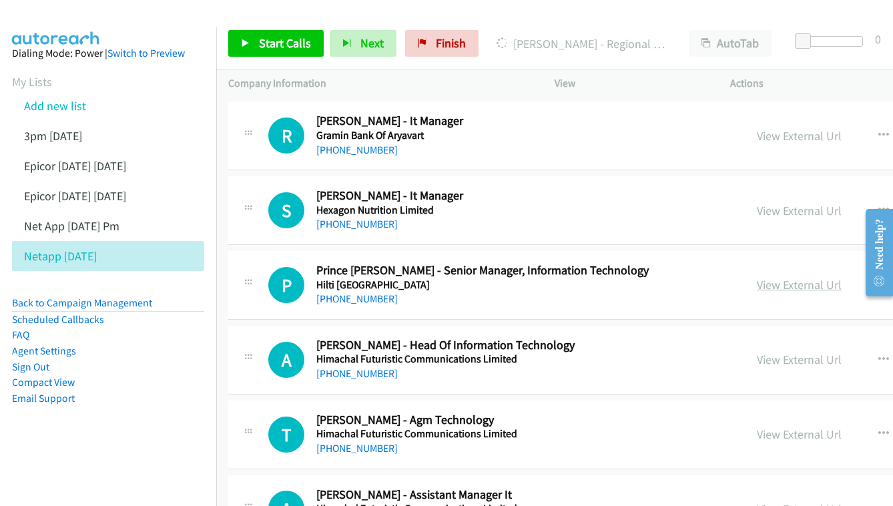
click at [759, 277] on link "View External Url" at bounding box center [799, 284] width 85 height 15
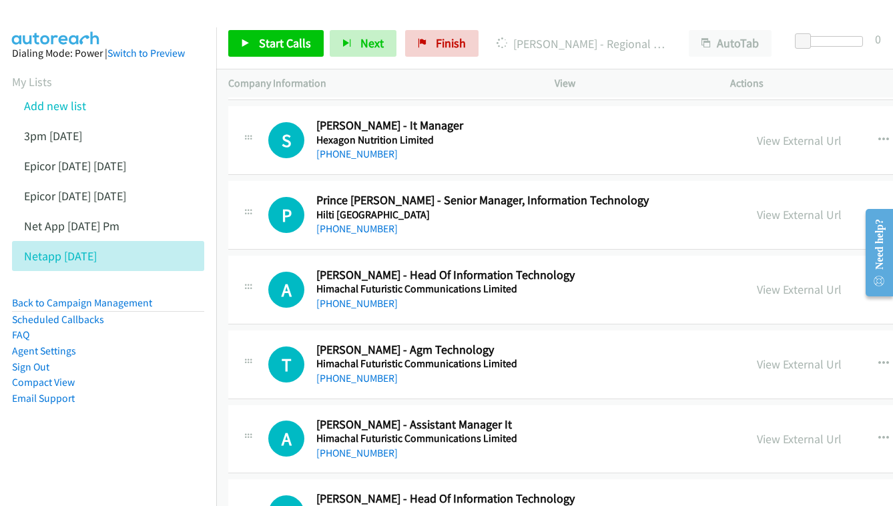
scroll to position [6903, 0]
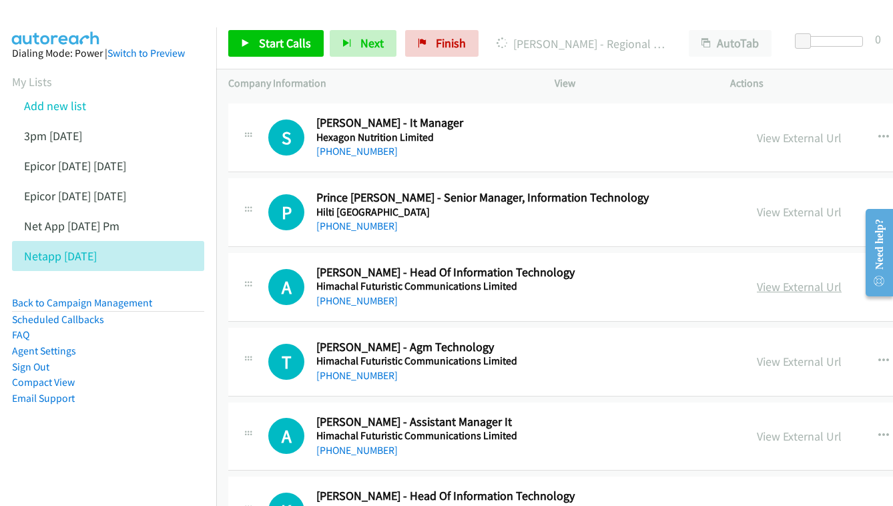
click at [757, 279] on link "View External Url" at bounding box center [799, 286] width 85 height 15
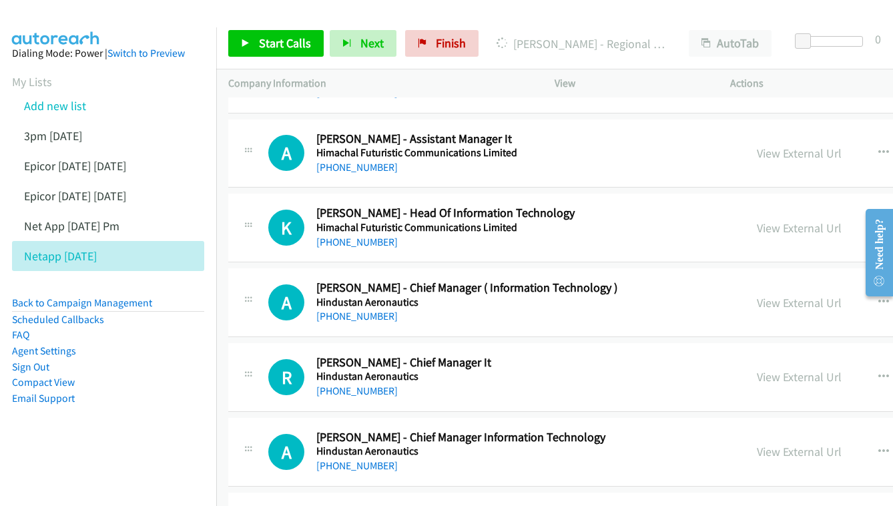
scroll to position [7164, 0]
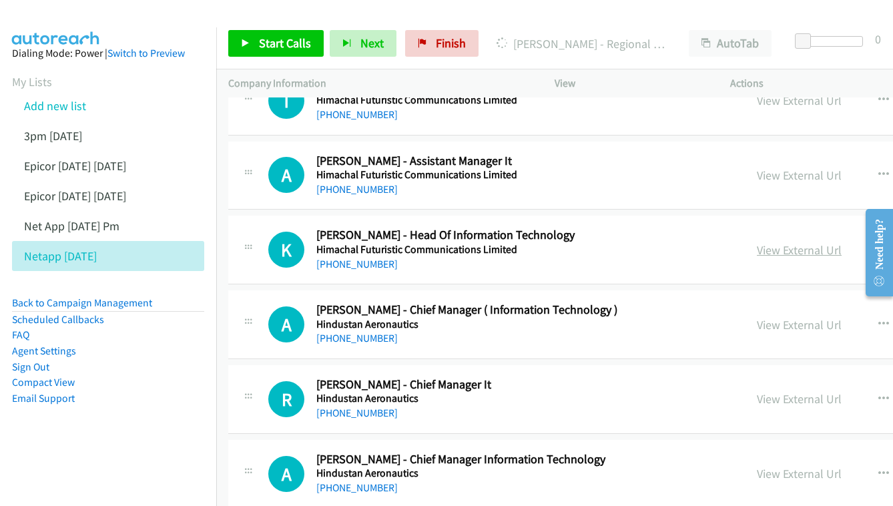
click at [757, 242] on link "View External Url" at bounding box center [799, 249] width 85 height 15
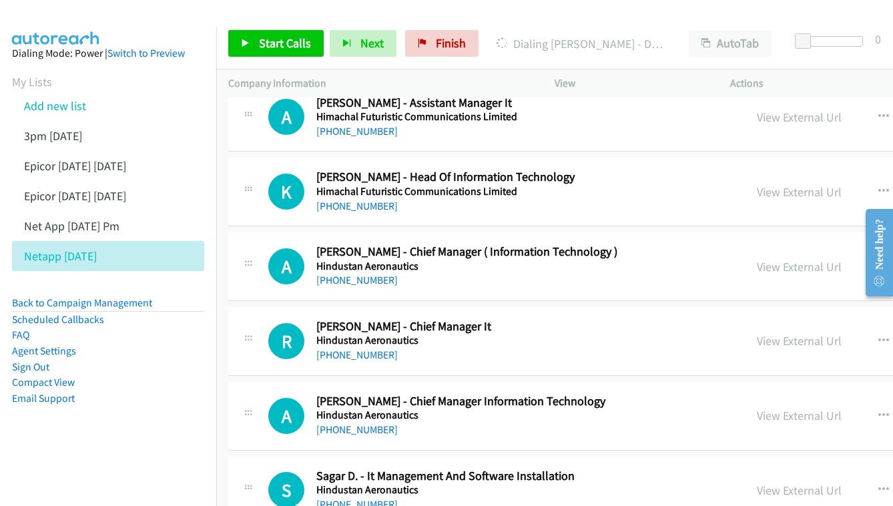
scroll to position [7225, 0]
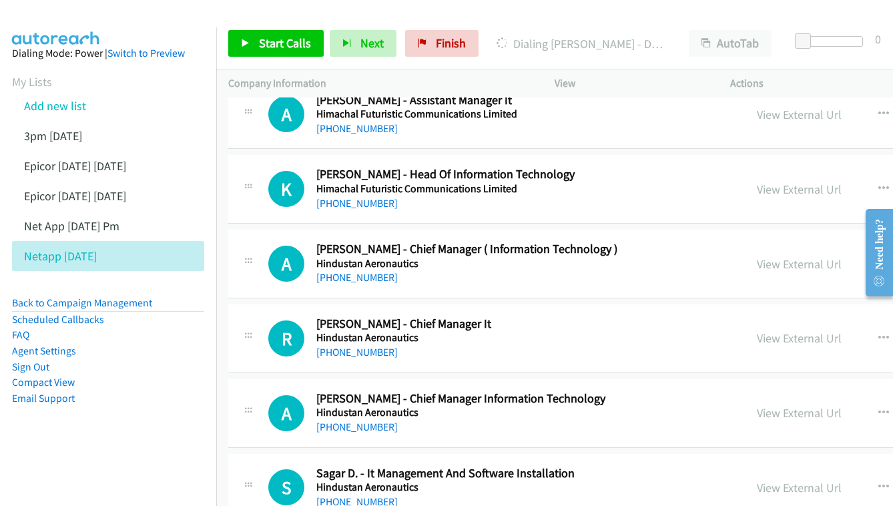
click at [759, 242] on div "View External Url View External Url Schedule/Manage Callback Start Calls Here R…" at bounding box center [880, 264] width 270 height 44
click at [757, 256] on link "View External Url" at bounding box center [799, 263] width 85 height 15
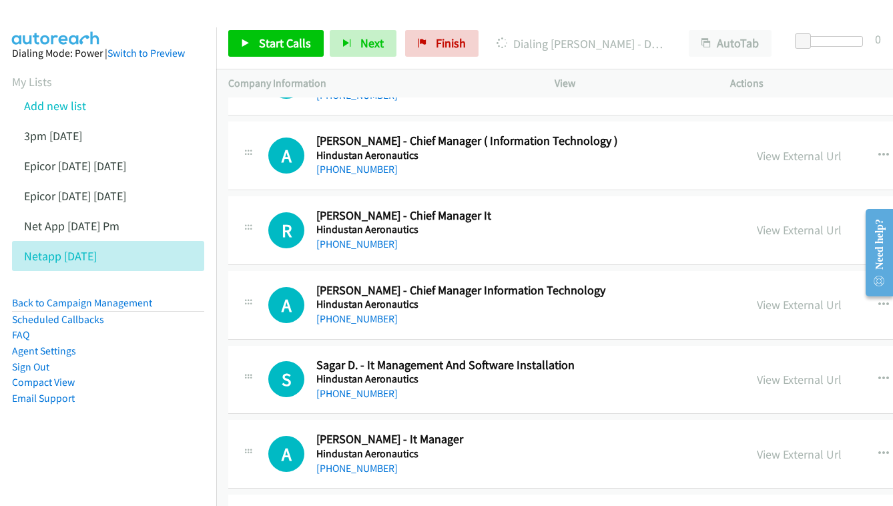
scroll to position [7355, 0]
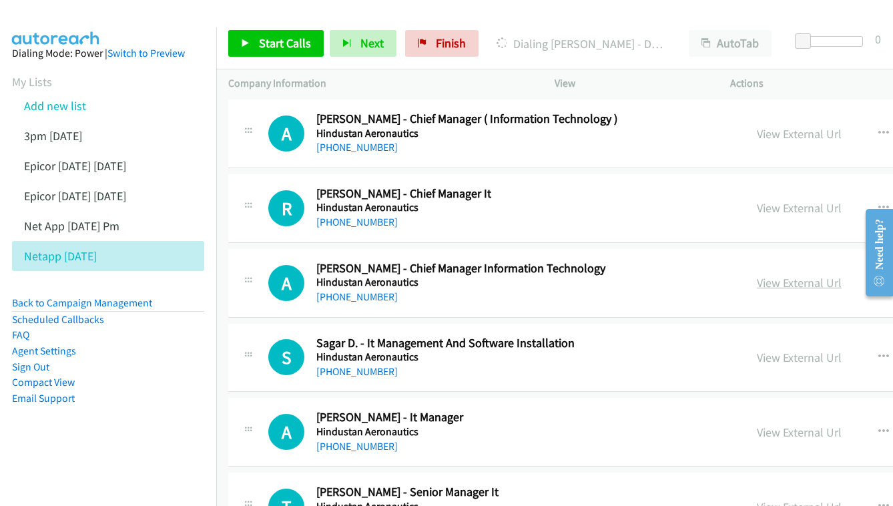
click at [757, 275] on link "View External Url" at bounding box center [799, 282] width 85 height 15
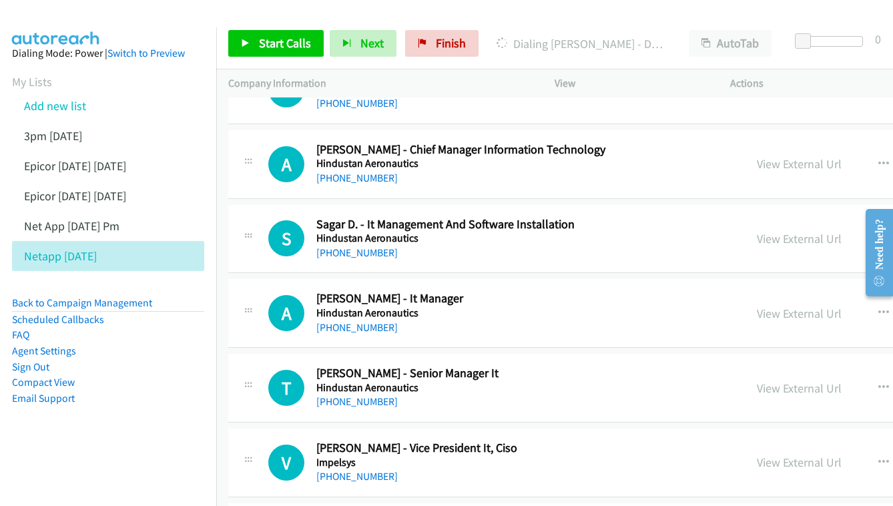
scroll to position [7497, 0]
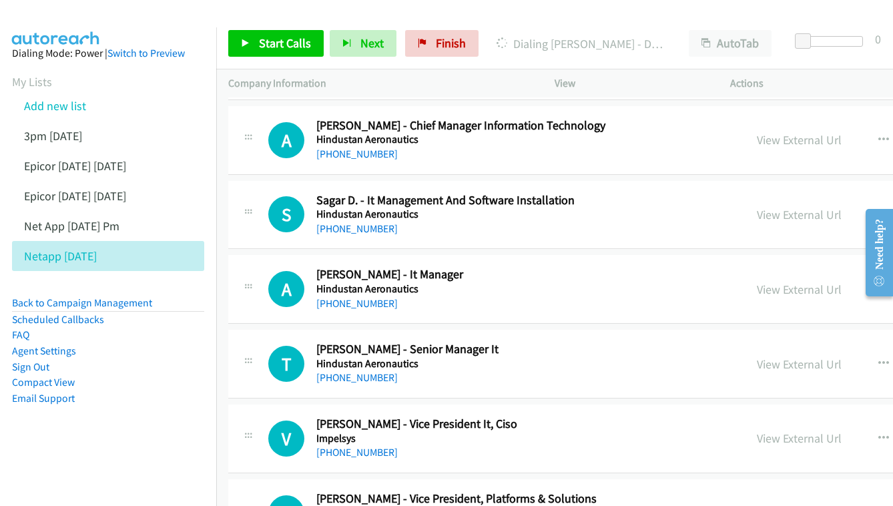
click at [755, 267] on div "View External Url View External Url Schedule/Manage Callback Start Calls Here R…" at bounding box center [880, 289] width 270 height 44
click at [757, 282] on link "View External Url" at bounding box center [799, 289] width 85 height 15
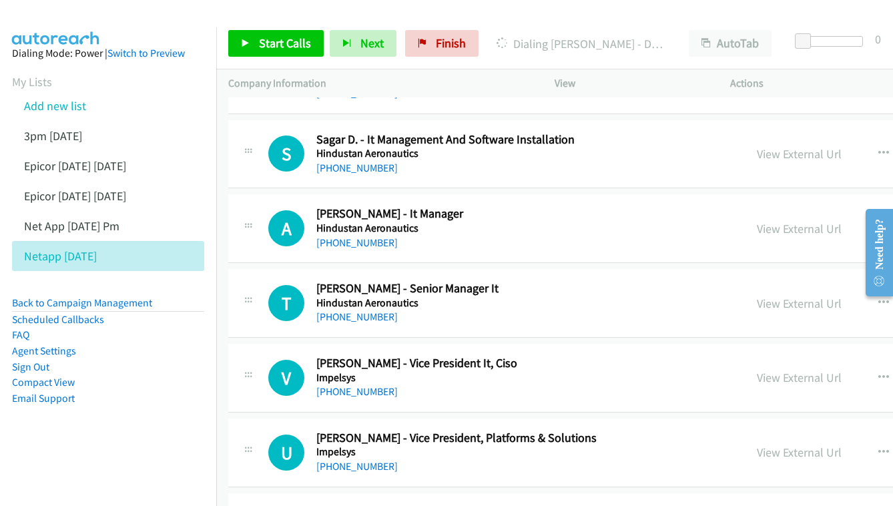
scroll to position [7561, 0]
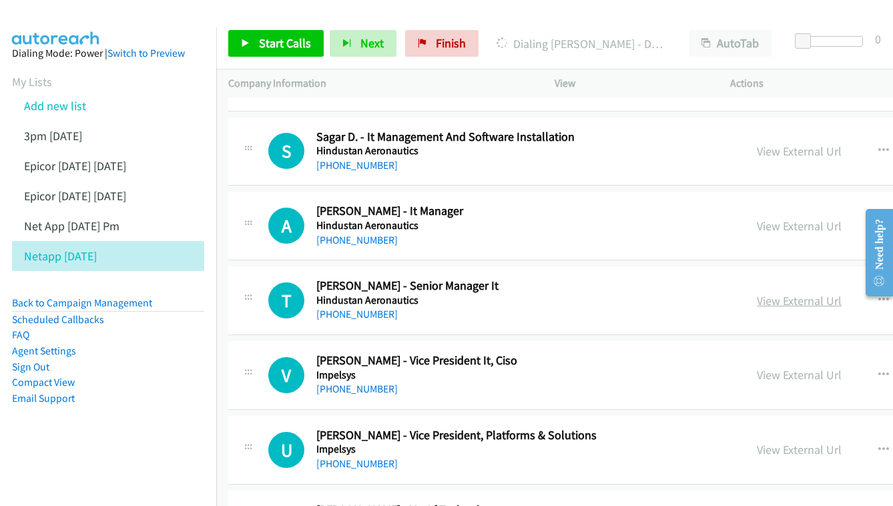
click at [762, 293] on link "View External Url" at bounding box center [799, 300] width 85 height 15
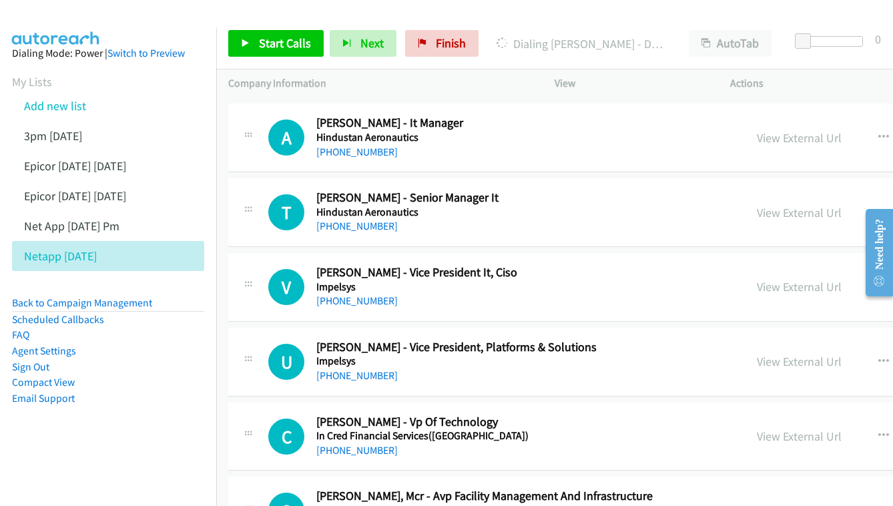
scroll to position [7652, 0]
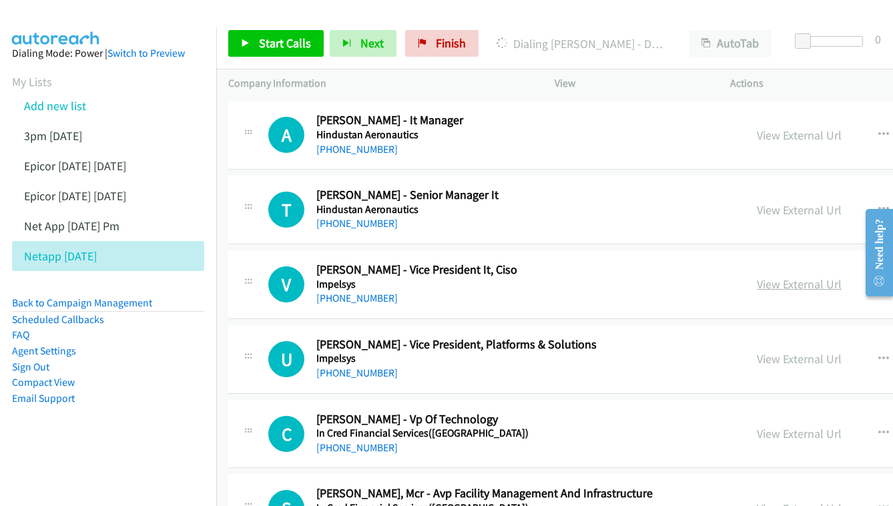
click at [757, 276] on link "View External Url" at bounding box center [799, 283] width 85 height 15
click at [56, 106] on link "Add new list" at bounding box center [55, 105] width 62 height 15
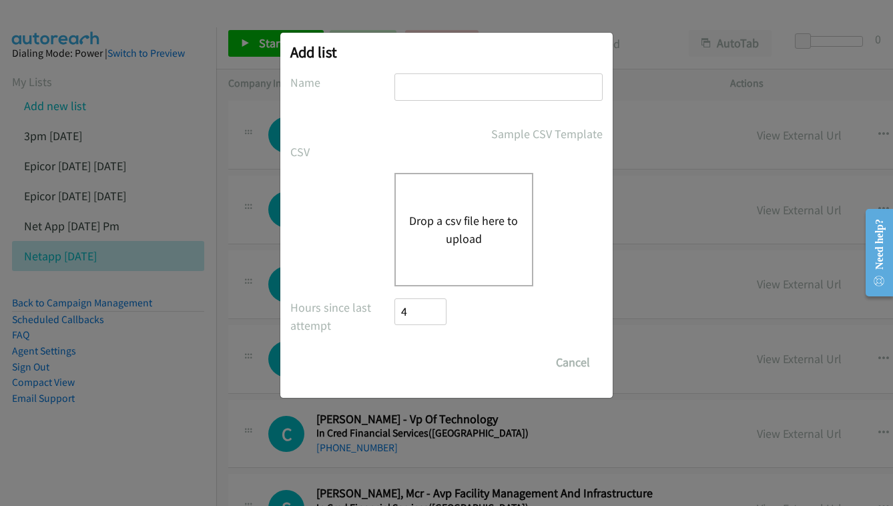
click at [498, 106] on div at bounding box center [498, 92] width 208 height 39
click at [494, 88] on input "text" at bounding box center [498, 86] width 208 height 27
type input "oct 6 - 3pm"
click at [414, 222] on button "Drop a csv file here to upload" at bounding box center [463, 230] width 109 height 36
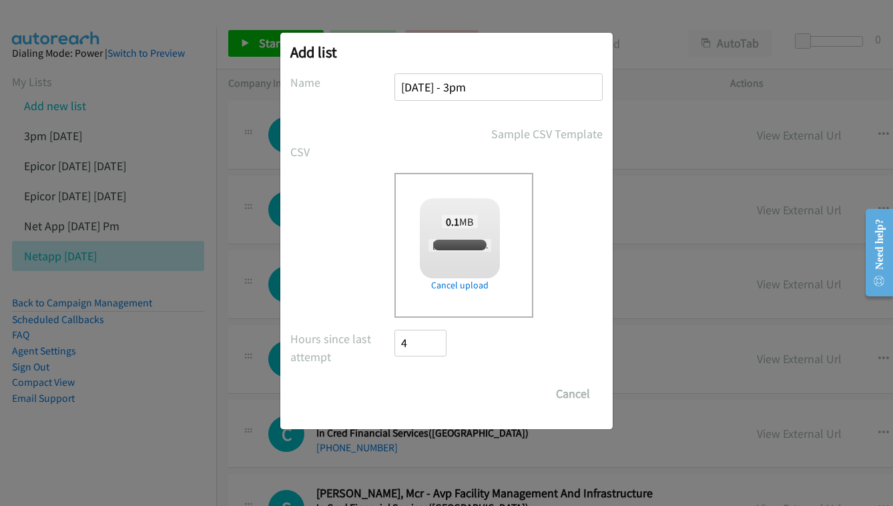
click at [432, 398] on div "Save List Cancel" at bounding box center [498, 393] width 208 height 27
checkbox input "true"
click at [432, 397] on input "Save List" at bounding box center [429, 393] width 70 height 27
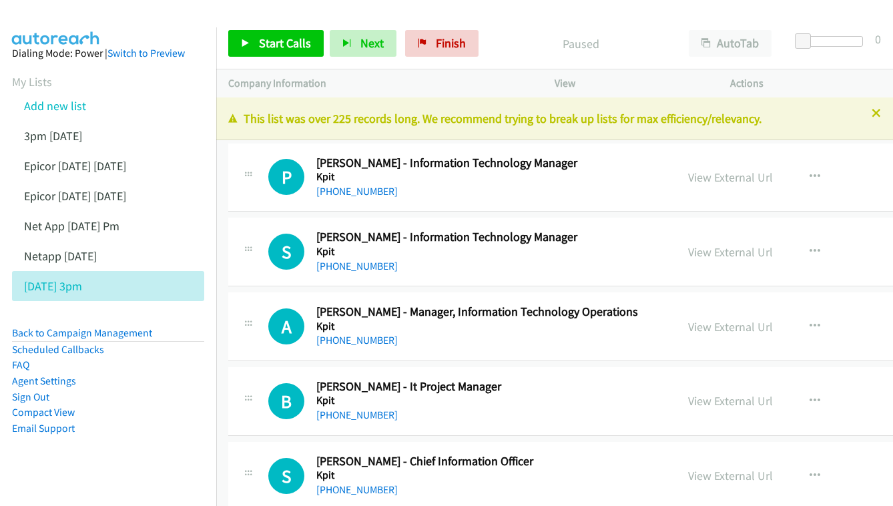
click at [639, 179] on h5 "Kpit" at bounding box center [480, 176] width 329 height 13
click at [773, 168] on div "View External Url" at bounding box center [730, 177] width 85 height 18
click at [664, 183] on div "P Callback Scheduled [PERSON_NAME] - Information Technology Manager Kpit [GEOGR…" at bounding box center [466, 177] width 396 height 44
click at [751, 174] on link "View External Url" at bounding box center [730, 176] width 85 height 15
click at [773, 248] on link "View External Url" at bounding box center [730, 251] width 85 height 15
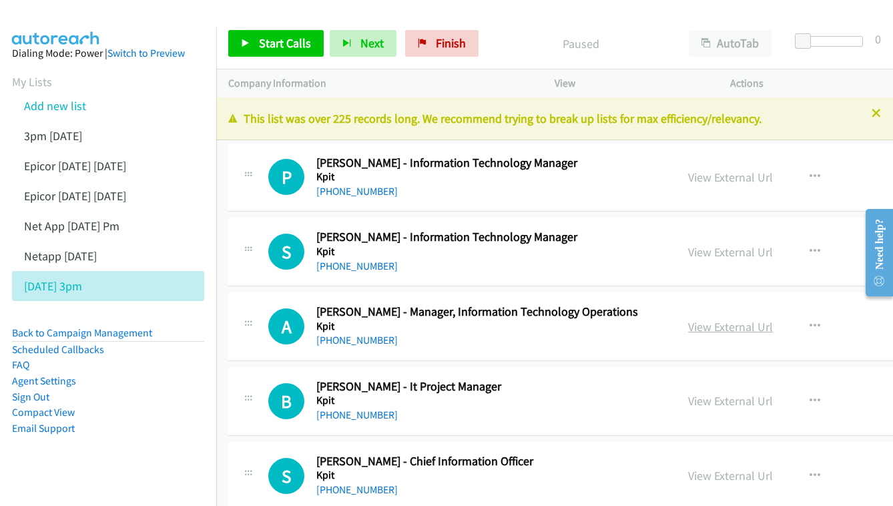
click at [773, 328] on link "View External Url" at bounding box center [730, 326] width 85 height 15
click at [773, 393] on link "View External Url" at bounding box center [730, 400] width 85 height 15
click at [773, 468] on link "View External Url" at bounding box center [730, 475] width 85 height 15
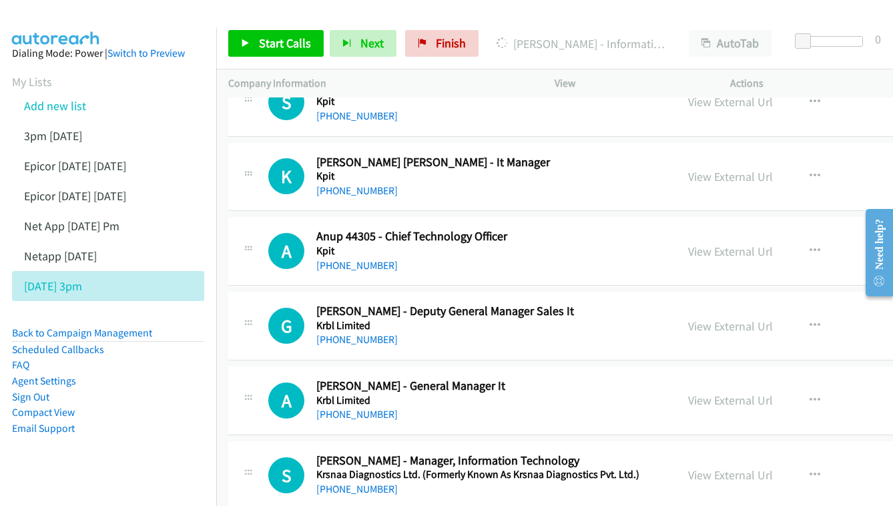
scroll to position [384, 0]
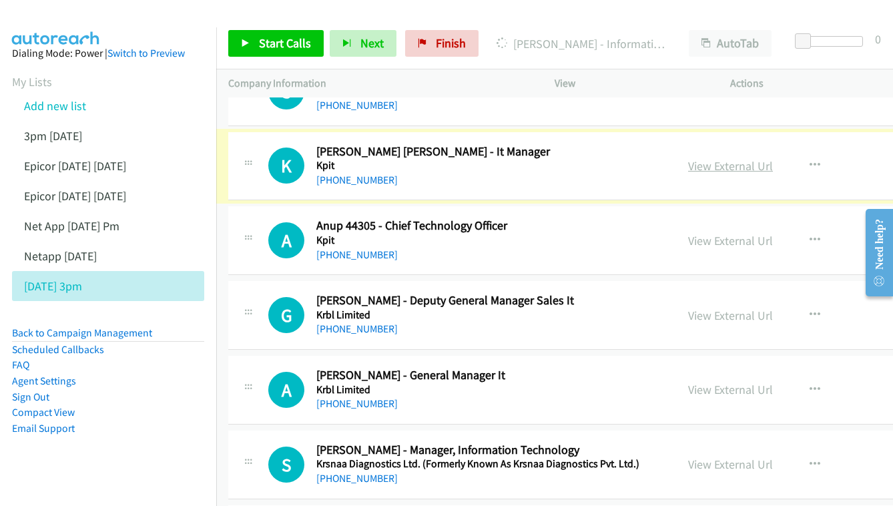
click at [773, 163] on link "View External Url" at bounding box center [730, 165] width 85 height 15
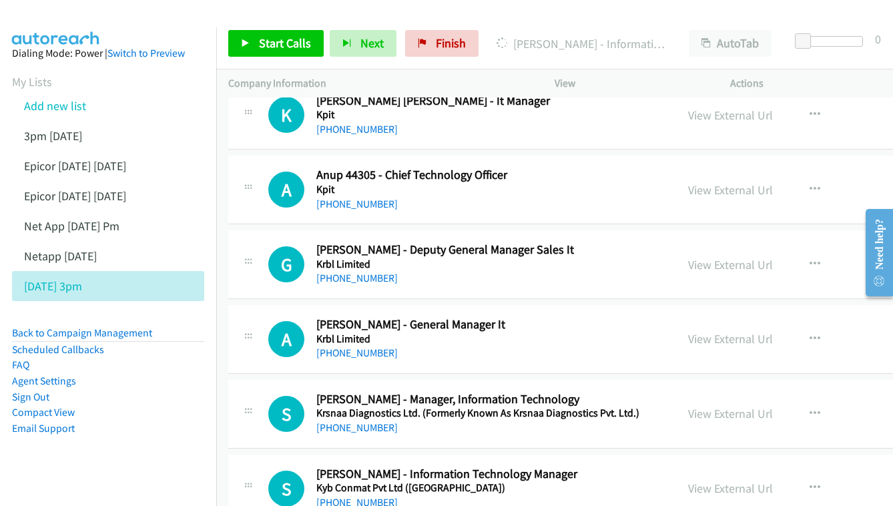
scroll to position [443, 0]
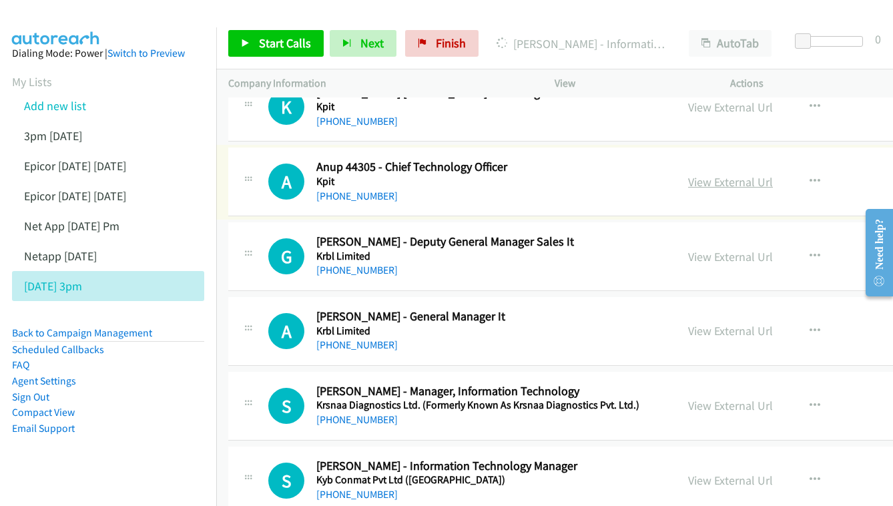
click at [773, 175] on link "View External Url" at bounding box center [730, 181] width 85 height 15
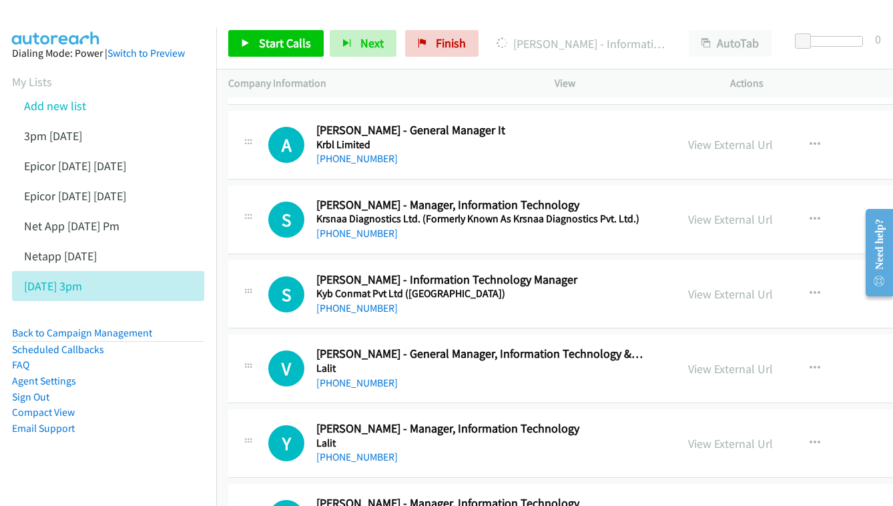
scroll to position [640, 0]
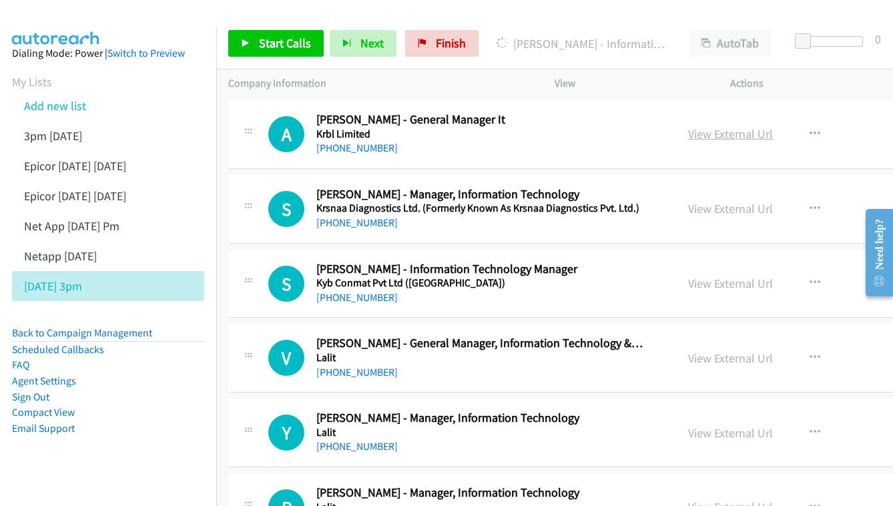
click at [773, 126] on link "View External Url" at bounding box center [730, 133] width 85 height 15
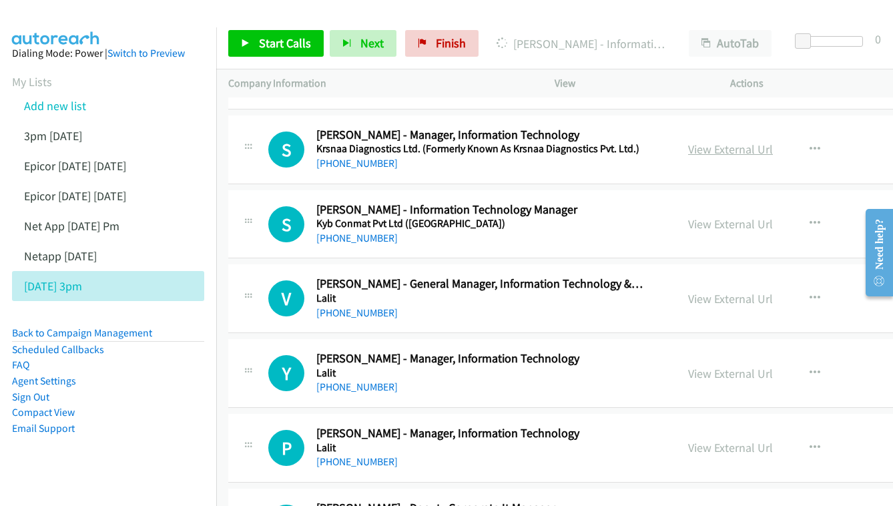
scroll to position [700, 0]
click at [773, 141] on link "View External Url" at bounding box center [730, 148] width 85 height 15
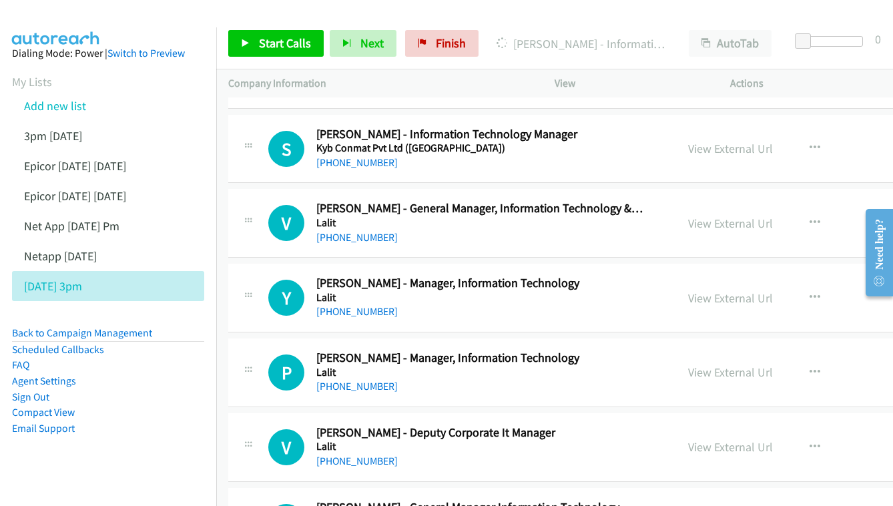
scroll to position [784, 0]
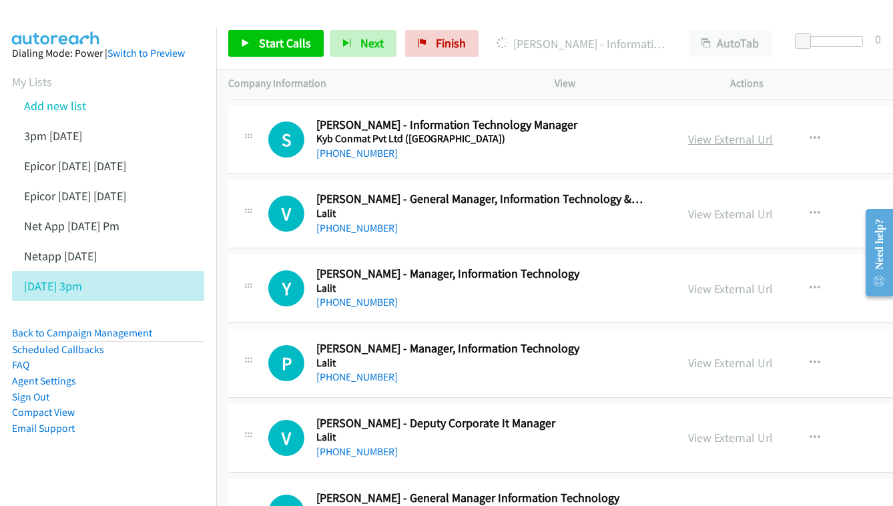
click at [773, 131] on link "View External Url" at bounding box center [730, 138] width 85 height 15
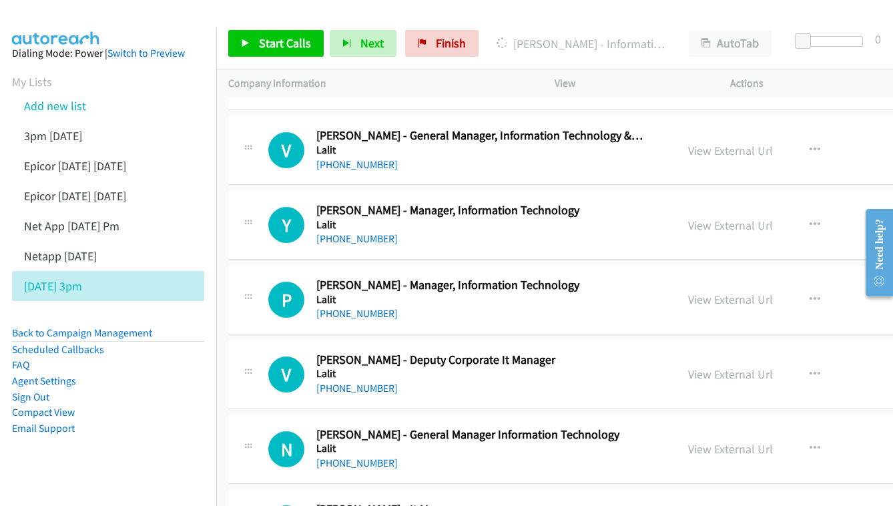
scroll to position [849, 0]
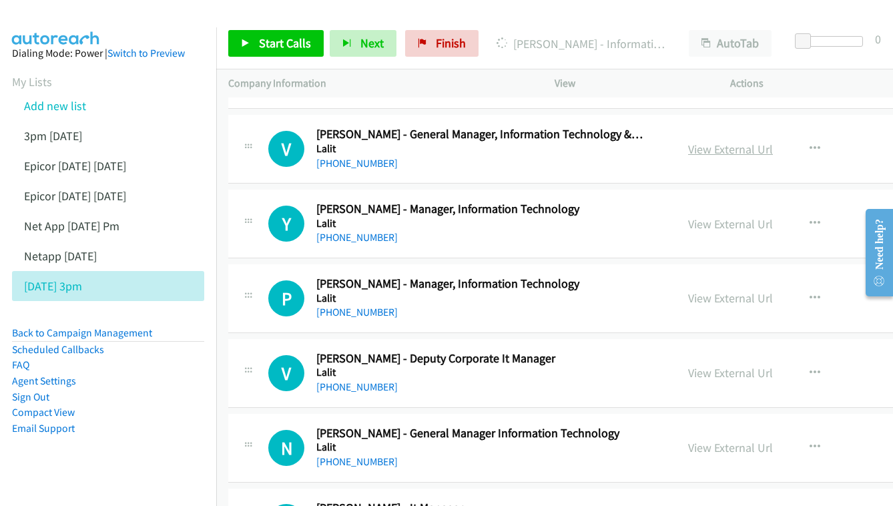
click at [758, 141] on link "View External Url" at bounding box center [730, 148] width 85 height 15
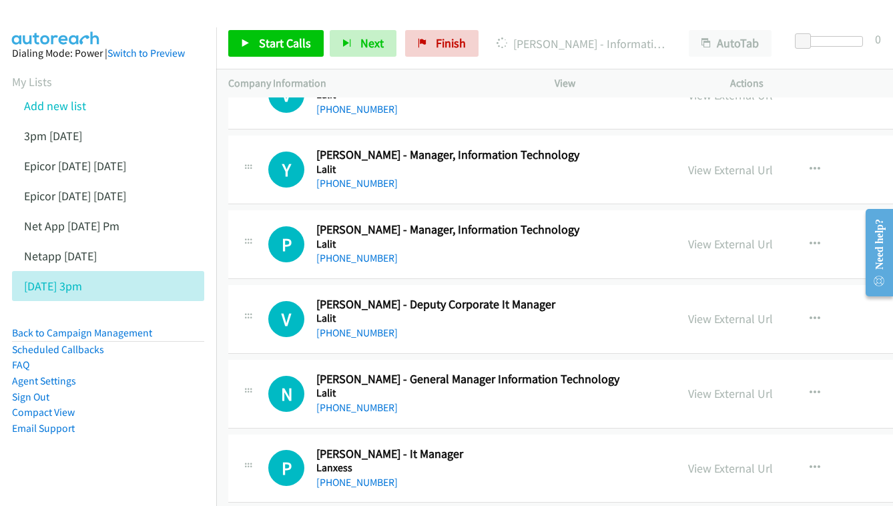
scroll to position [905, 0]
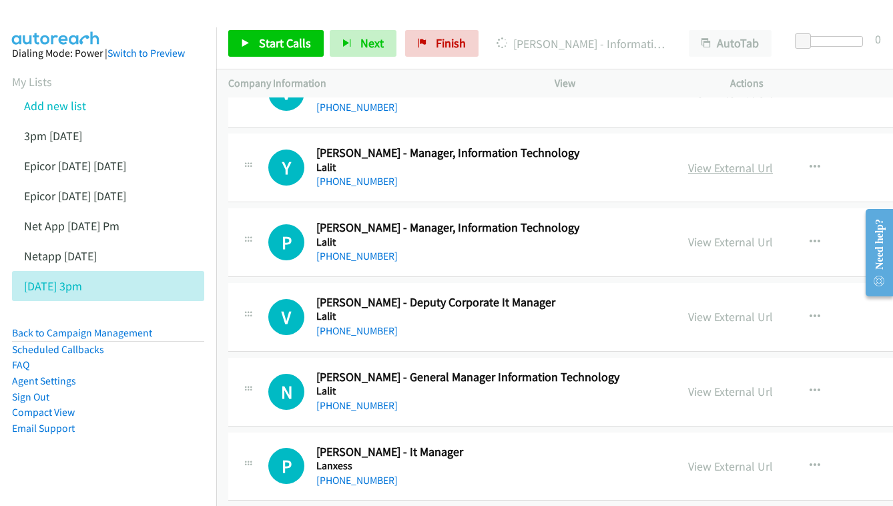
click at [744, 160] on link "View External Url" at bounding box center [730, 167] width 85 height 15
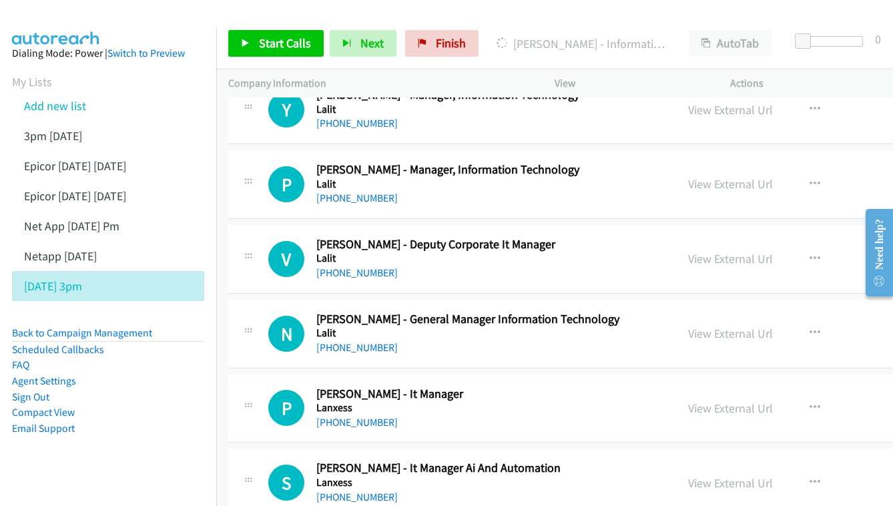
scroll to position [963, 0]
click at [773, 175] on link "View External Url" at bounding box center [730, 182] width 85 height 15
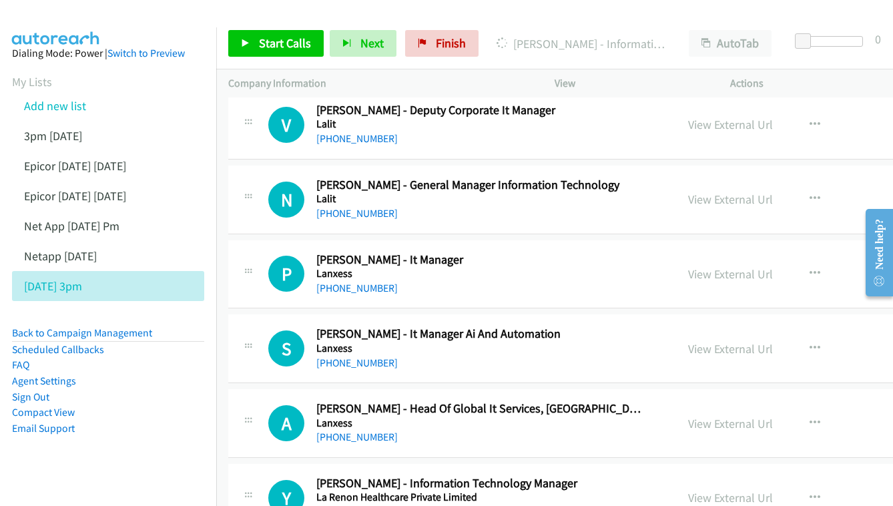
scroll to position [1126, 0]
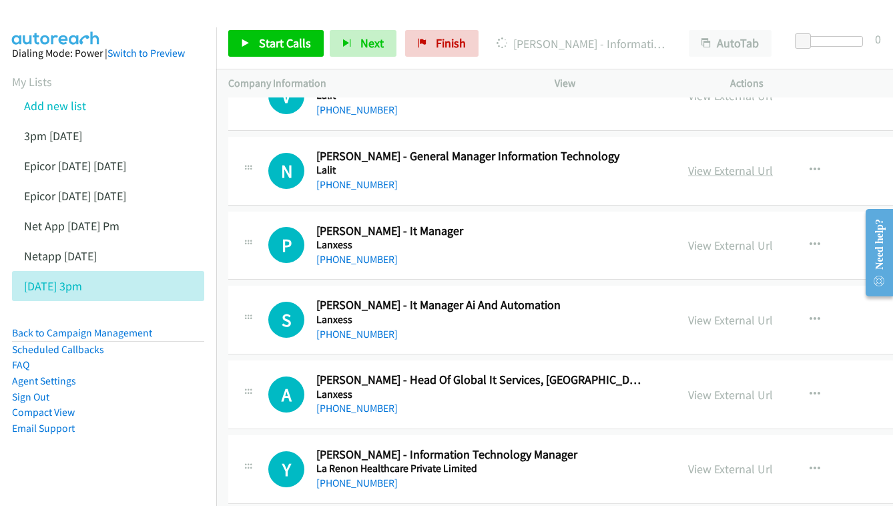
click at [773, 163] on link "View External Url" at bounding box center [730, 170] width 85 height 15
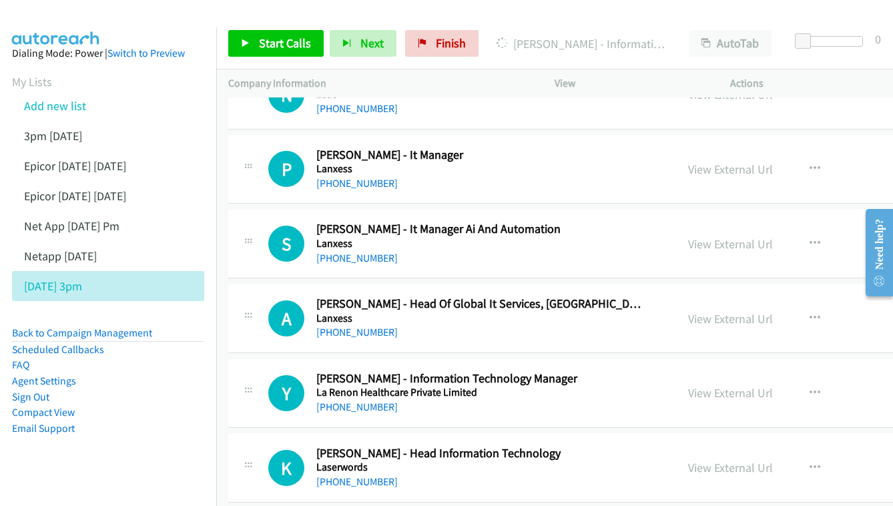
scroll to position [1218, 0]
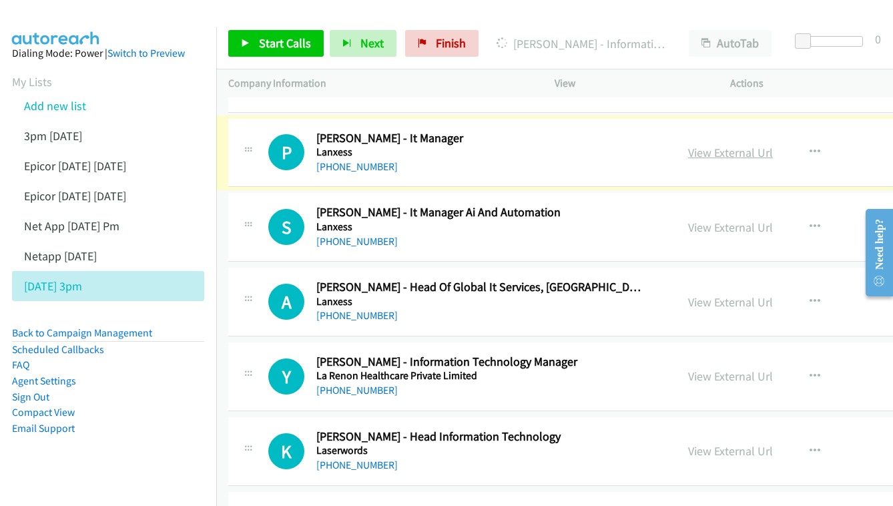
click at [773, 145] on link "View External Url" at bounding box center [730, 152] width 85 height 15
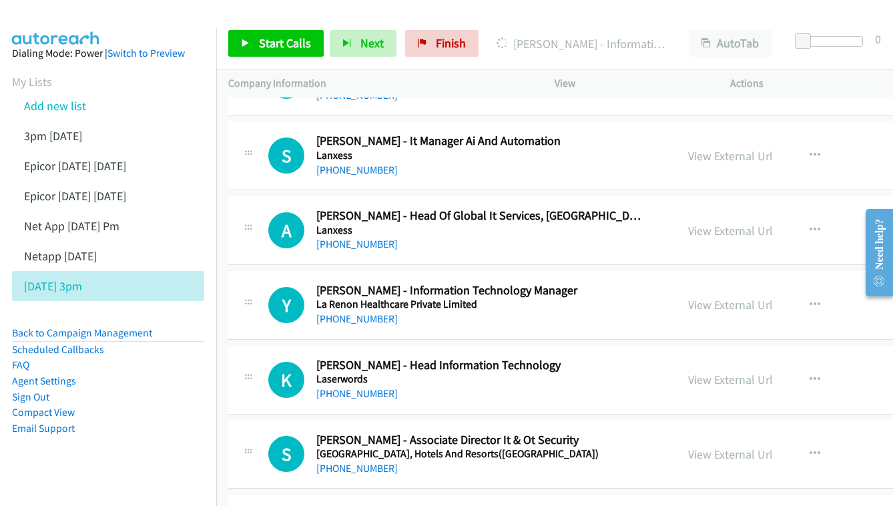
scroll to position [1301, 0]
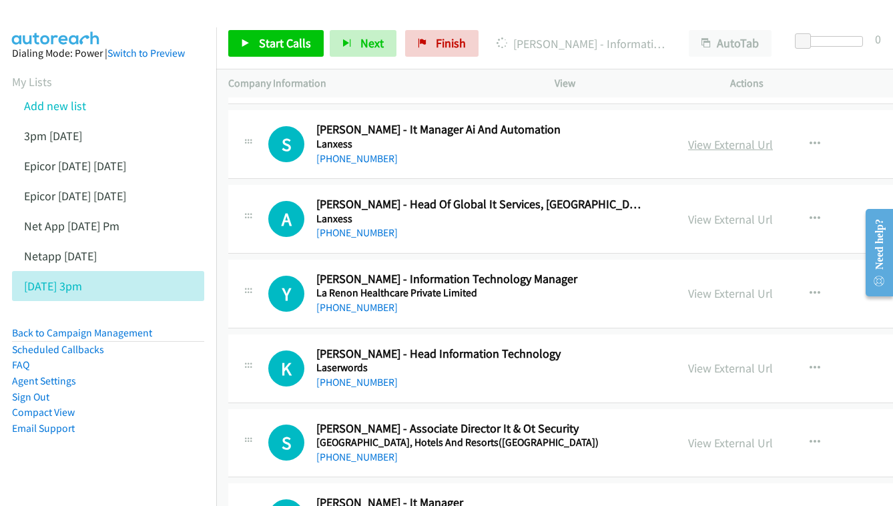
click at [773, 137] on link "View External Url" at bounding box center [730, 144] width 85 height 15
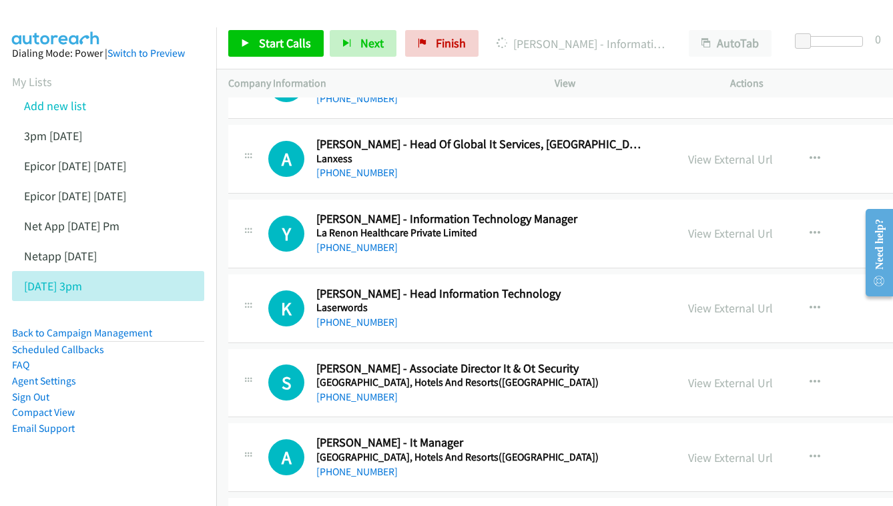
scroll to position [1361, 0]
click at [735, 137] on div "View External Url View External Url Schedule/Manage Callback Start Calls Here R…" at bounding box center [794, 159] width 236 height 44
click at [773, 151] on link "View External Url" at bounding box center [730, 158] width 85 height 15
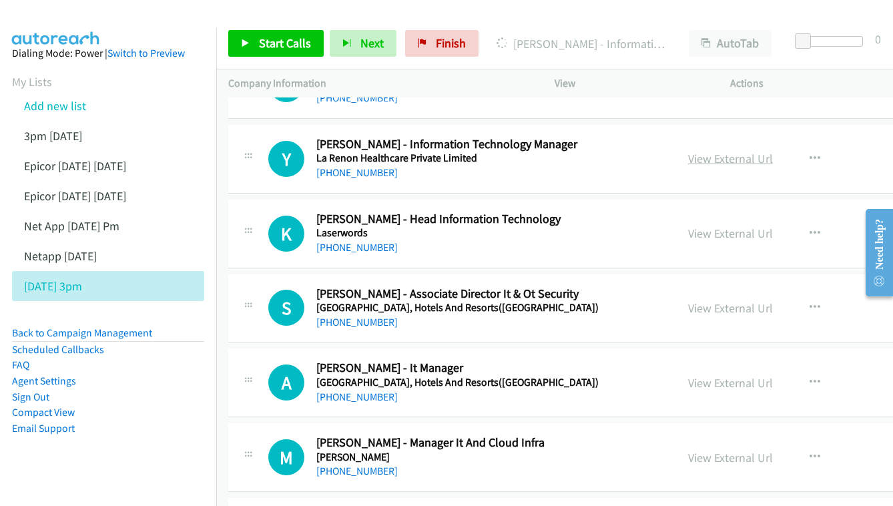
click at [773, 151] on link "View External Url" at bounding box center [730, 158] width 85 height 15
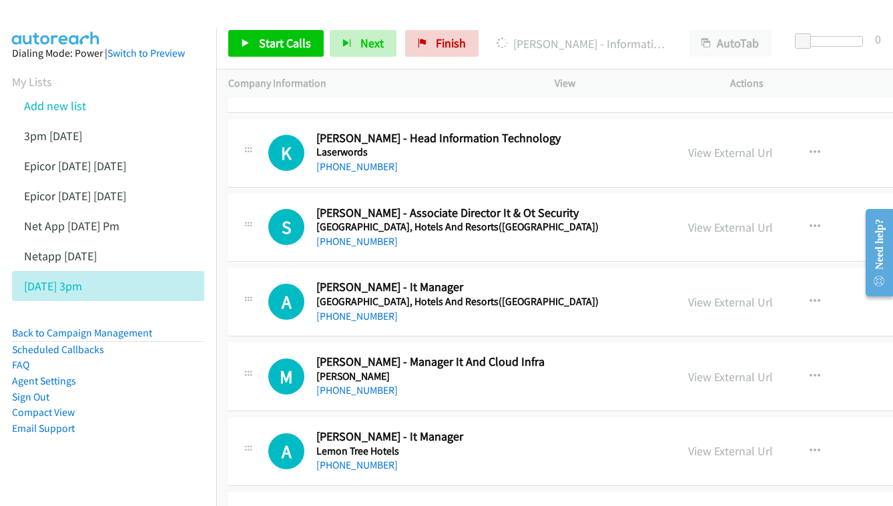
scroll to position [1518, 0]
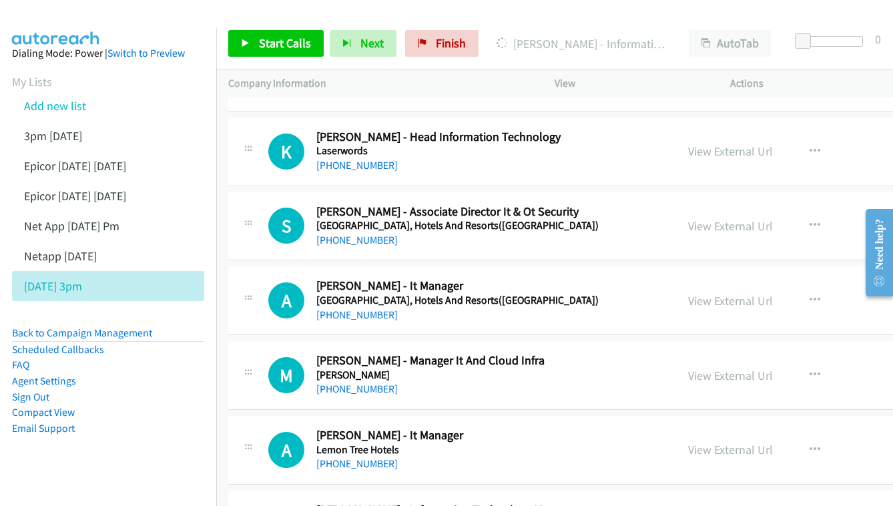
click at [778, 140] on div "View External Url View External Url Schedule/Manage Callback Start Calls Here R…" at bounding box center [794, 151] width 236 height 44
click at [773, 143] on link "View External Url" at bounding box center [730, 150] width 85 height 15
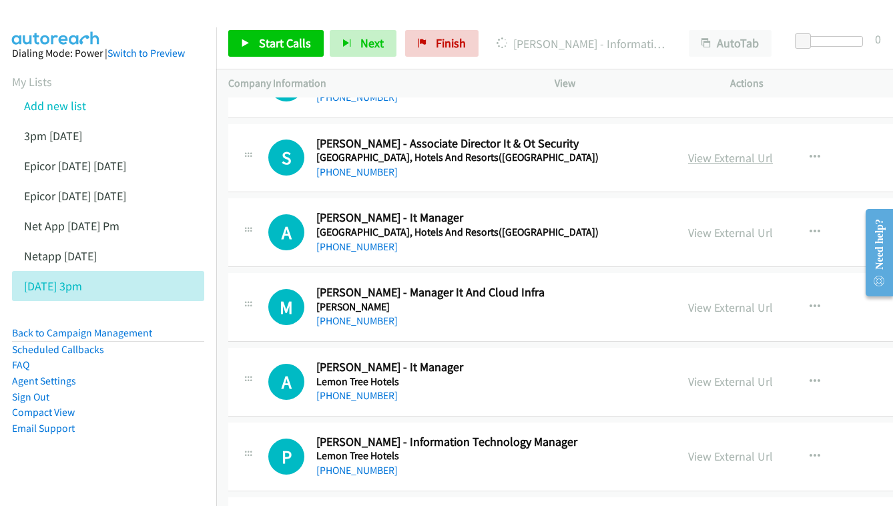
scroll to position [1587, 0]
click at [773, 149] on link "View External Url" at bounding box center [730, 156] width 85 height 15
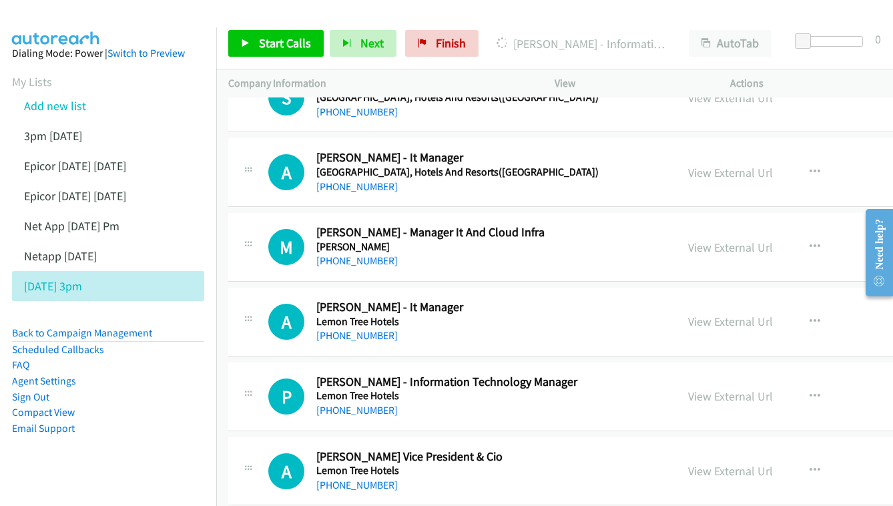
scroll to position [1651, 0]
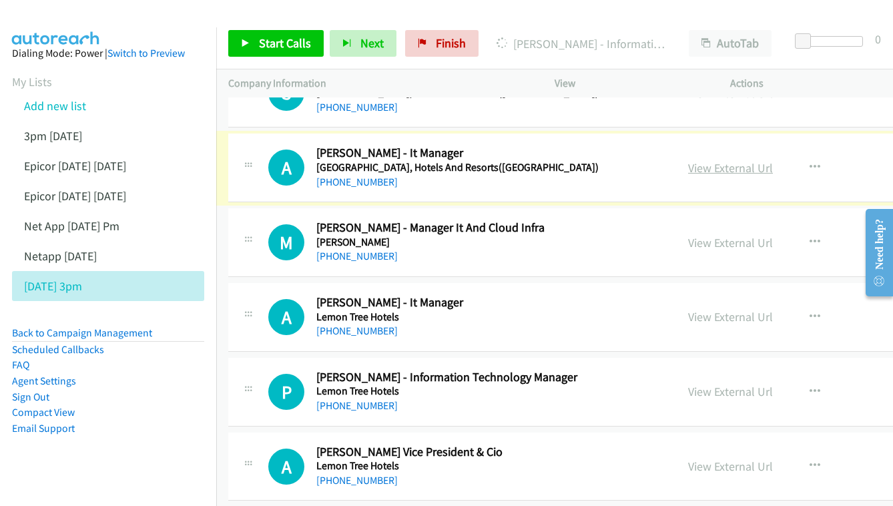
click at [773, 160] on link "View External Url" at bounding box center [730, 167] width 85 height 15
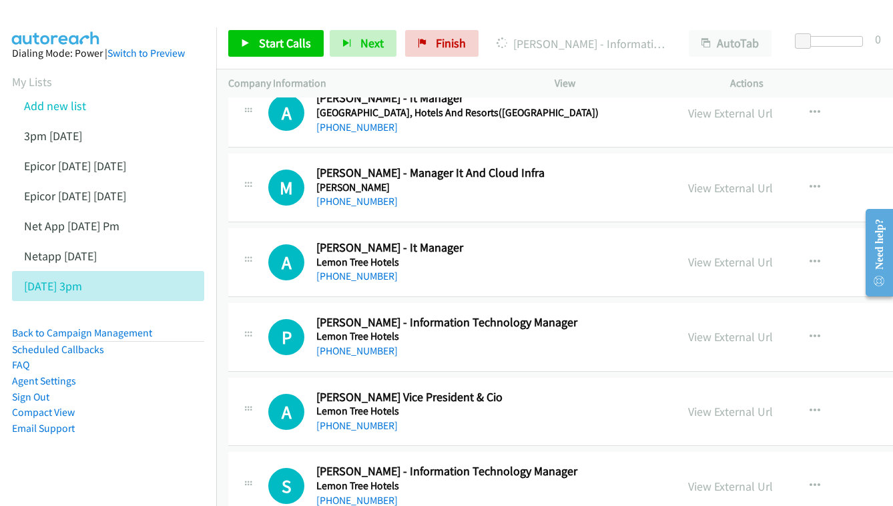
scroll to position [1717, 0]
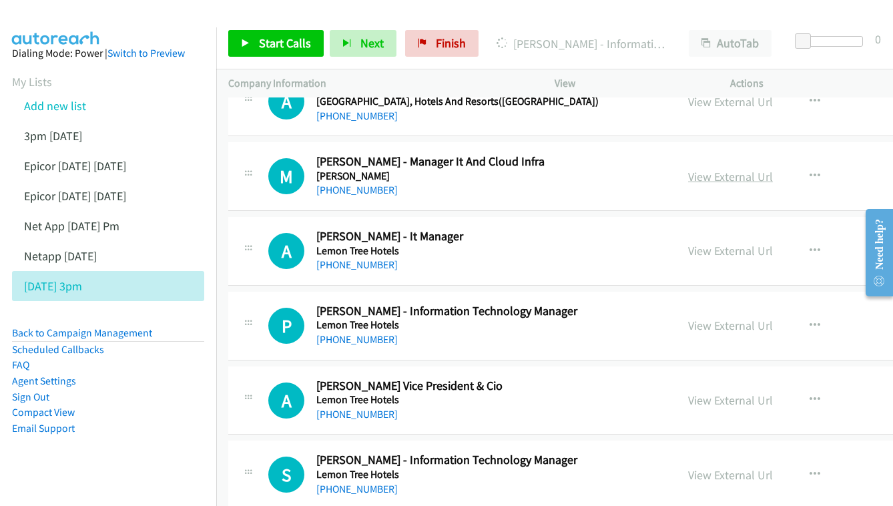
click at [773, 169] on link "View External Url" at bounding box center [730, 176] width 85 height 15
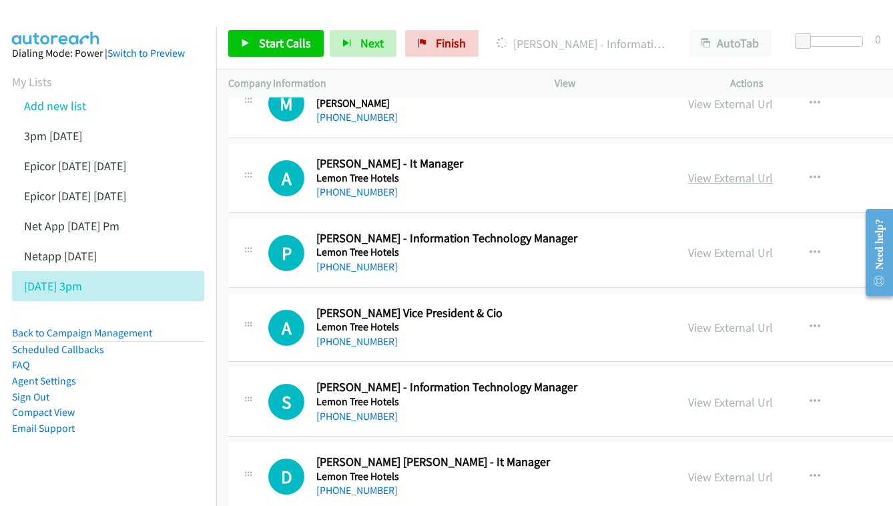
scroll to position [1793, 0]
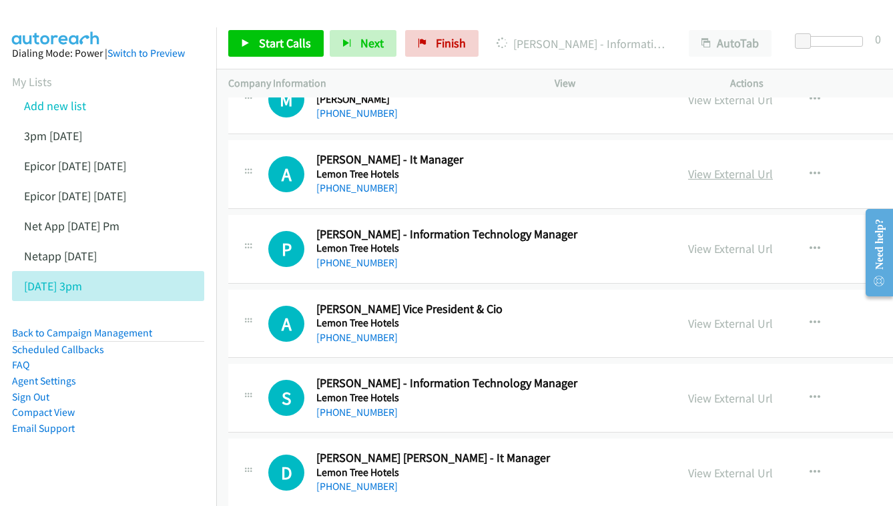
click at [773, 166] on link "View External Url" at bounding box center [730, 173] width 85 height 15
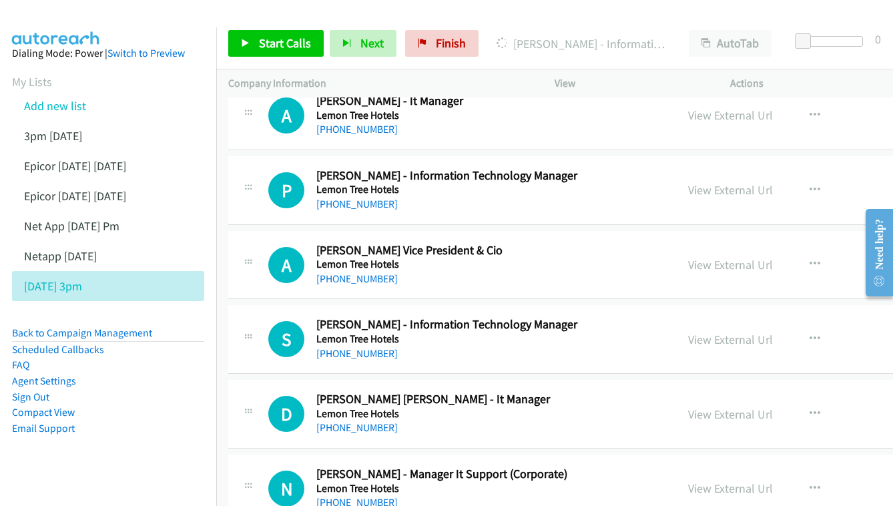
scroll to position [1866, 0]
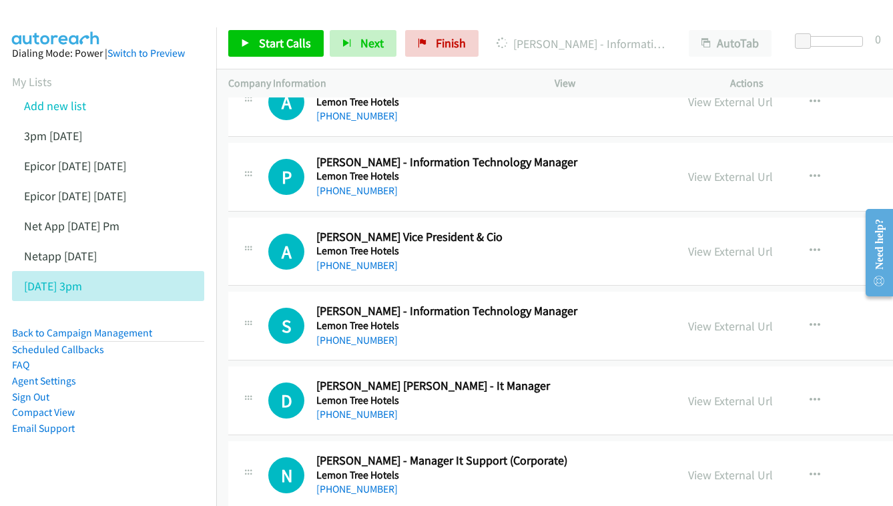
click at [749, 155] on div "View External Url View External Url Schedule/Manage Callback Start Calls Here R…" at bounding box center [794, 177] width 236 height 44
click at [757, 169] on link "View External Url" at bounding box center [730, 176] width 85 height 15
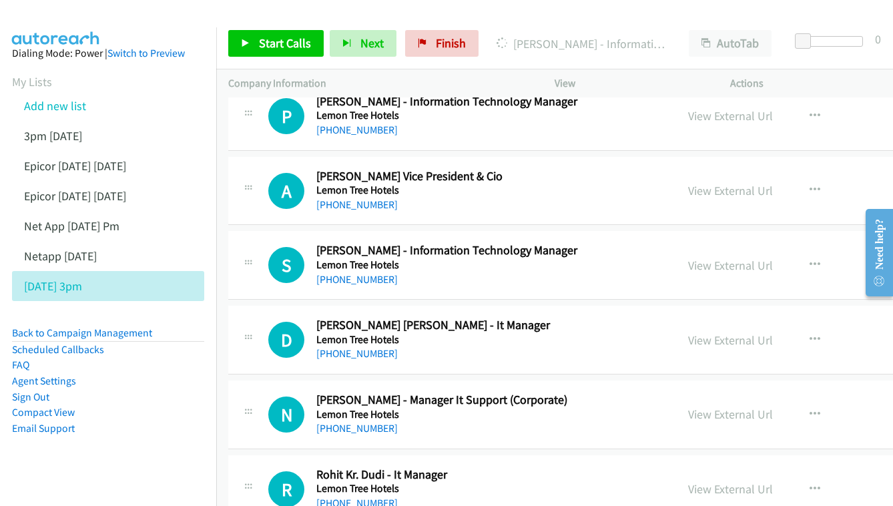
scroll to position [1932, 0]
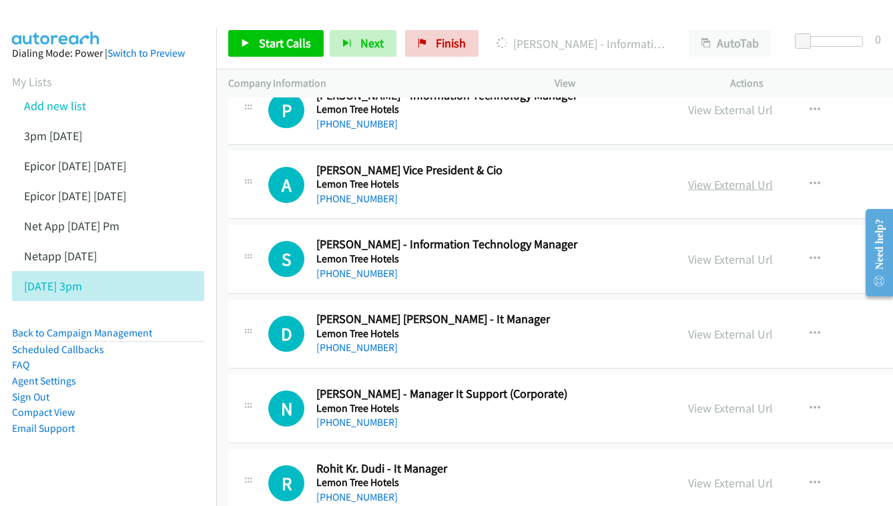
click at [761, 177] on link "View External Url" at bounding box center [730, 184] width 85 height 15
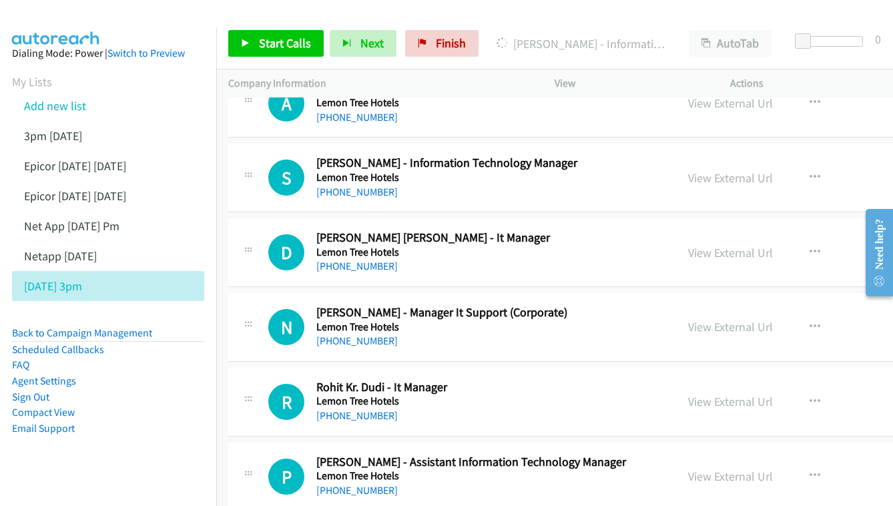
scroll to position [2015, 0]
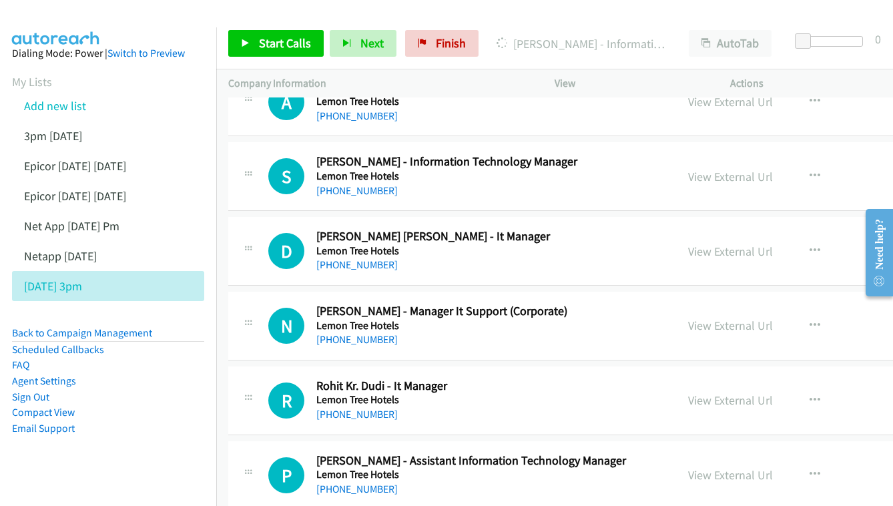
click at [821, 154] on div "View External Url View External Url Schedule/Manage Callback Start Calls Here R…" at bounding box center [794, 176] width 236 height 44
click at [773, 169] on link "View External Url" at bounding box center [730, 176] width 85 height 15
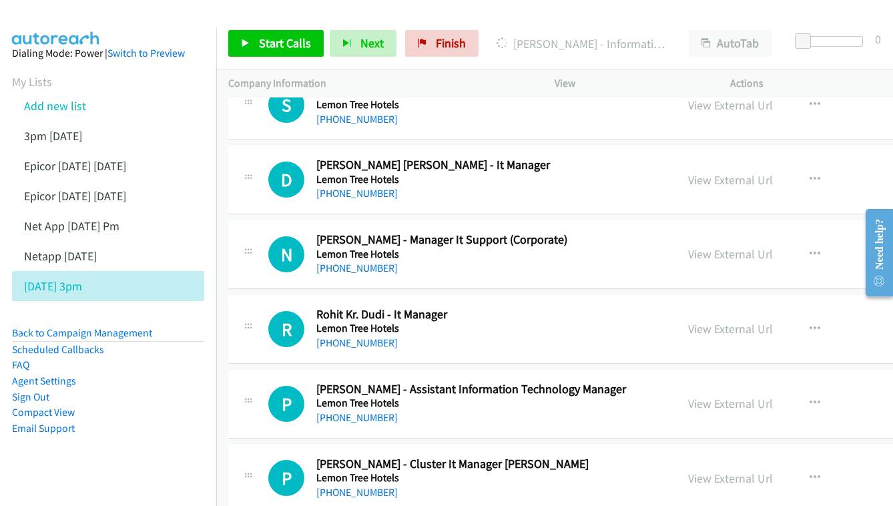
scroll to position [2087, 0]
drag, startPoint x: 780, startPoint y: 153, endPoint x: 771, endPoint y: 146, distance: 10.9
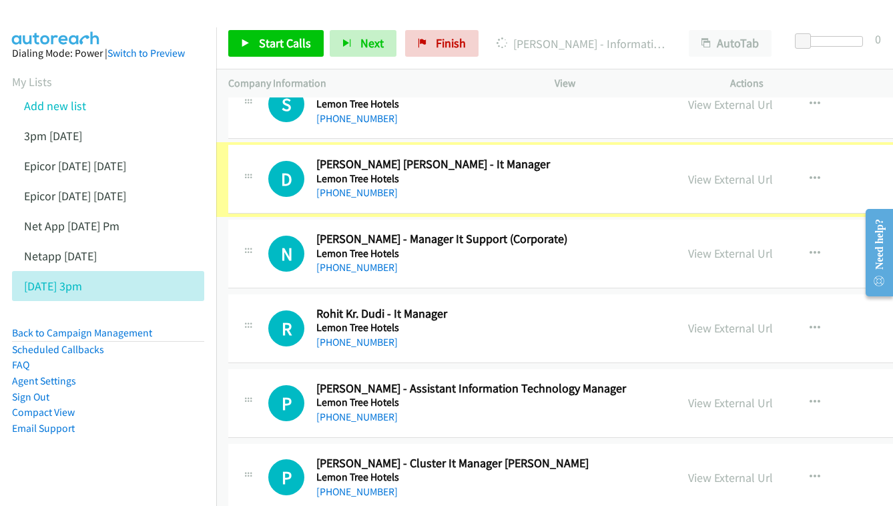
click at [771, 171] on link "View External Url" at bounding box center [730, 178] width 85 height 15
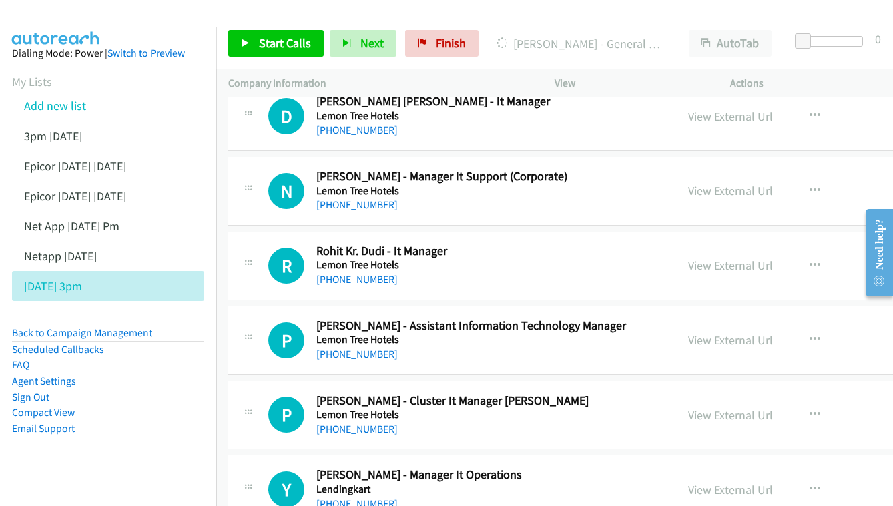
scroll to position [2152, 0]
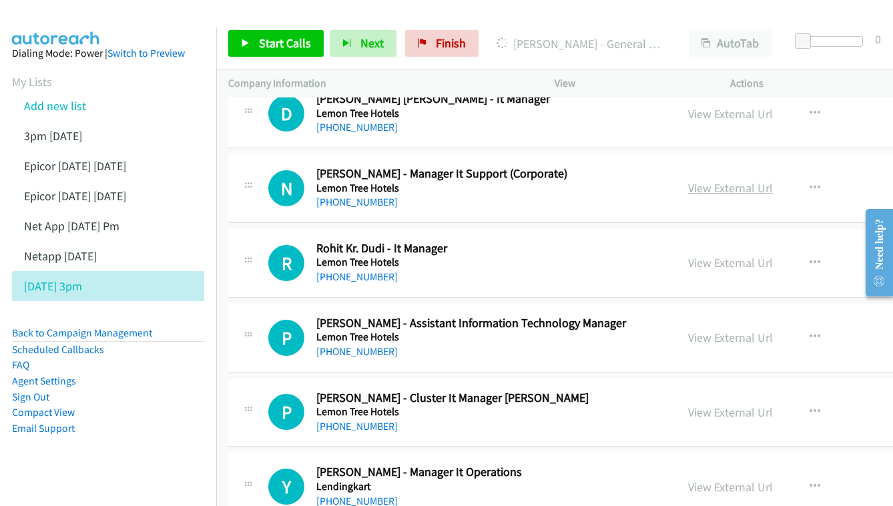
click at [773, 180] on link "View External Url" at bounding box center [730, 187] width 85 height 15
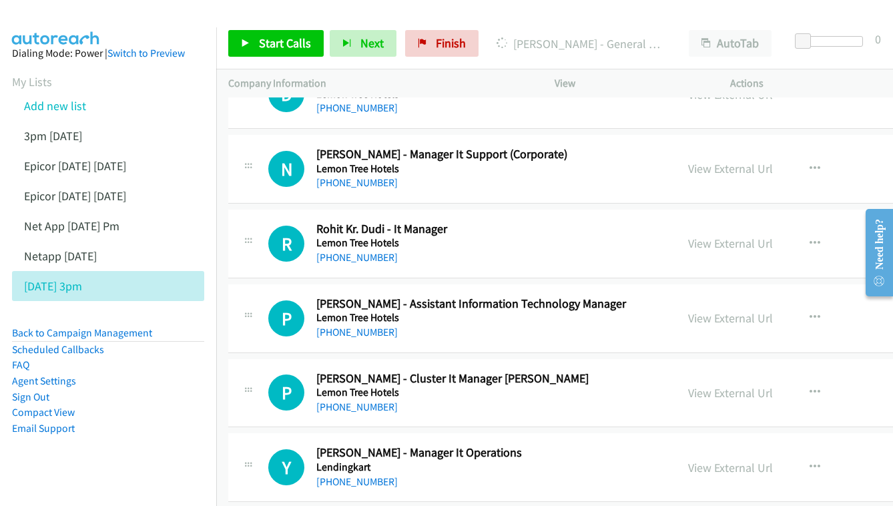
scroll to position [2224, 0]
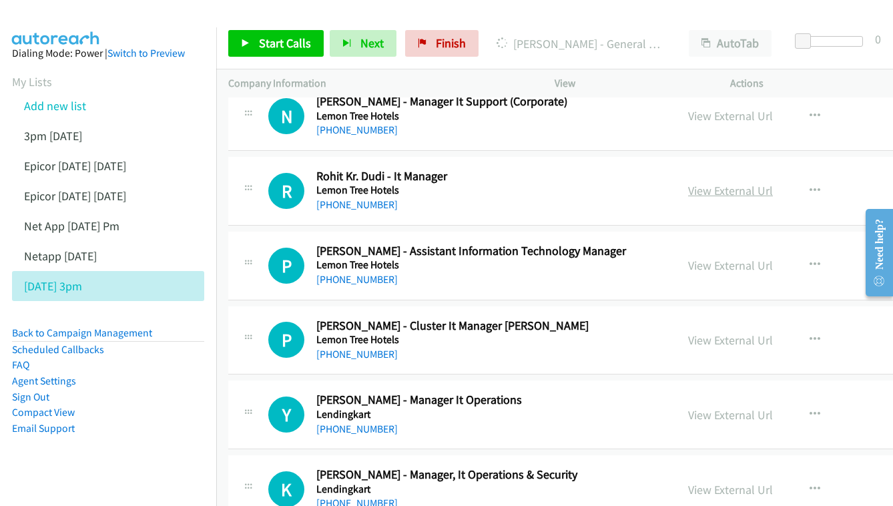
click at [773, 183] on link "View External Url" at bounding box center [730, 190] width 85 height 15
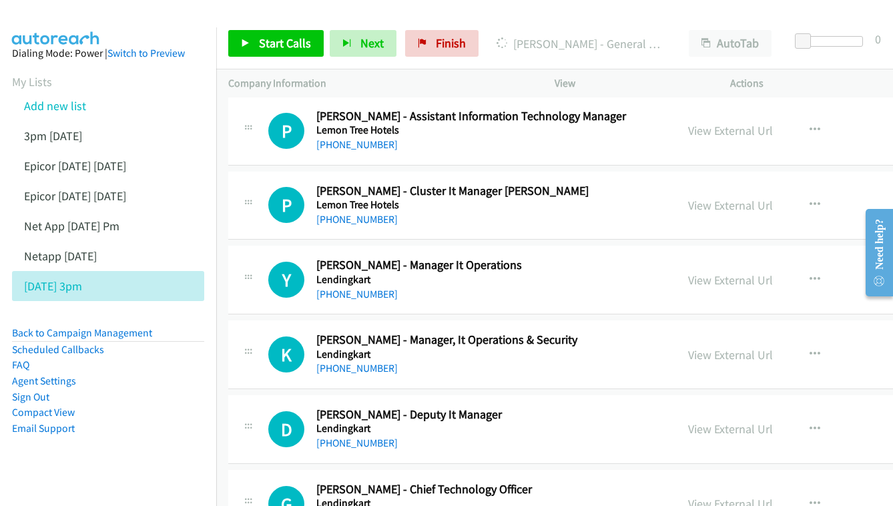
scroll to position [2383, 0]
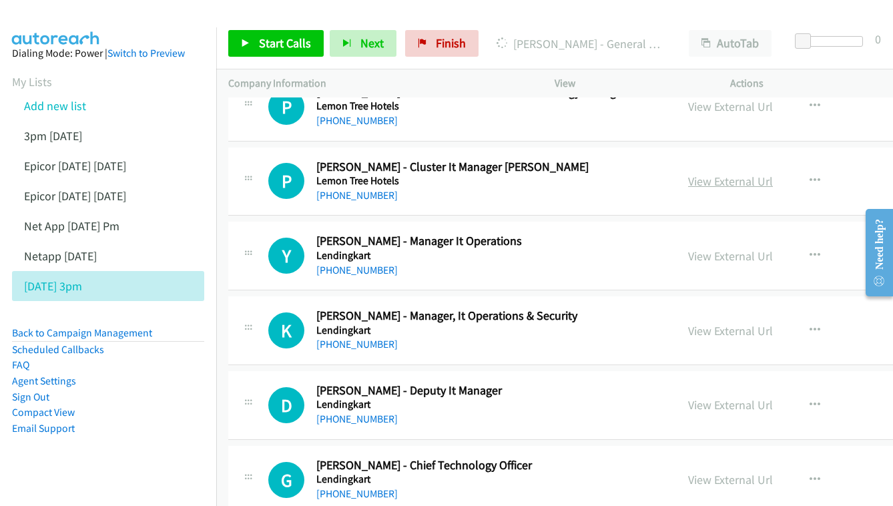
click at [773, 173] on link "View External Url" at bounding box center [730, 180] width 85 height 15
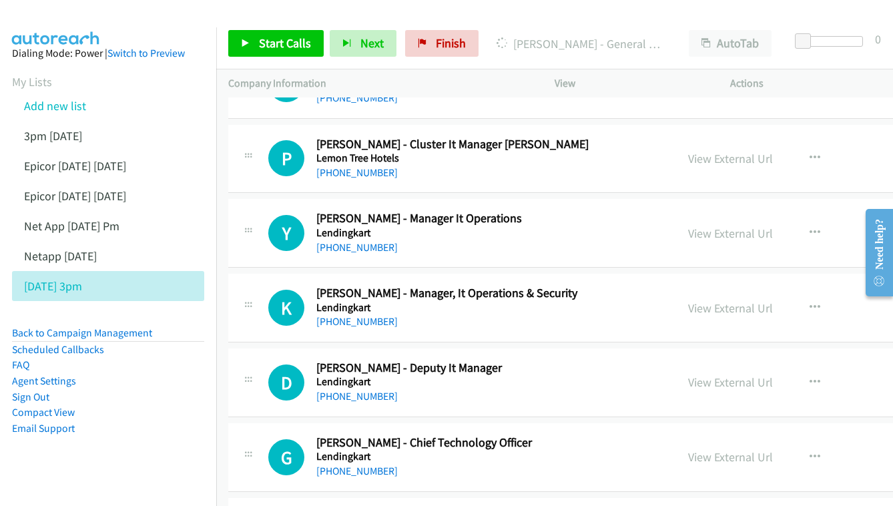
scroll to position [2432, 0]
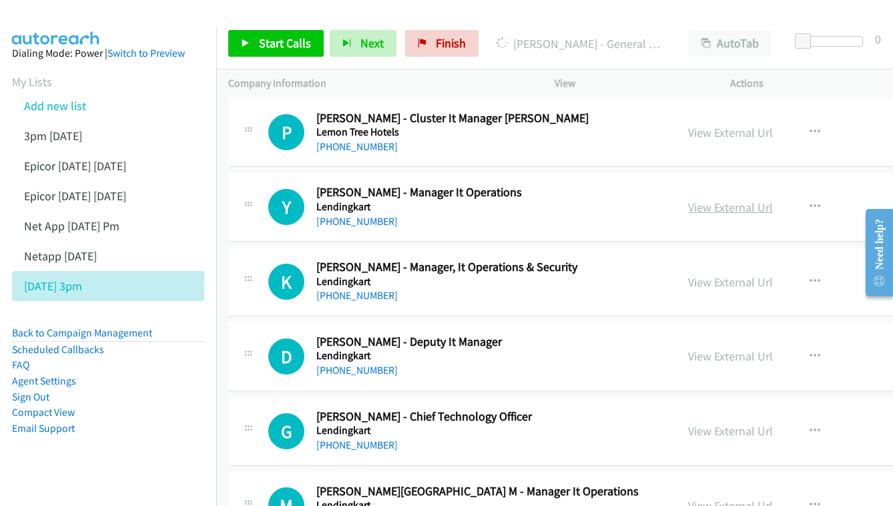
click at [765, 199] on link "View External Url" at bounding box center [730, 206] width 85 height 15
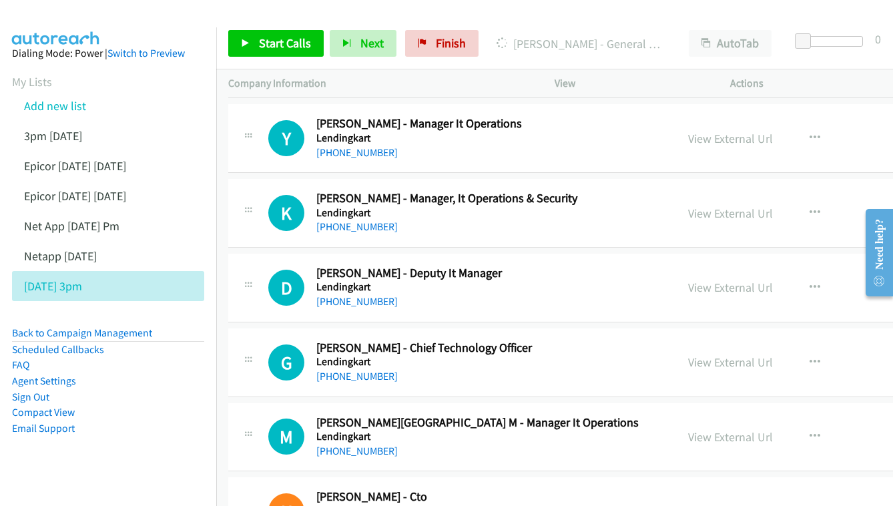
scroll to position [2517, 0]
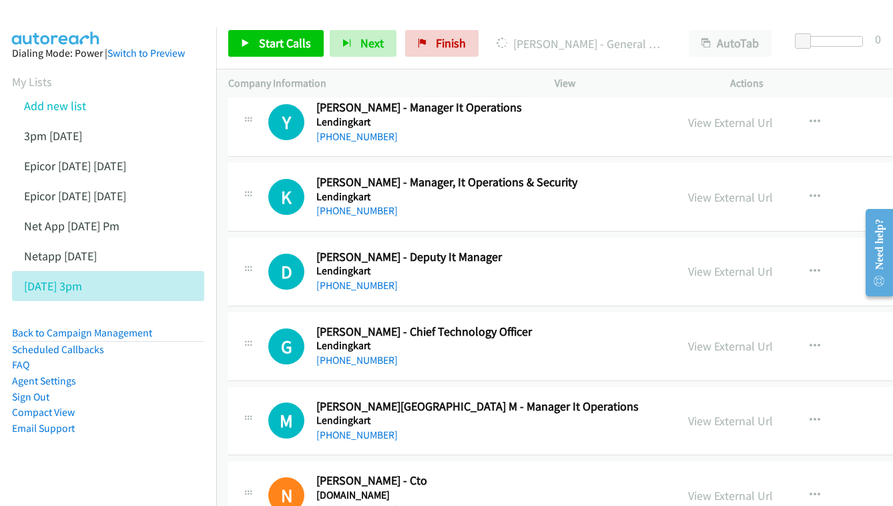
click at [773, 188] on div "View External Url" at bounding box center [730, 197] width 85 height 18
click at [771, 189] on link "View External Url" at bounding box center [730, 196] width 85 height 15
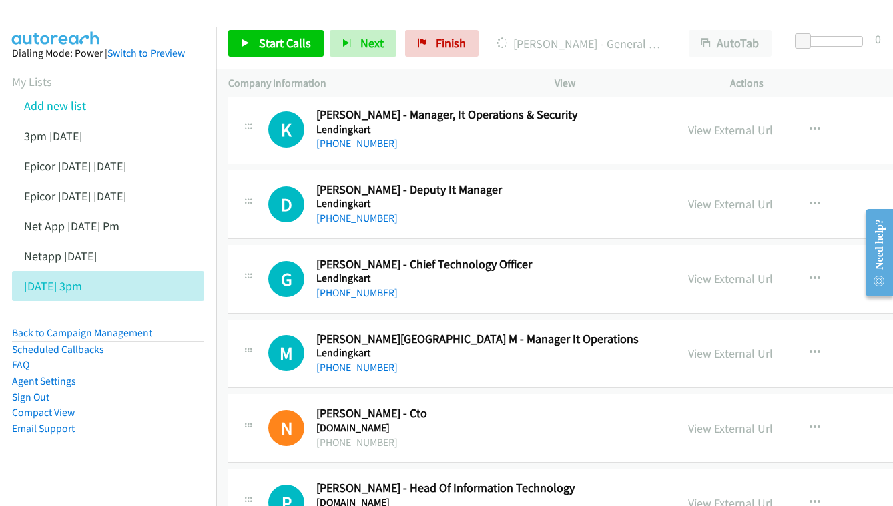
scroll to position [2607, 0]
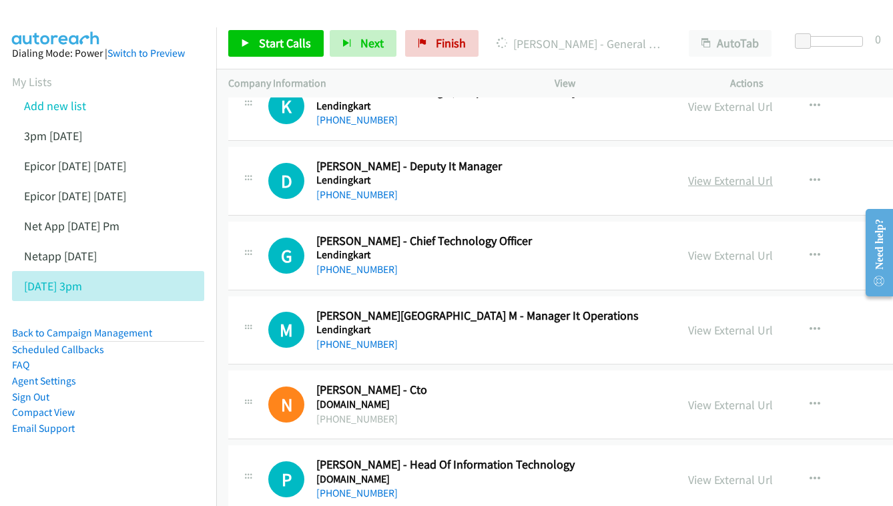
click at [773, 173] on link "View External Url" at bounding box center [730, 180] width 85 height 15
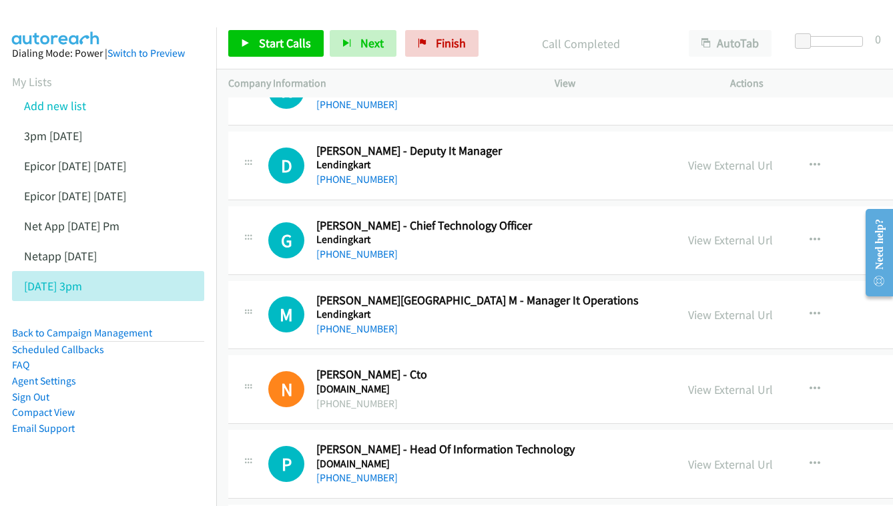
scroll to position [2655, 0]
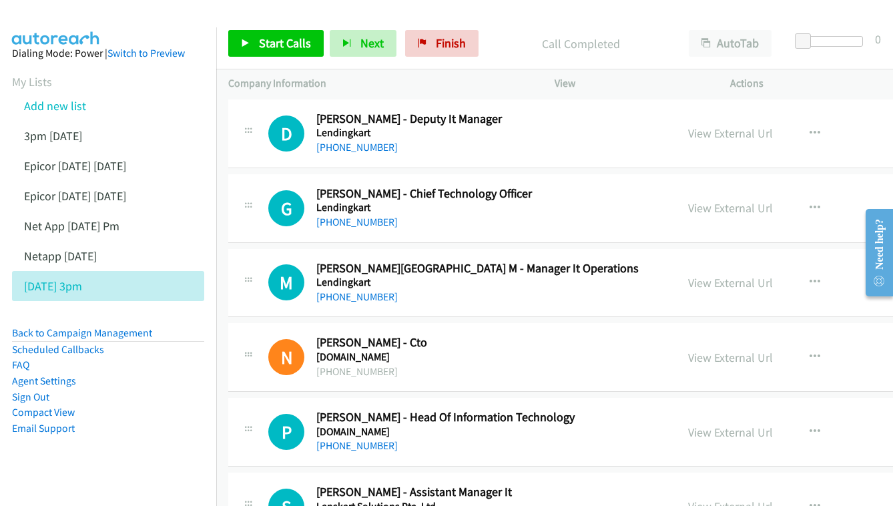
click at [775, 186] on div "View External Url View External Url Schedule/Manage Callback Start Calls Here R…" at bounding box center [794, 208] width 236 height 44
click at [768, 200] on link "View External Url" at bounding box center [730, 207] width 85 height 15
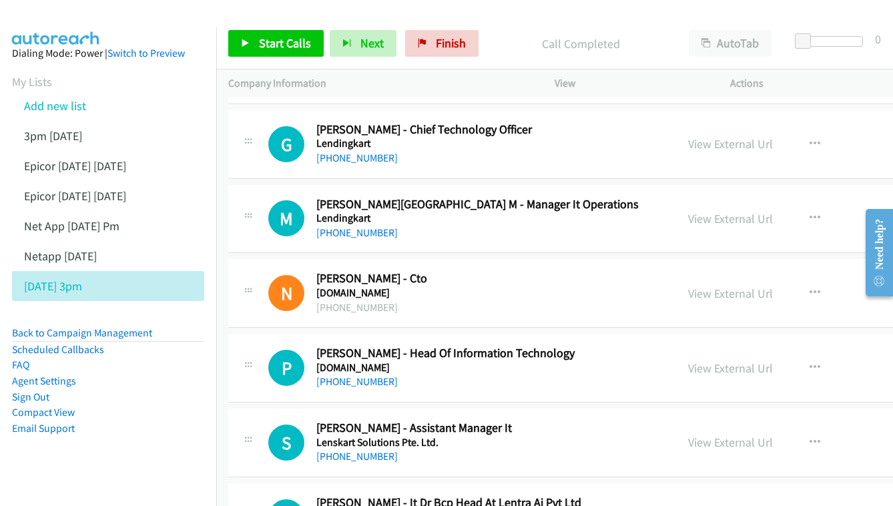
scroll to position [2737, 0]
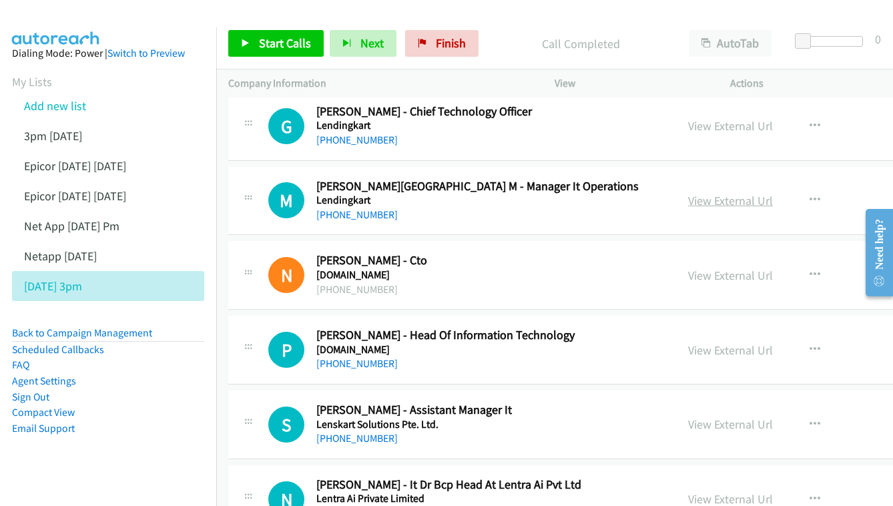
click at [773, 193] on link "View External Url" at bounding box center [730, 200] width 85 height 15
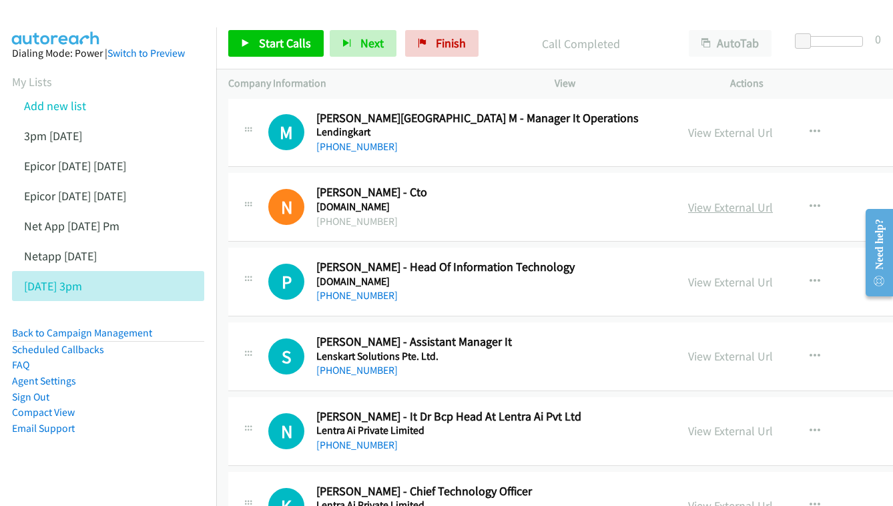
click at [761, 199] on link "View External Url" at bounding box center [730, 206] width 85 height 15
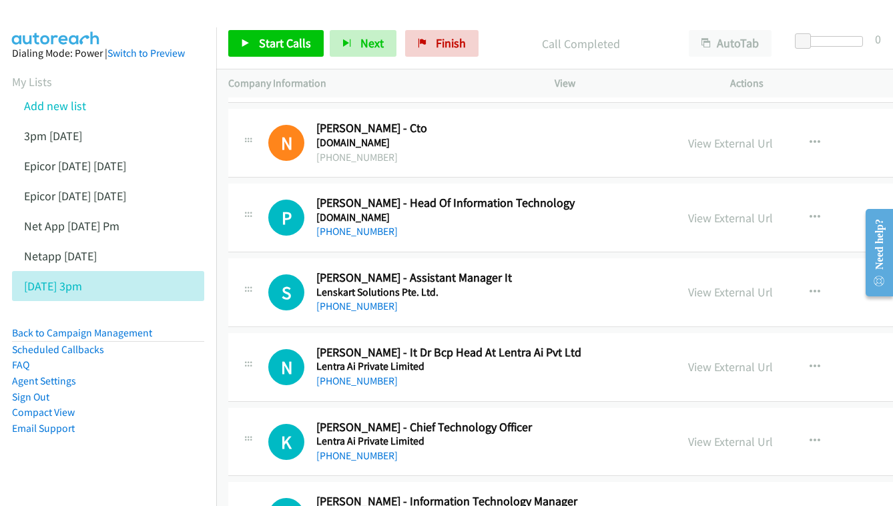
scroll to position [2887, 0]
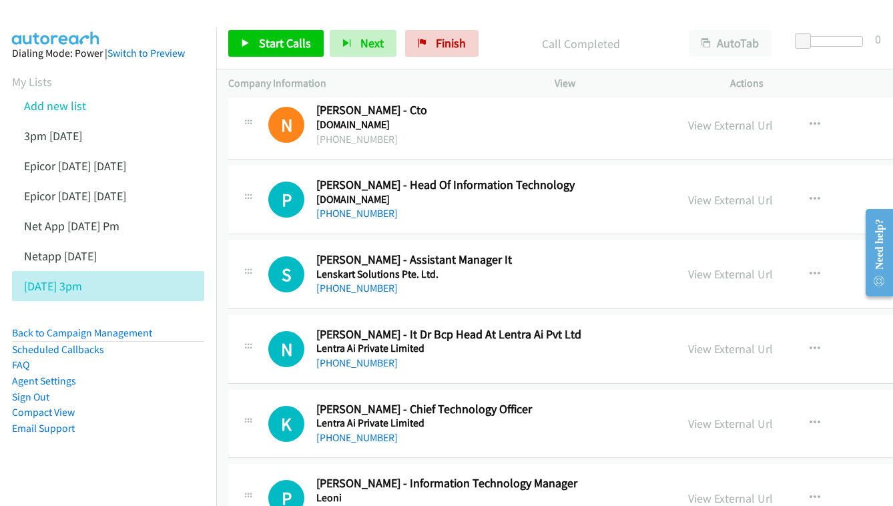
click at [773, 191] on div "View External Url" at bounding box center [730, 200] width 85 height 18
click at [764, 192] on link "View External Url" at bounding box center [730, 199] width 85 height 15
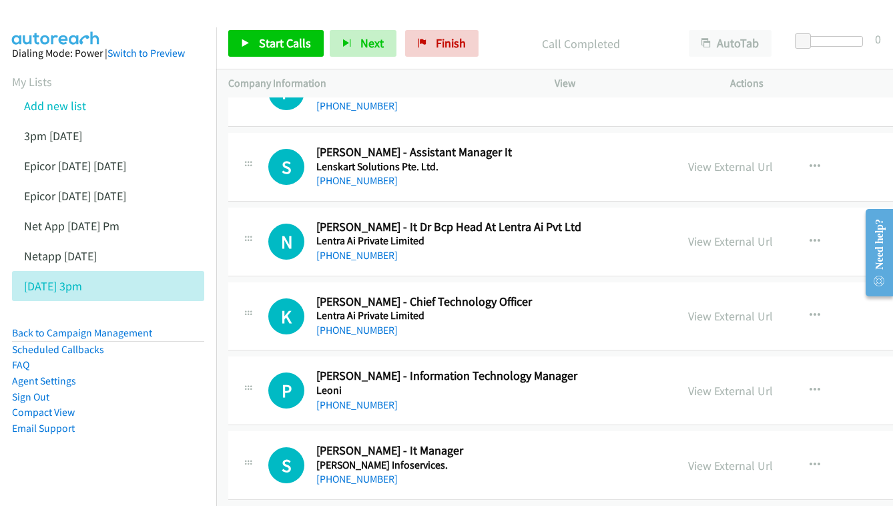
scroll to position [3016, 0]
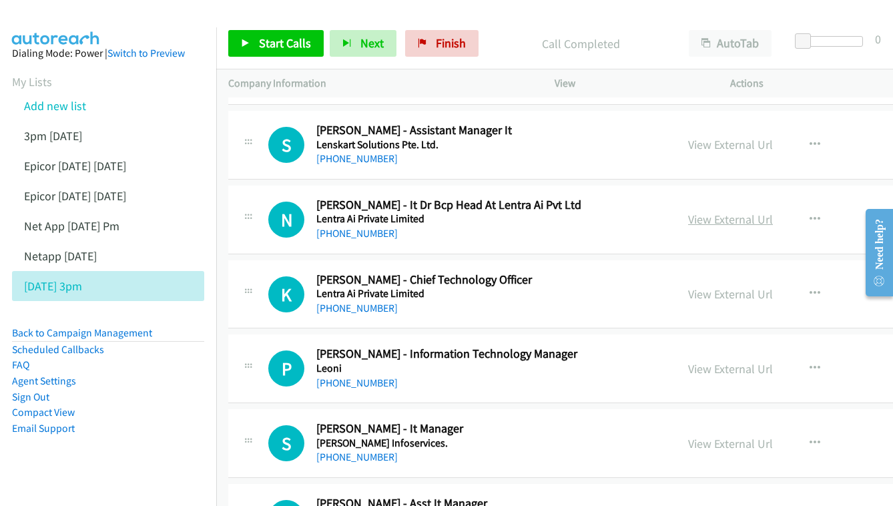
click at [773, 212] on link "View External Url" at bounding box center [730, 219] width 85 height 15
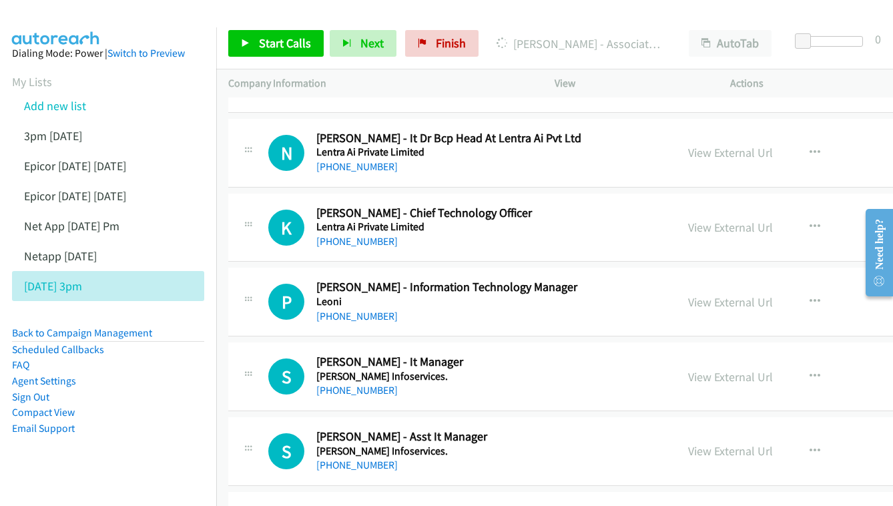
scroll to position [3107, 0]
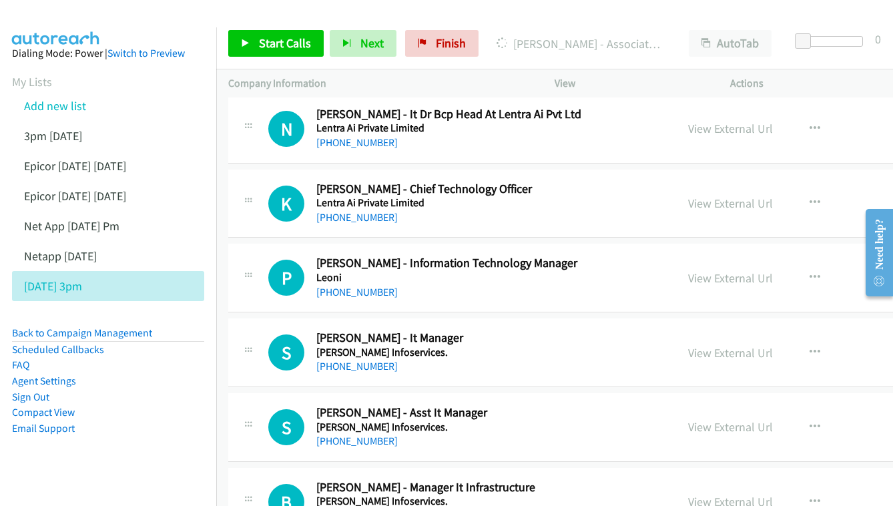
click at [798, 181] on div "View External Url View External Url Schedule/Manage Callback Start Calls Here R…" at bounding box center [794, 203] width 236 height 44
click at [773, 195] on link "View External Url" at bounding box center [730, 202] width 85 height 15
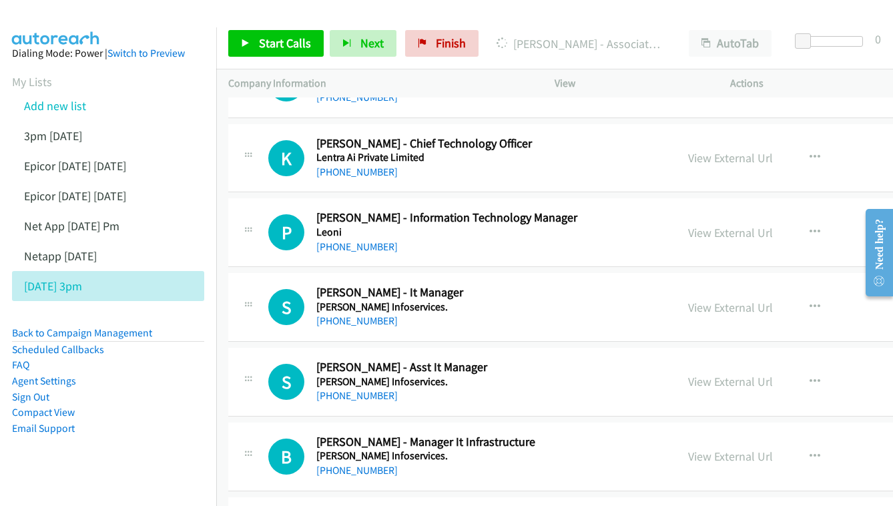
scroll to position [3177, 0]
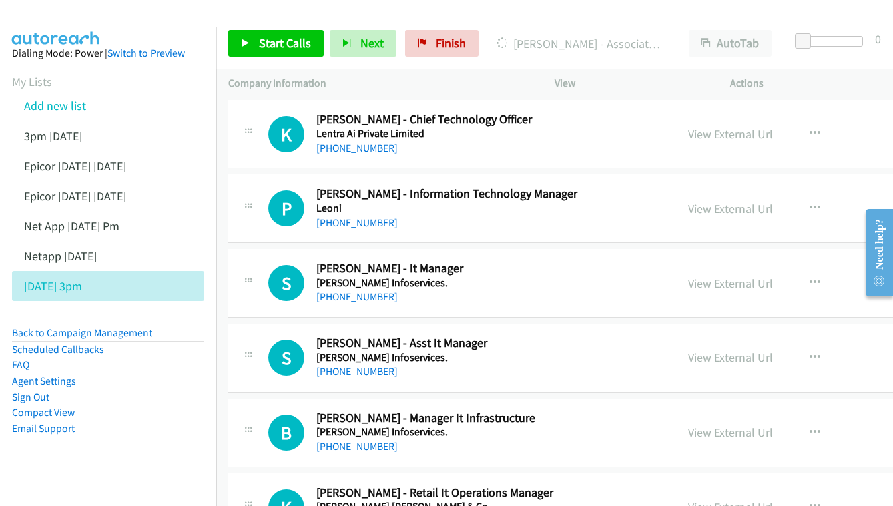
click at [757, 201] on link "View External Url" at bounding box center [730, 208] width 85 height 15
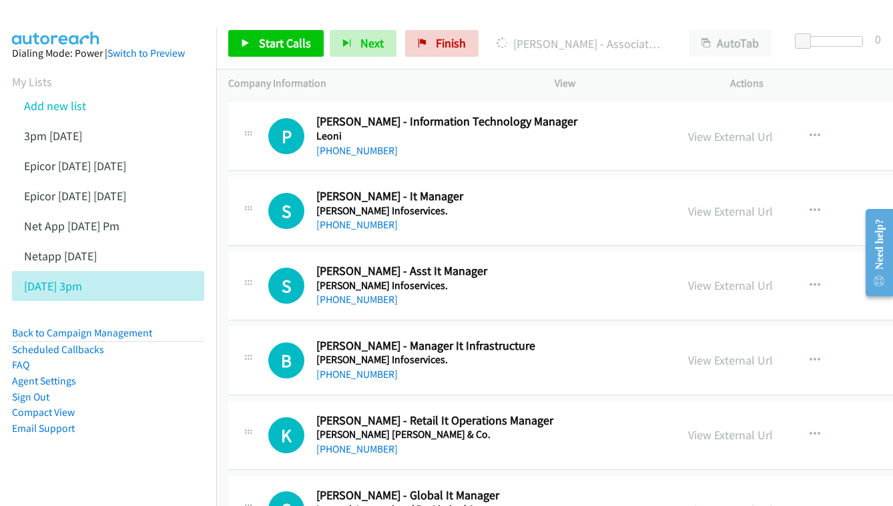
scroll to position [3251, 0]
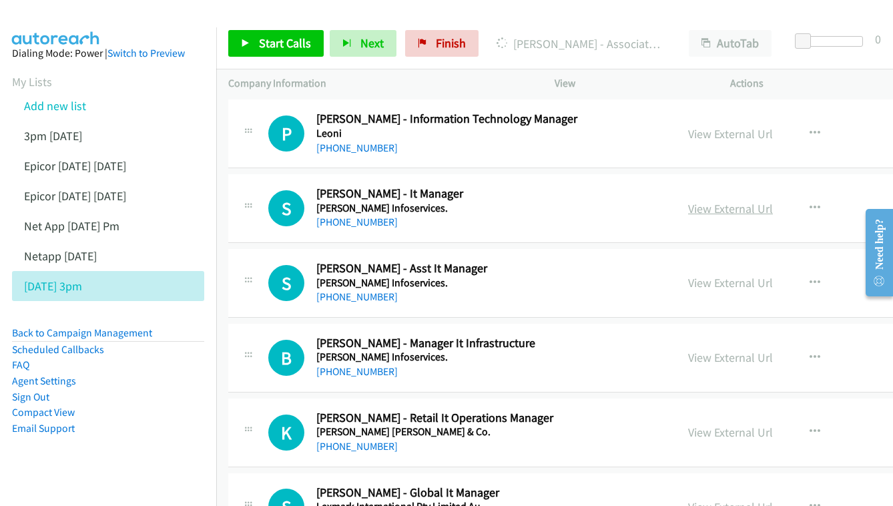
click at [773, 201] on link "View External Url" at bounding box center [730, 208] width 85 height 15
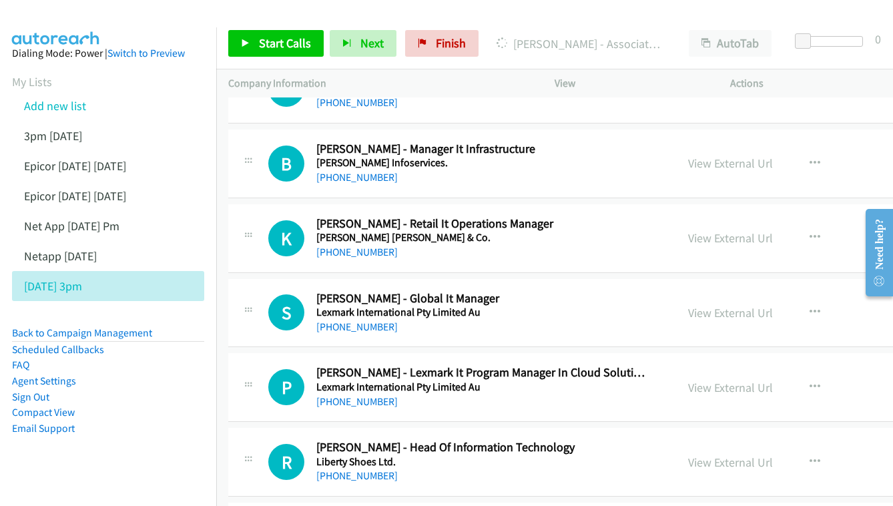
scroll to position [3419, 0]
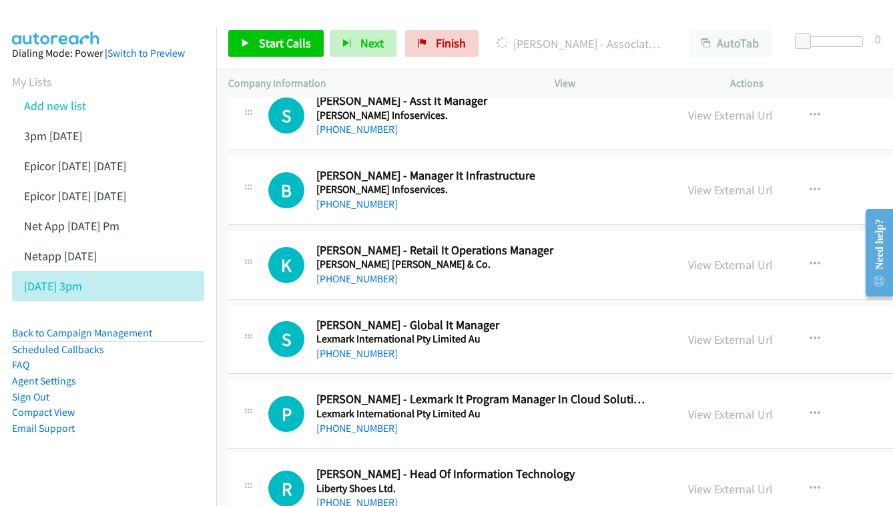
click at [785, 168] on div "View External Url View External Url Schedule/Manage Callback Start Calls Here R…" at bounding box center [794, 190] width 236 height 44
click at [773, 182] on link "View External Url" at bounding box center [730, 189] width 85 height 15
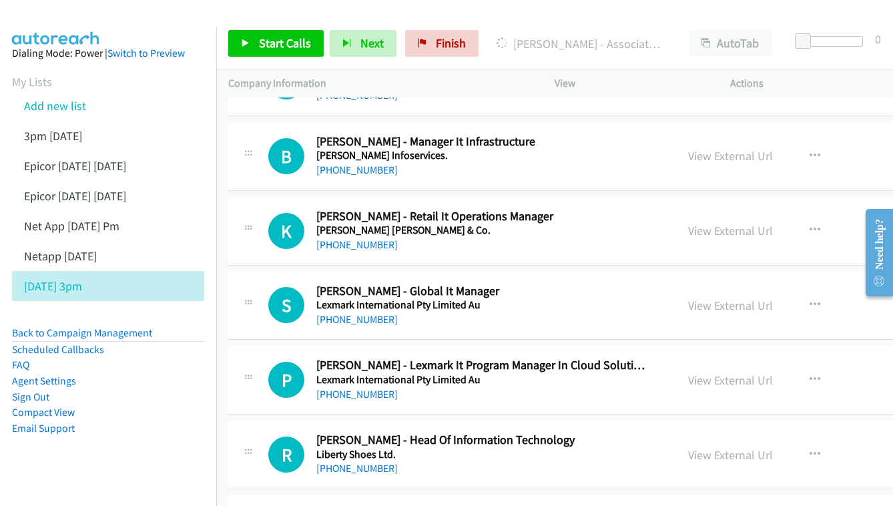
scroll to position [3455, 0]
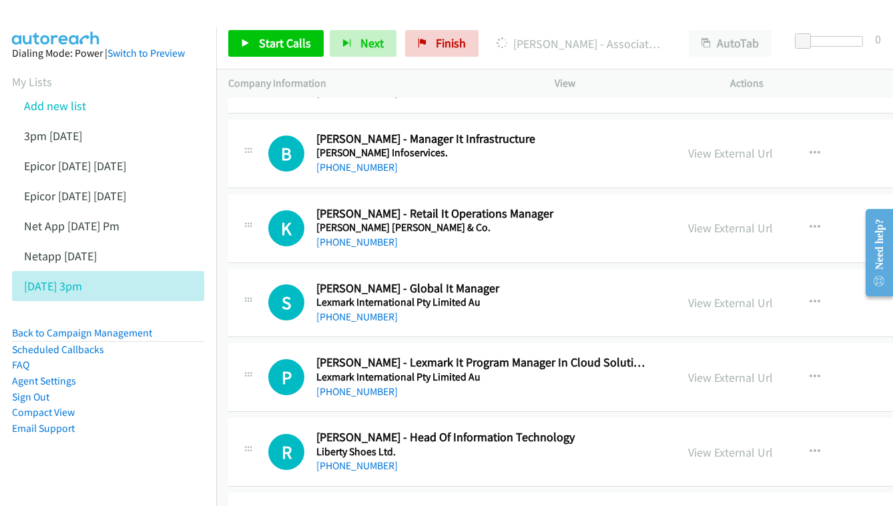
click at [759, 206] on div "View External Url View External Url Schedule/Manage Callback Start Calls Here R…" at bounding box center [794, 228] width 236 height 44
click at [763, 220] on link "View External Url" at bounding box center [730, 227] width 85 height 15
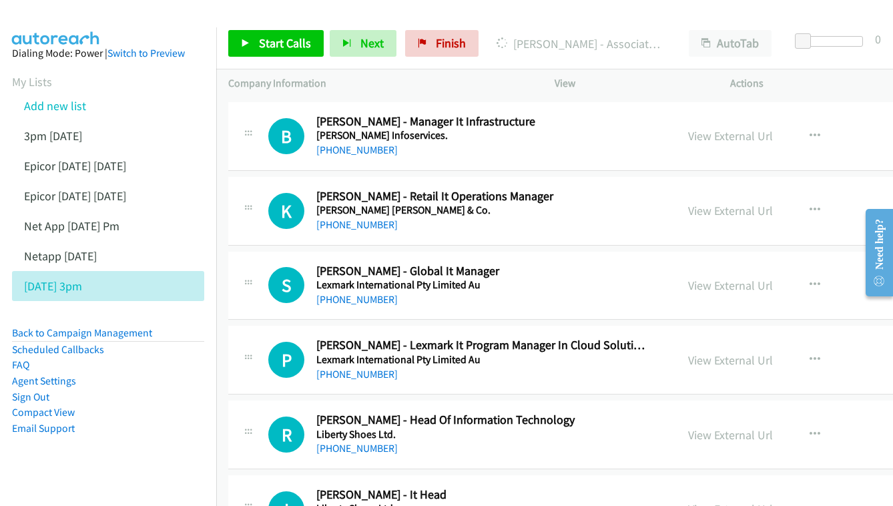
scroll to position [3563, 0]
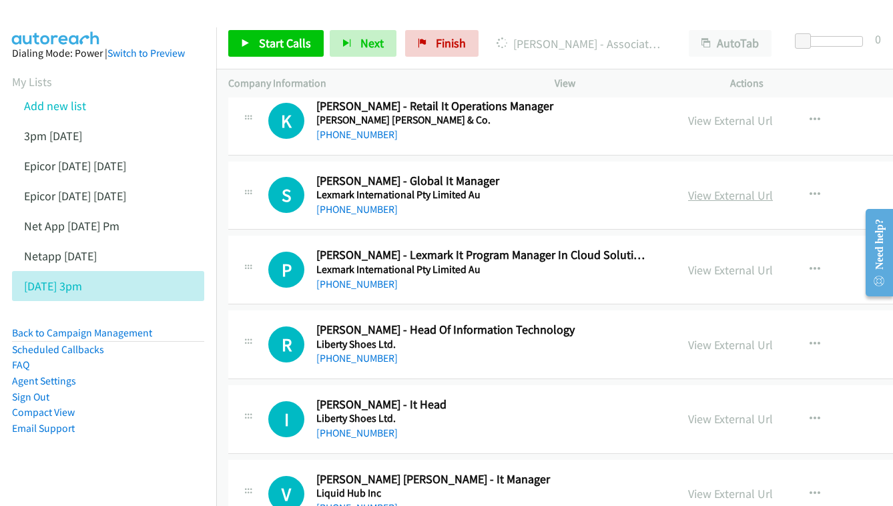
click at [773, 187] on link "View External Url" at bounding box center [730, 194] width 85 height 15
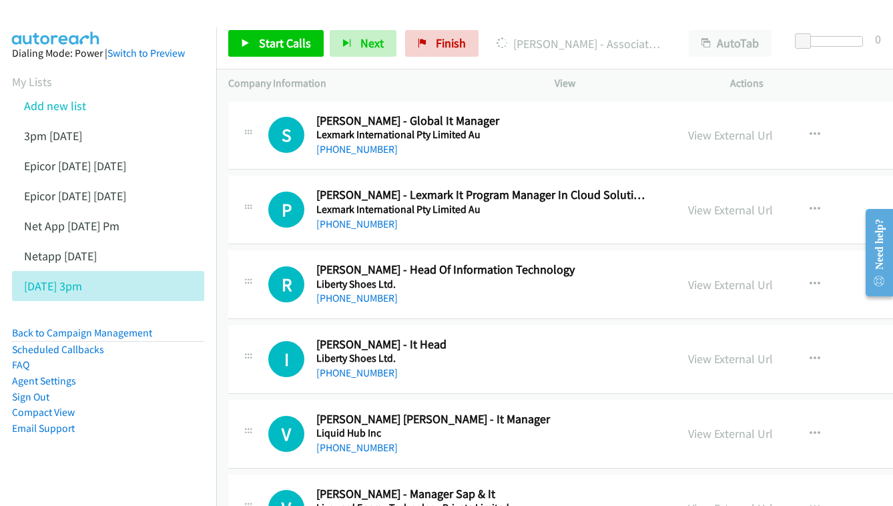
scroll to position [3626, 0]
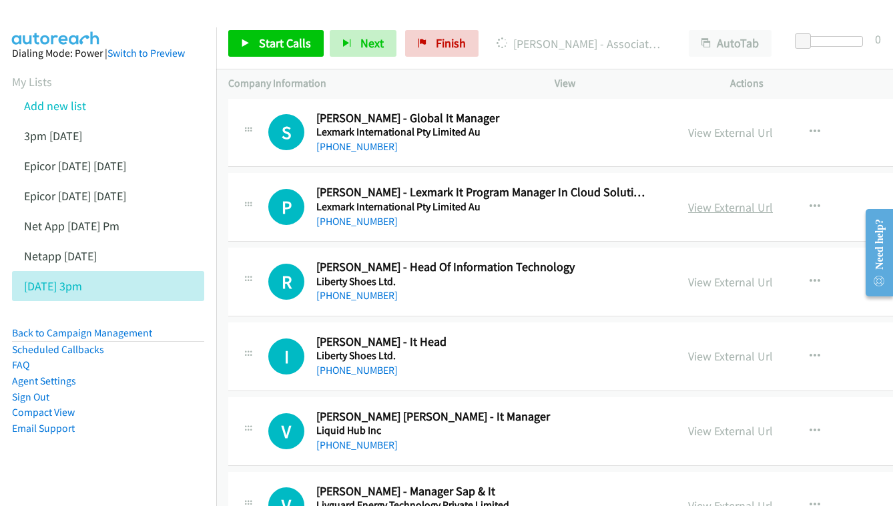
click at [773, 199] on link "View External Url" at bounding box center [730, 206] width 85 height 15
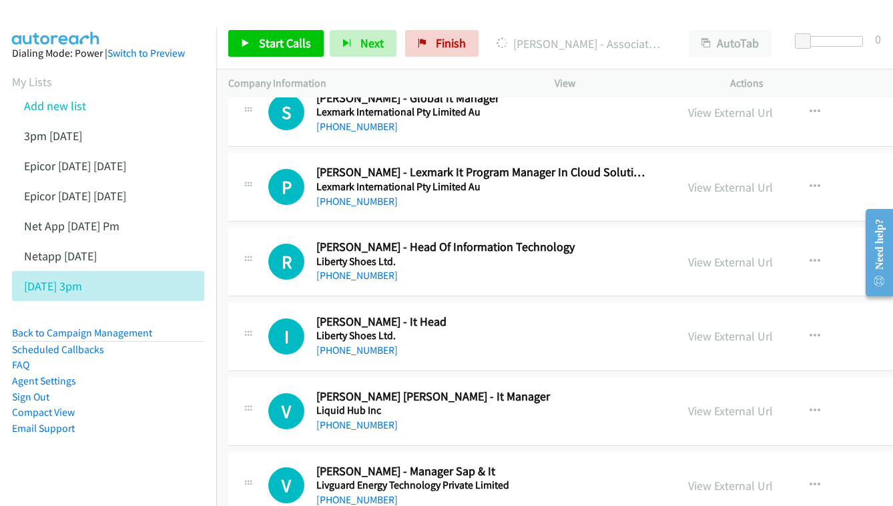
scroll to position [3720, 0]
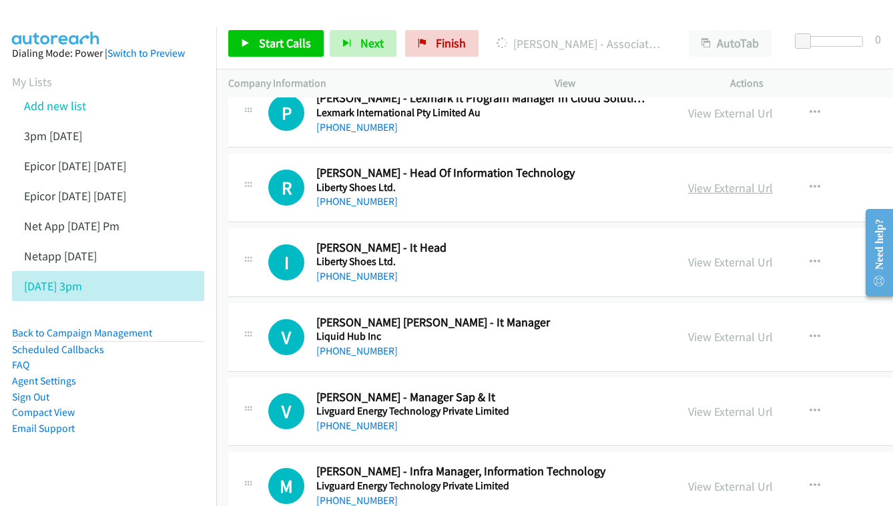
click at [773, 180] on link "View External Url" at bounding box center [730, 187] width 85 height 15
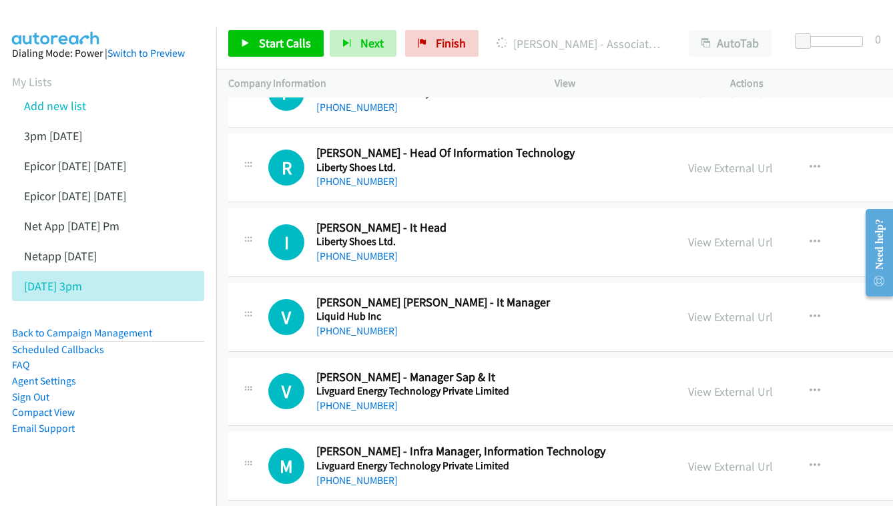
scroll to position [3761, 0]
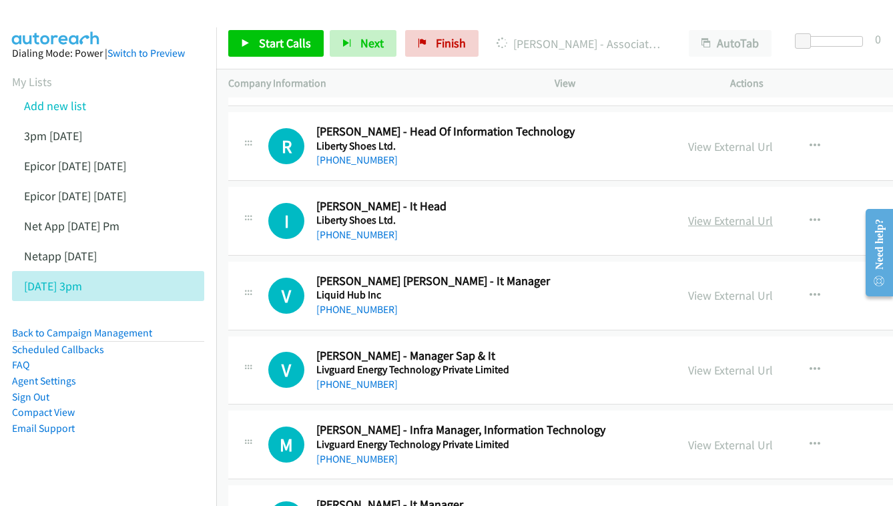
click at [773, 213] on link "View External Url" at bounding box center [730, 220] width 85 height 15
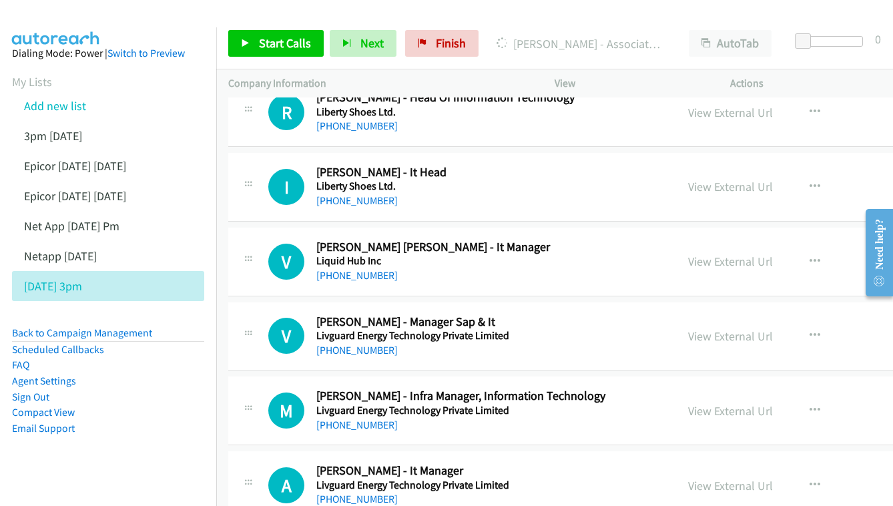
scroll to position [3814, 0]
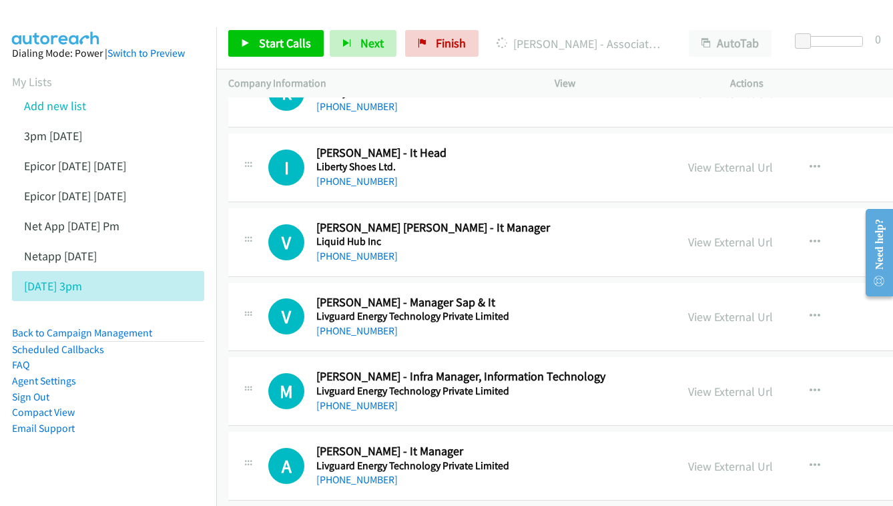
click at [783, 220] on div "View External Url View External Url Schedule/Manage Callback Start Calls Here R…" at bounding box center [794, 242] width 236 height 44
click at [773, 234] on link "View External Url" at bounding box center [730, 241] width 85 height 15
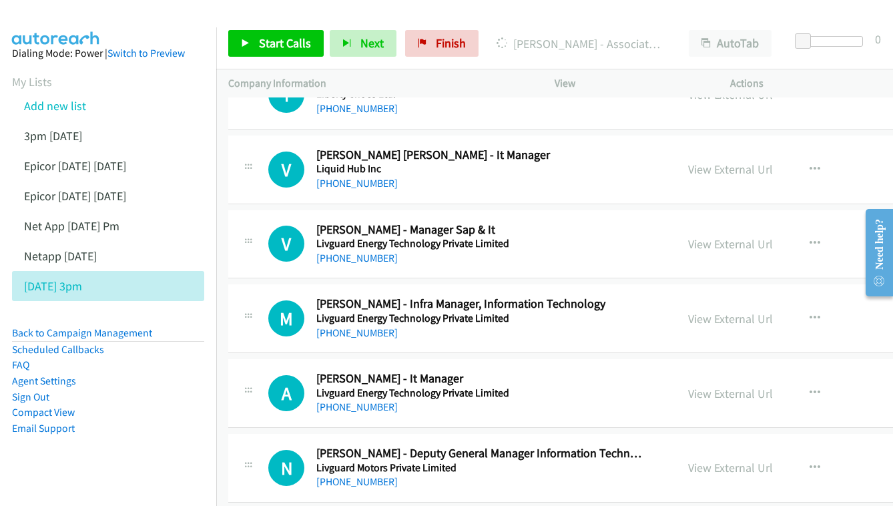
scroll to position [3890, 0]
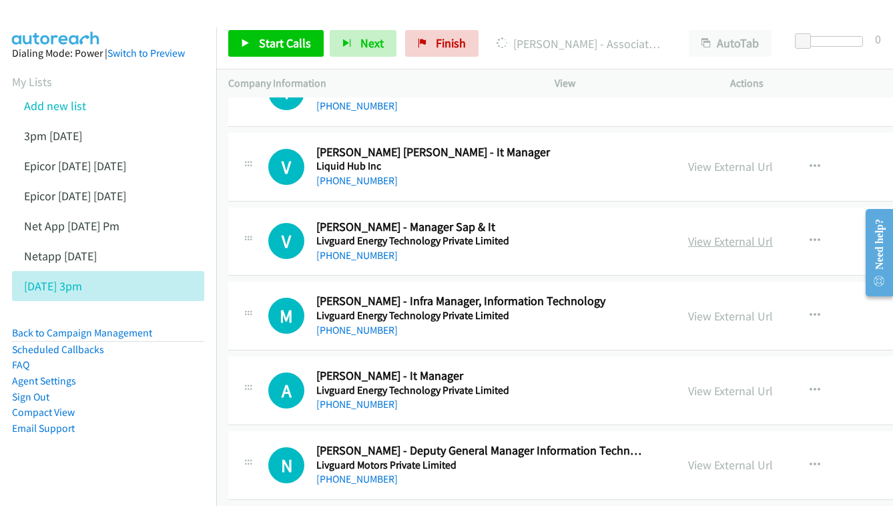
click at [759, 234] on link "View External Url" at bounding box center [730, 241] width 85 height 15
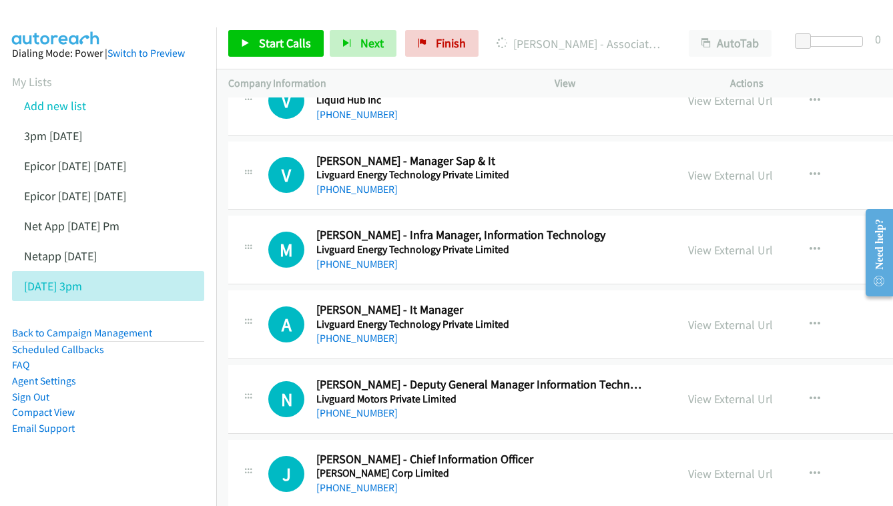
scroll to position [3979, 0]
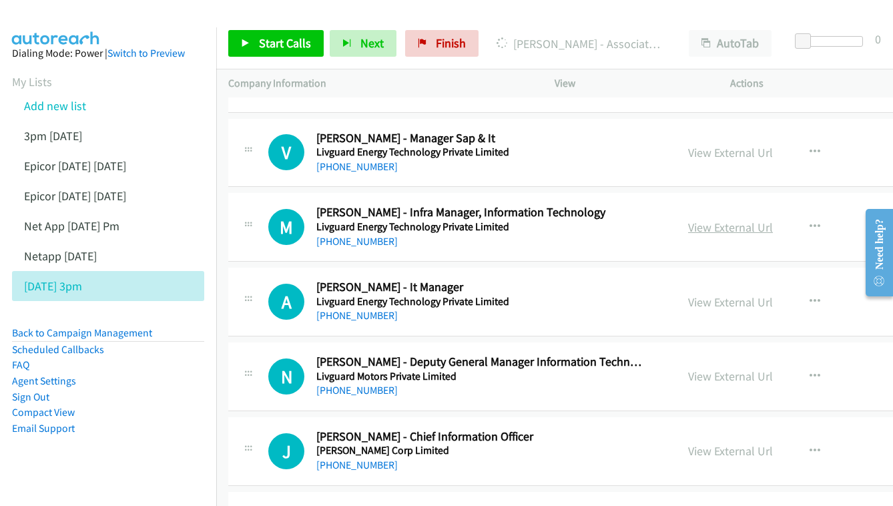
click at [773, 220] on link "View External Url" at bounding box center [730, 227] width 85 height 15
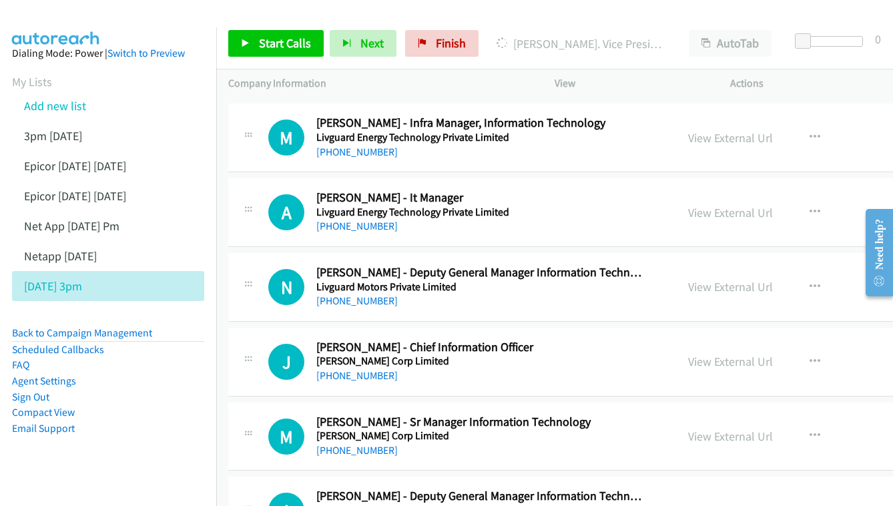
scroll to position [4071, 0]
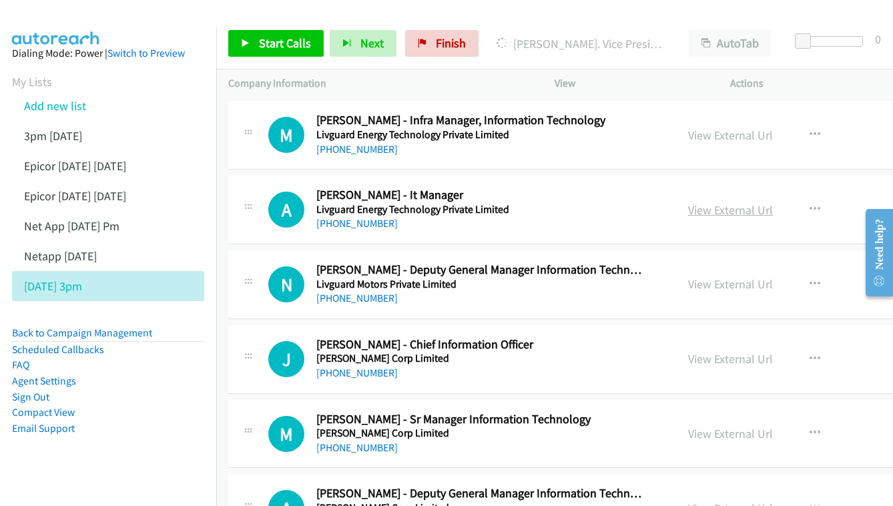
click at [773, 202] on link "View External Url" at bounding box center [730, 209] width 85 height 15
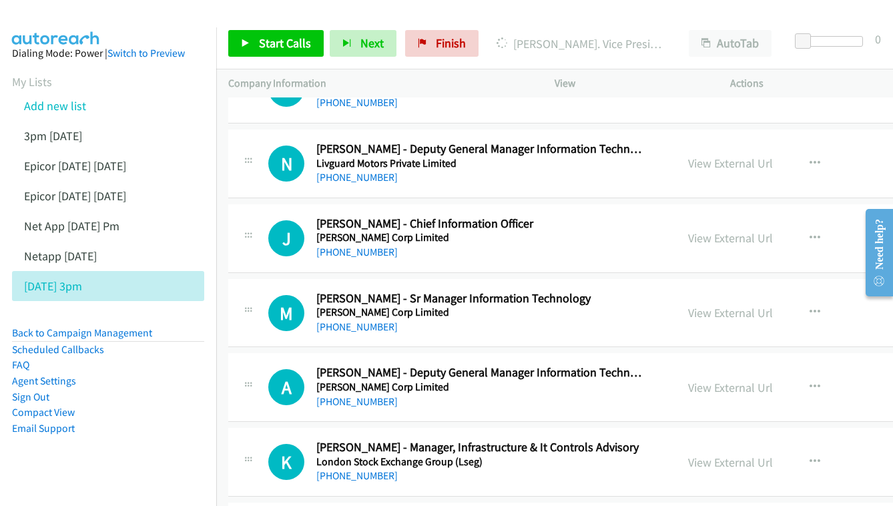
scroll to position [4209, 0]
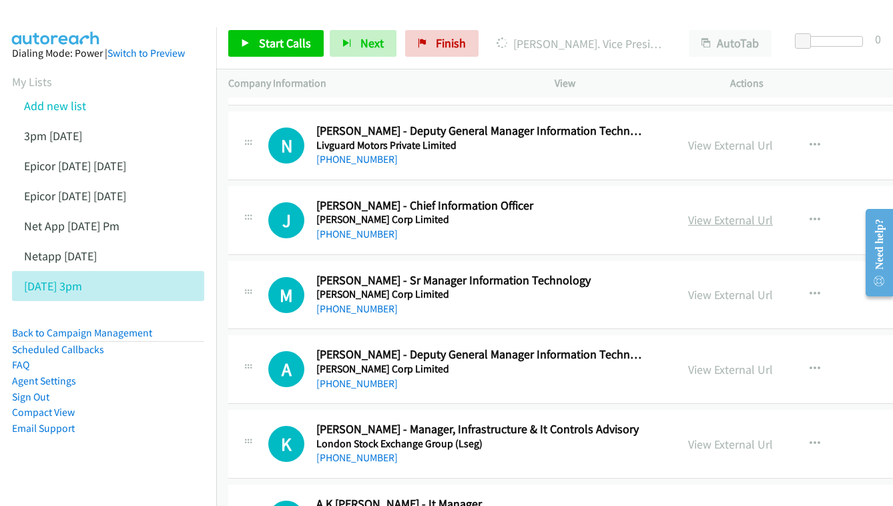
click at [773, 212] on link "View External Url" at bounding box center [730, 219] width 85 height 15
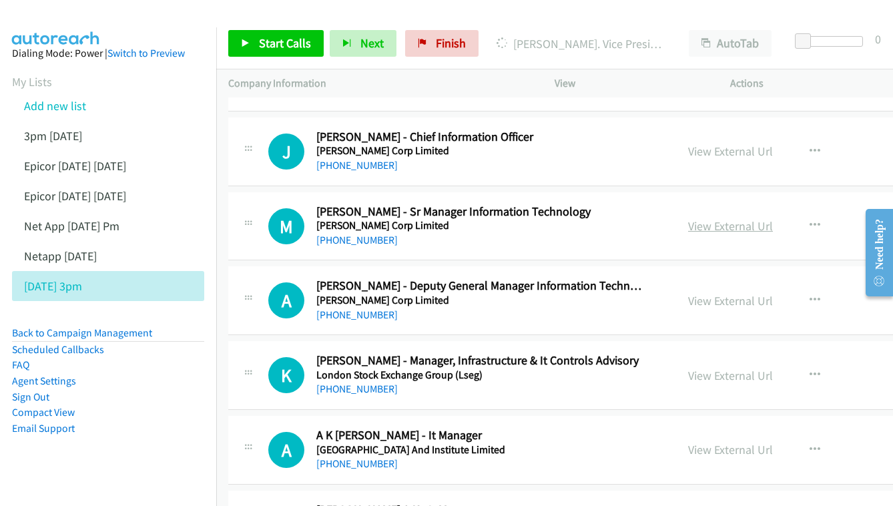
click at [762, 218] on link "View External Url" at bounding box center [730, 225] width 85 height 15
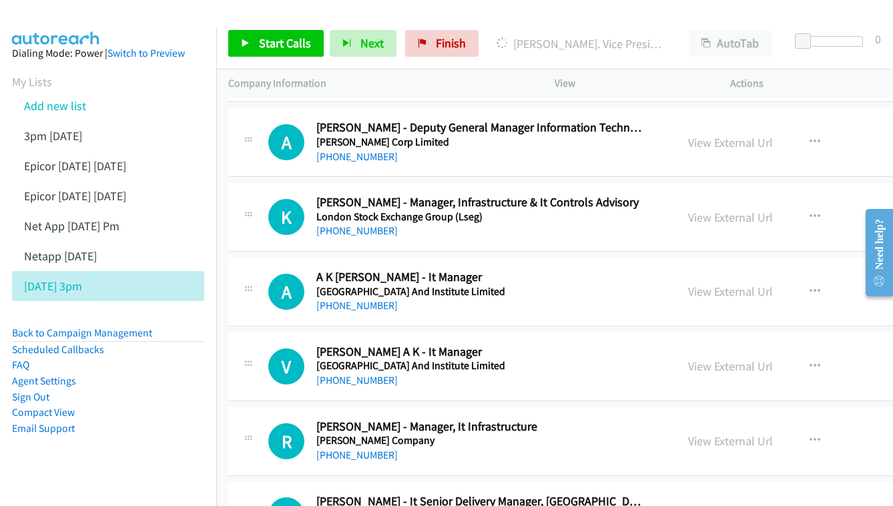
scroll to position [4439, 0]
